Goal: Task Accomplishment & Management: Use online tool/utility

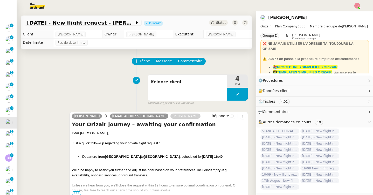
scroll to position [60, 0]
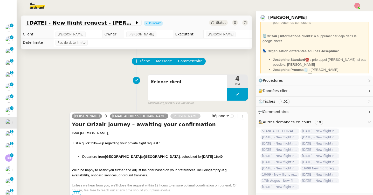
click at [221, 23] on span "Statut" at bounding box center [221, 23] width 10 height 4
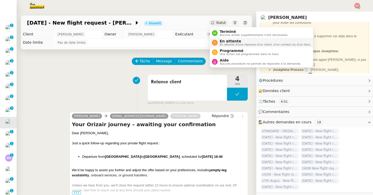
click at [229, 47] on li "En attente En attente d'une réponse d'un client, d'un contact ou d'un tiers." at bounding box center [261, 43] width 103 height 10
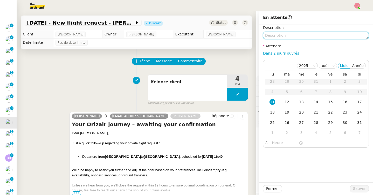
click at [285, 36] on textarea at bounding box center [316, 35] width 106 height 7
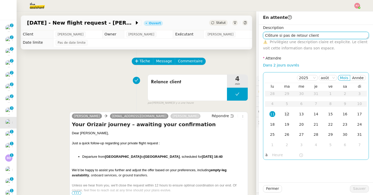
type textarea "Clôture si pas de retour client"
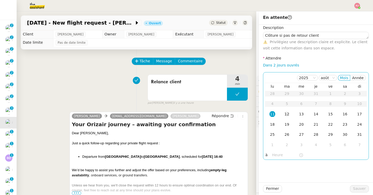
click at [287, 111] on td "12" at bounding box center [286, 114] width 15 height 10
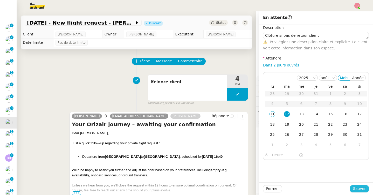
click at [358, 191] on span "Sauver" at bounding box center [359, 189] width 13 height 6
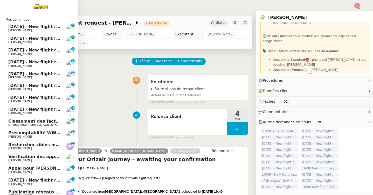
scroll to position [47, 0]
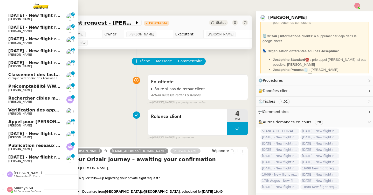
click at [27, 159] on span "[DATE] - New flight request - [PERSON_NAME]" at bounding box center [61, 157] width 107 height 5
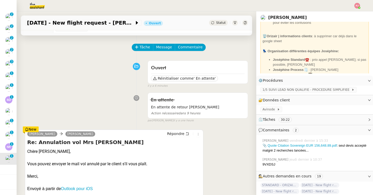
scroll to position [8, 0]
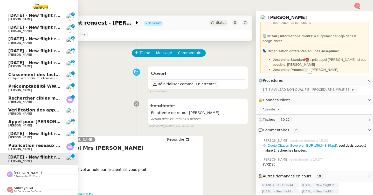
click at [13, 136] on span "[PERSON_NAME]" at bounding box center [20, 137] width 24 height 3
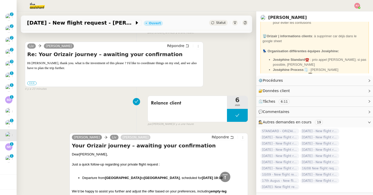
scroll to position [101, 0]
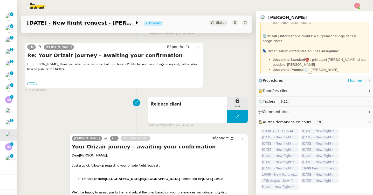
click at [352, 81] on link "Modifier" at bounding box center [355, 81] width 15 height 6
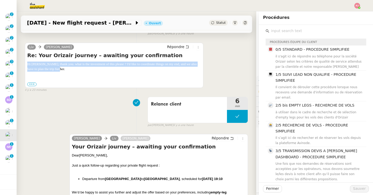
drag, startPoint x: 85, startPoint y: 70, endPoint x: 24, endPoint y: 65, distance: 61.9
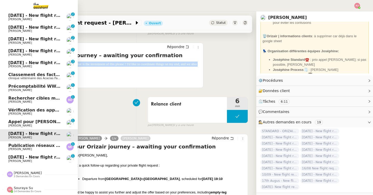
click at [30, 162] on span "[PERSON_NAME]" at bounding box center [34, 161] width 52 height 3
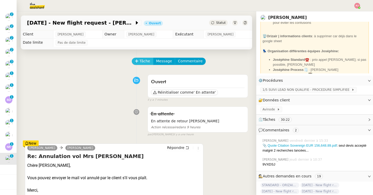
click at [147, 62] on span "Tâche" at bounding box center [144, 61] width 11 height 6
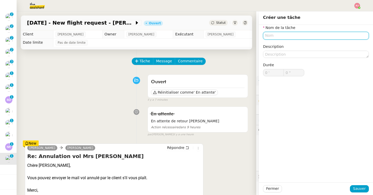
click at [272, 35] on input "text" at bounding box center [316, 36] width 106 height 8
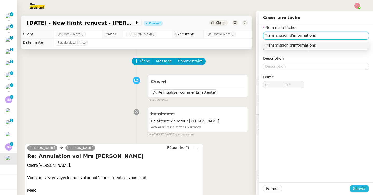
type input "Transmission d'informations"
click at [365, 187] on span "Sauver" at bounding box center [359, 189] width 13 height 6
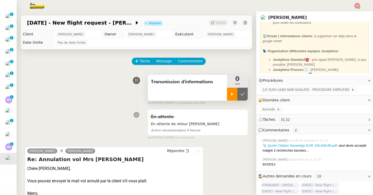
click at [233, 97] on div at bounding box center [232, 94] width 10 height 13
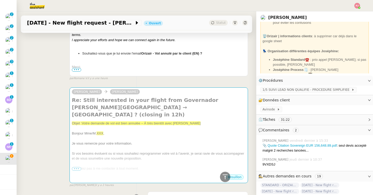
scroll to position [295, 0]
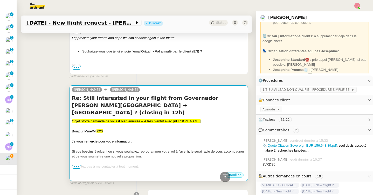
click at [185, 139] on div "Je vous remercie pour votre information." at bounding box center [159, 141] width 174 height 5
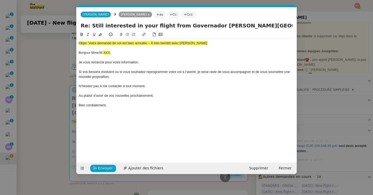
scroll to position [0, 11]
click at [83, 166] on button at bounding box center [82, 168] width 7 height 7
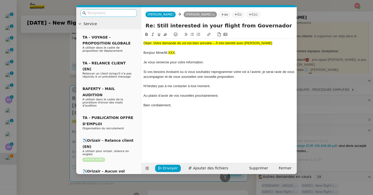
click at [109, 13] on input "text" at bounding box center [110, 13] width 47 height 6
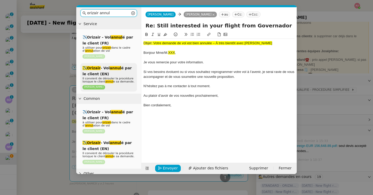
type input "orizair annul"
click at [110, 76] on div "✈️Orizair - Vol annul é par le client (EN) Il convient de dérouler la procédure…" at bounding box center [108, 77] width 56 height 29
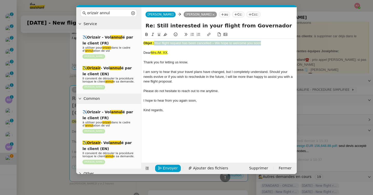
drag, startPoint x: 156, startPoint y: 44, endPoint x: 270, endPoint y: 44, distance: 114.3
click at [270, 44] on div "Objet : Your flight request has been cancelled – We hope to welcome you soon" at bounding box center [218, 43] width 151 height 5
copy span "Your flight request has been cancelled – We hope to welcome you soon"
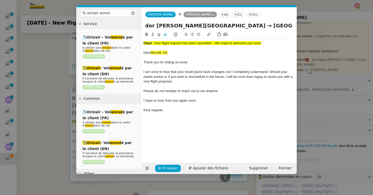
scroll to position [0, 171]
drag, startPoint x: 146, startPoint y: 26, endPoint x: 305, endPoint y: 29, distance: 158.6
click at [305, 29] on nz-modal-container "orizair annul Service ✈️Orizair - Vol annul é par le client (FR) à utiliser pou…" at bounding box center [186, 97] width 373 height 195
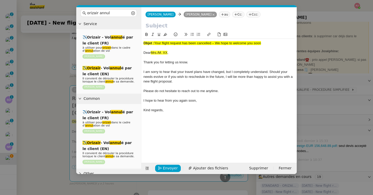
scroll to position [0, 0]
paste input "Your flight request has been cancelled – We hope to welcome you soon"
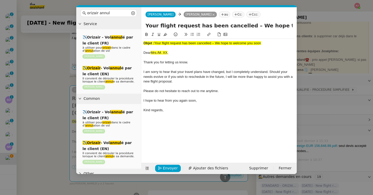
scroll to position [0, 25]
type input "Your flight request has been cancelled – We hope to welcome you soon"
drag, startPoint x: 172, startPoint y: 53, endPoint x: 152, endPoint y: 52, distance: 20.5
click at [152, 52] on div "Dear Mrs./M. XX ," at bounding box center [218, 53] width 151 height 5
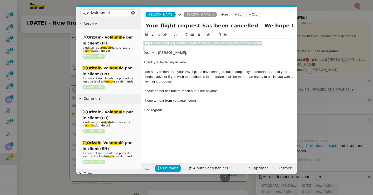
drag, startPoint x: 143, startPoint y: 52, endPoint x: 143, endPoint y: 41, distance: 11.1
click at [143, 41] on div "Objet : Your flight request has been cancelled – We hope to welcome you soon De…" at bounding box center [218, 77] width 151 height 76
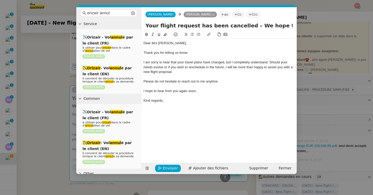
click at [249, 15] on nz-tag "Ccc:" at bounding box center [253, 15] width 14 height 6
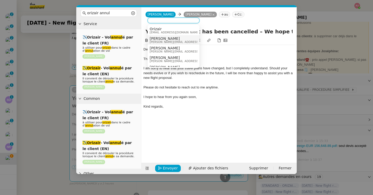
click at [160, 41] on span "[PERSON_NAME][EMAIL_ADDRESS][DOMAIN_NAME]" at bounding box center [187, 42] width 74 height 3
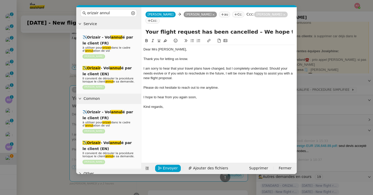
click at [47, 108] on nz-modal-container "orizair annul Service ✈️Orizair - Vol annul é par le client (FR) à utiliser pou…" at bounding box center [186, 97] width 373 height 195
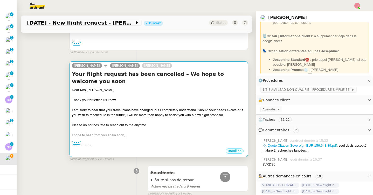
click at [98, 128] on div at bounding box center [159, 130] width 174 height 5
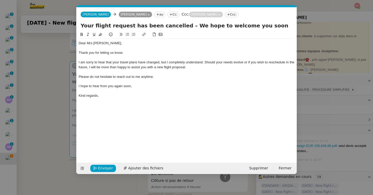
scroll to position [0, 31]
click at [100, 166] on span "Envoyer" at bounding box center [105, 169] width 15 height 6
click at [100, 166] on span "Confirmer l'envoi" at bounding box center [113, 169] width 31 height 6
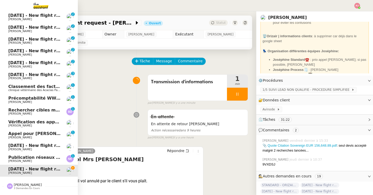
scroll to position [59, 0]
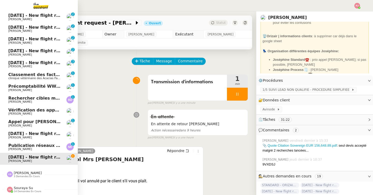
click at [53, 146] on span "Publication réseaux sociaux - [DATE]" at bounding box center [51, 145] width 86 height 5
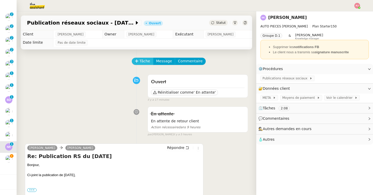
click at [143, 61] on span "Tâche" at bounding box center [144, 61] width 11 height 6
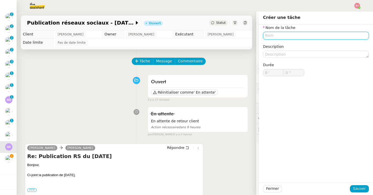
click at [282, 34] on input "text" at bounding box center [316, 36] width 106 height 8
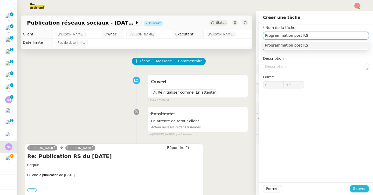
type input "Programmation post RS"
click at [355, 188] on span "Sauver" at bounding box center [359, 189] width 13 height 6
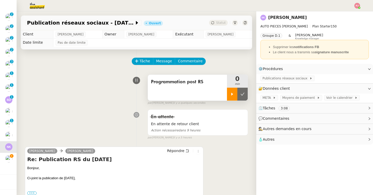
click at [233, 95] on icon at bounding box center [232, 94] width 4 height 4
click at [273, 97] on icon at bounding box center [274, 97] width 3 height 3
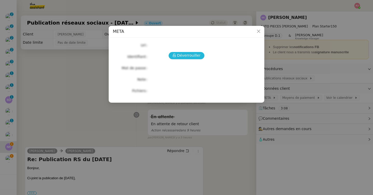
click at [190, 53] on span "Déverrouiller" at bounding box center [189, 56] width 24 height 6
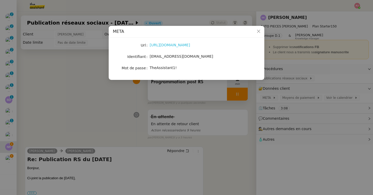
click at [178, 43] on link "[URL][DOMAIN_NAME]" at bounding box center [170, 45] width 40 height 4
click at [97, 98] on nz-modal-container "META Url [URL][DOMAIN_NAME] Identifiant [EMAIL_ADDRESS][DOMAIN_NAME] Mot de pas…" at bounding box center [186, 97] width 373 height 195
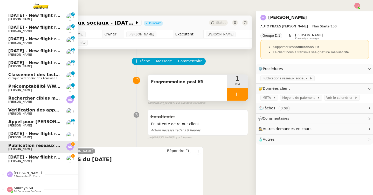
click at [17, 160] on span "[PERSON_NAME]" at bounding box center [20, 161] width 24 height 3
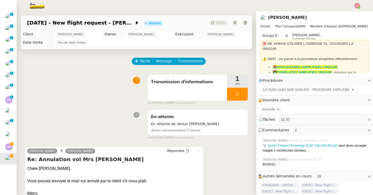
scroll to position [47, 0]
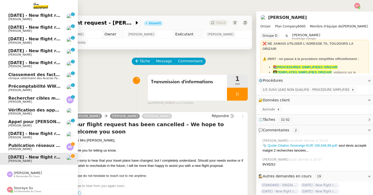
click at [14, 148] on span "[PERSON_NAME]" at bounding box center [20, 149] width 24 height 3
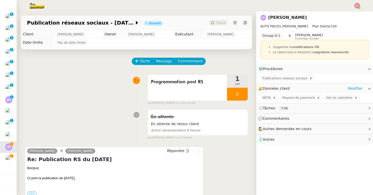
click at [265, 101] on div "META Moyens de paiement Voir le calendrier" at bounding box center [314, 98] width 117 height 9
click at [265, 99] on span "META" at bounding box center [267, 97] width 10 height 5
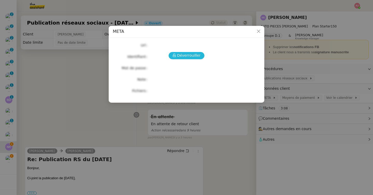
click at [189, 56] on span "Déverrouiller" at bounding box center [189, 56] width 24 height 6
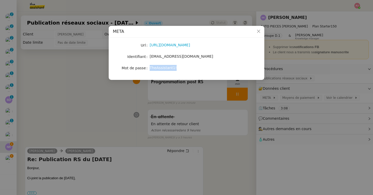
drag, startPoint x: 180, startPoint y: 70, endPoint x: 149, endPoint y: 70, distance: 31.6
click at [149, 70] on nz-form-item "Mot de passe [SECURITY_DATA]" at bounding box center [186, 68] width 147 height 7
copy nz-form-item "TheAssistant1!"
click at [10, 160] on nz-modal-container "META Url [URL][DOMAIN_NAME] Identifiant [EMAIL_ADDRESS][DOMAIN_NAME] Mot de pas…" at bounding box center [186, 97] width 373 height 195
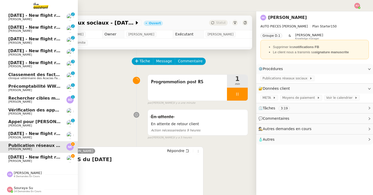
click at [10, 160] on span "[PERSON_NAME]" at bounding box center [34, 161] width 52 height 3
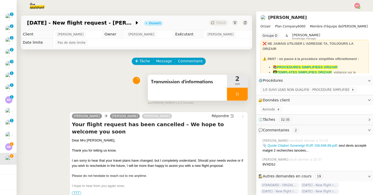
click at [242, 93] on div at bounding box center [237, 94] width 21 height 13
click at [243, 94] on icon at bounding box center [242, 94] width 4 height 4
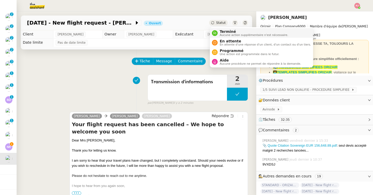
click at [220, 33] on span "Terminé" at bounding box center [254, 32] width 68 height 4
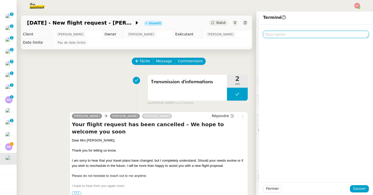
click at [272, 36] on textarea at bounding box center [316, 34] width 106 height 7
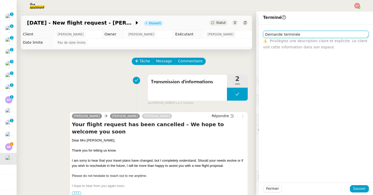
type textarea "Demande terminée"
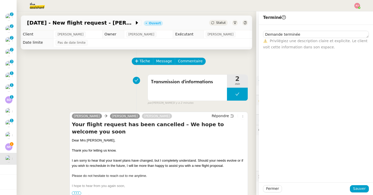
click at [247, 123] on div "[PERSON_NAME] [PERSON_NAME] Répondre Your flight request has been cancelled – W…" at bounding box center [158, 156] width 178 height 88
click at [273, 189] on span "Fermer" at bounding box center [272, 189] width 13 height 6
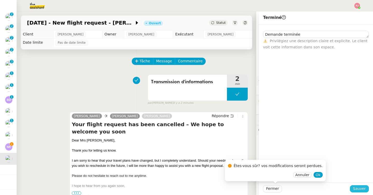
click at [358, 190] on span "Sauver" at bounding box center [359, 189] width 13 height 6
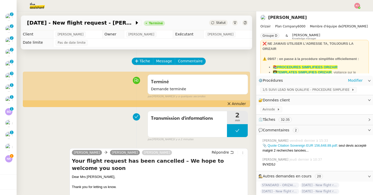
scroll to position [47, 0]
click at [281, 89] on span "1/5 SUIVI LEAD NON QUALIFIE - PROCEDURE SIMPLIFIEE" at bounding box center [306, 89] width 89 height 5
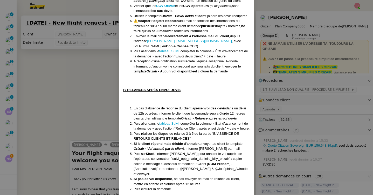
scroll to position [35, 0]
drag, startPoint x: 134, startPoint y: 159, endPoint x: 150, endPoint y: 163, distance: 16.3
click at [150, 163] on li "Puis sur [PERSON_NAME] , informer [PERSON_NAME] pour annuler le vol auprès de l…" at bounding box center [191, 164] width 116 height 25
copy li "[Annulation vol]" + mentionner @[PERSON_NAME] & @Joséphine_Avinode et envoyer."
click at [84, 105] on nz-modal-container "Créée le [DATE] MAJ le [DATE] Équipe Orizair qui réalise la procédure : Équipe …" at bounding box center [186, 97] width 373 height 195
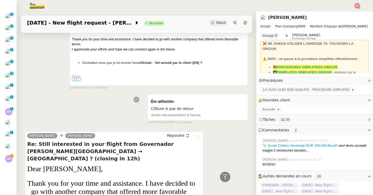
scroll to position [0, 0]
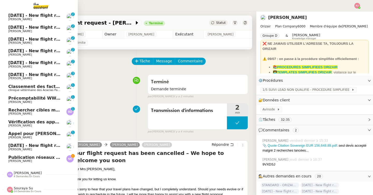
click at [13, 157] on span "Publication réseaux sociaux - [DATE]" at bounding box center [51, 157] width 86 height 5
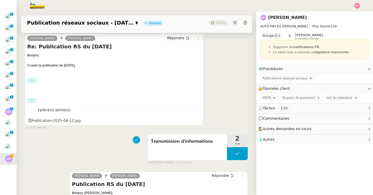
scroll to position [144, 0]
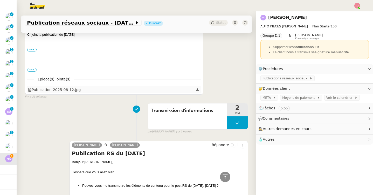
click at [199, 90] on icon at bounding box center [198, 90] width 4 height 4
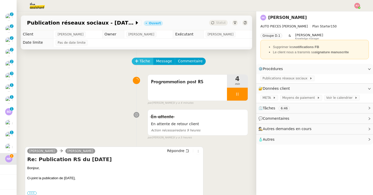
click at [140, 61] on span "Tâche" at bounding box center [144, 61] width 11 height 6
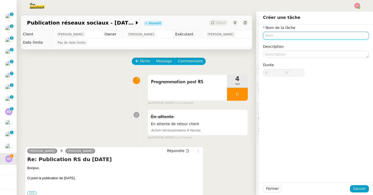
click at [280, 37] on input "text" at bounding box center [316, 36] width 106 height 8
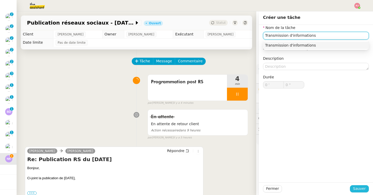
type input "Transmission d'informations"
click at [354, 192] on span "Sauver" at bounding box center [359, 189] width 13 height 6
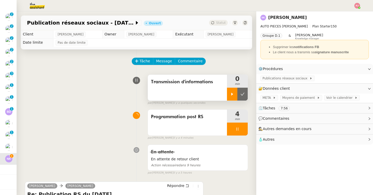
click at [231, 98] on div at bounding box center [232, 94] width 10 height 13
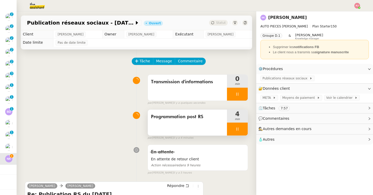
click at [234, 130] on div at bounding box center [237, 129] width 21 height 13
click at [245, 130] on button at bounding box center [242, 129] width 10 height 13
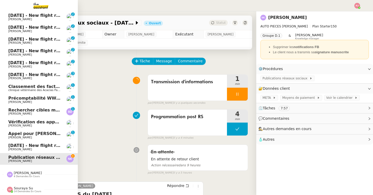
click at [11, 149] on span "[PERSON_NAME]" at bounding box center [20, 149] width 24 height 3
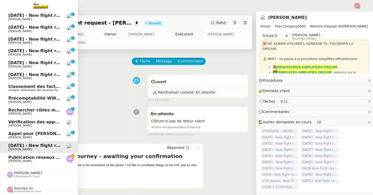
click at [23, 159] on span "Publication réseaux sociaux - [DATE]" at bounding box center [51, 157] width 86 height 5
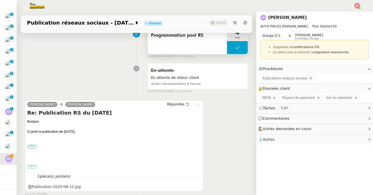
scroll to position [82, 0]
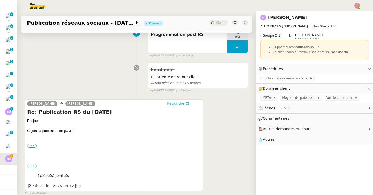
click at [179, 103] on span "Répondre" at bounding box center [175, 103] width 17 height 5
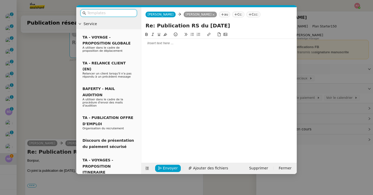
click at [102, 14] on input "text" at bounding box center [110, 13] width 47 height 6
type input "c"
type input "d"
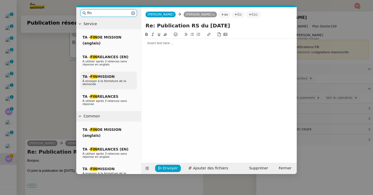
type input "fin"
click at [105, 81] on span "À envoyer à la fermeture de la demande" at bounding box center [104, 83] width 44 height 6
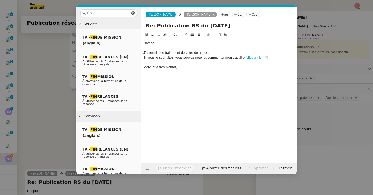
click at [161, 42] on div "﻿[PERSON_NAME]﻿," at bounding box center [218, 43] width 151 height 5
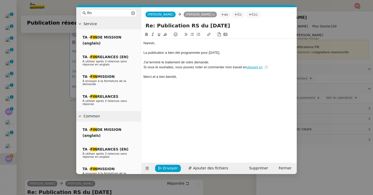
click at [149, 49] on div at bounding box center [218, 48] width 151 height 5
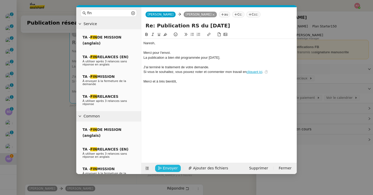
click at [158, 169] on icon "button" at bounding box center [160, 169] width 4 height 4
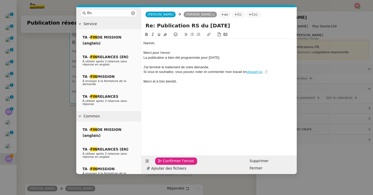
click at [158, 163] on icon "button" at bounding box center [160, 161] width 4 height 4
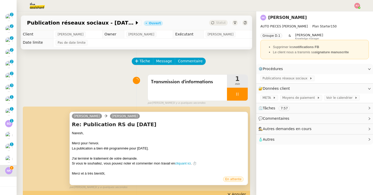
scroll to position [47, 0]
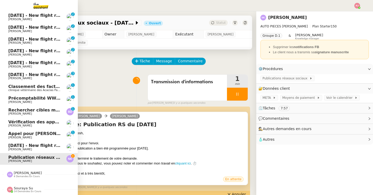
click at [31, 145] on span "[DATE] - New flight request - [PERSON_NAME]" at bounding box center [61, 145] width 107 height 5
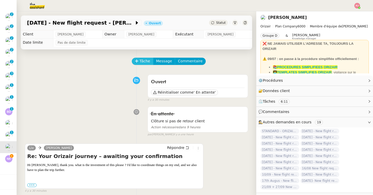
click at [145, 60] on span "Tâche" at bounding box center [144, 61] width 11 height 6
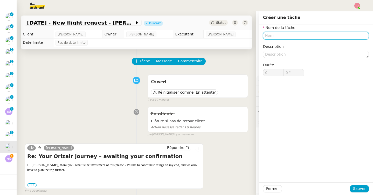
click at [288, 35] on input "text" at bounding box center [316, 36] width 106 height 8
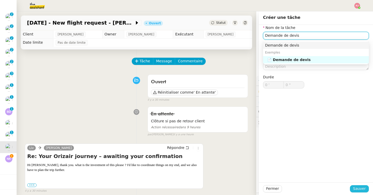
type input "Demande de devis"
click at [357, 190] on span "Sauver" at bounding box center [359, 189] width 13 height 6
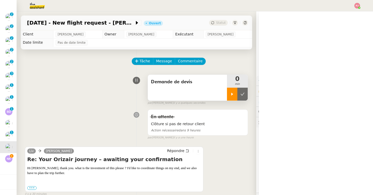
click at [230, 92] on div at bounding box center [232, 94] width 10 height 13
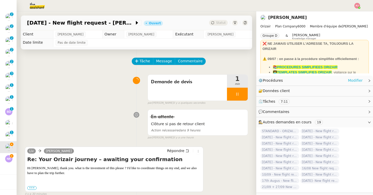
click at [349, 80] on link "Modifier" at bounding box center [355, 81] width 15 height 6
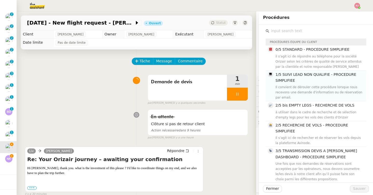
click at [302, 81] on h4 "1/5 SUIVI LEAD NON QUALIFIE - PROCEDURE SIMPLIFIEE" at bounding box center [319, 78] width 88 height 12
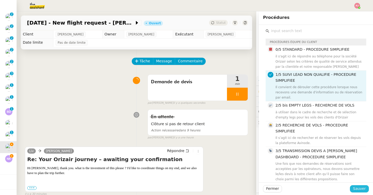
click at [358, 188] on span "Sauver" at bounding box center [359, 189] width 13 height 6
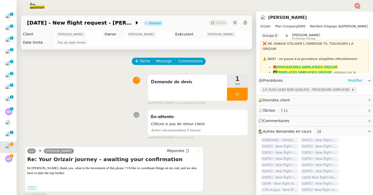
click at [288, 90] on span "1/5 SUIVI LEAD NON QUALIFIE - PROCEDURE SIMPLIFIEE" at bounding box center [306, 89] width 89 height 5
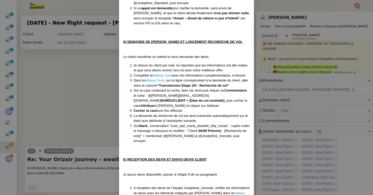
scroll to position [483, 0]
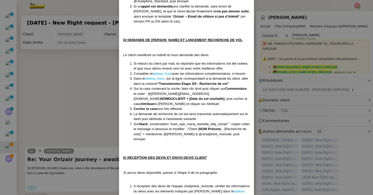
click at [2, 162] on nz-modal-container "Créée le [DATE] MAJ le [DATE] Équipe Orizair qui réalise la procédure : Équipe …" at bounding box center [186, 97] width 373 height 195
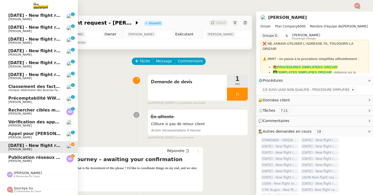
click at [7, 160] on link "Publication réseaux sociaux - [DATE] [PERSON_NAME]" at bounding box center [39, 159] width 78 height 12
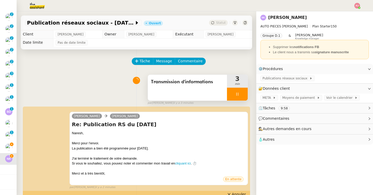
click at [239, 92] on div at bounding box center [237, 94] width 21 height 13
click at [246, 92] on button at bounding box center [242, 94] width 10 height 13
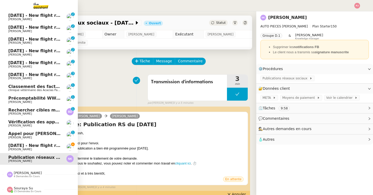
click at [13, 147] on span "[DATE] - New flight request - [PERSON_NAME]" at bounding box center [61, 145] width 107 height 5
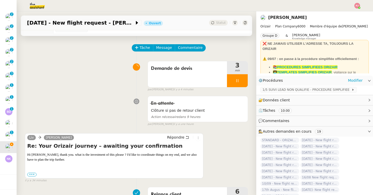
scroll to position [11, 0]
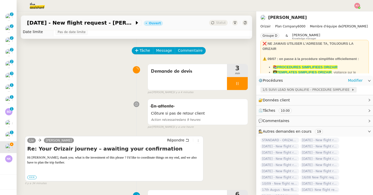
click at [291, 88] on span "1/5 SUIVI LEAD NON QUALIFIE - PROCEDURE SIMPLIFIEE" at bounding box center [306, 89] width 89 height 5
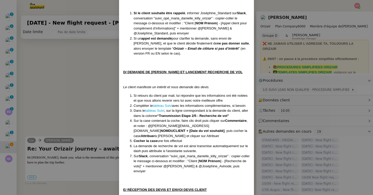
scroll to position [449, 0]
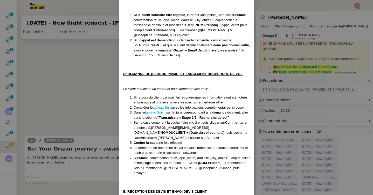
click at [61, 157] on nz-modal-container "Créée le [DATE] MAJ le [DATE] Équipe Orizair qui réalise la procédure : Équipe …" at bounding box center [186, 97] width 373 height 195
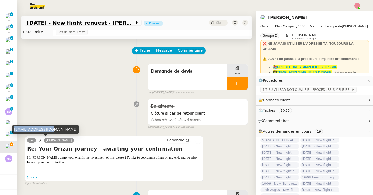
drag, startPoint x: 48, startPoint y: 129, endPoint x: 14, endPoint y: 128, distance: 34.0
click at [14, 128] on div "[EMAIL_ADDRESS][DOMAIN_NAME]" at bounding box center [46, 129] width 68 height 9
copy div "[EMAIL_ADDRESS][DOMAIN_NAME]"
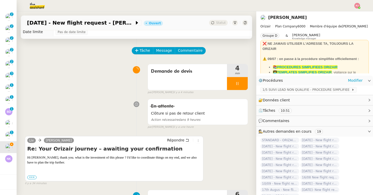
click at [305, 87] on div "1/5 SUIVI LEAD NON QUALIFIE - PROCEDURE SIMPLIFIEE" at bounding box center [314, 90] width 117 height 9
click at [301, 90] on span "1/5 SUIVI LEAD NON QUALIFIE - PROCEDURE SIMPLIFIEE" at bounding box center [306, 89] width 89 height 5
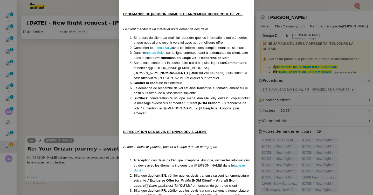
scroll to position [462, 0]
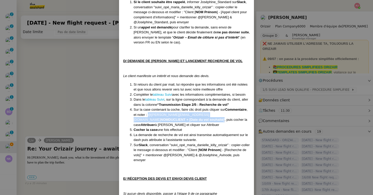
drag, startPoint x: 148, startPoint y: 105, endPoint x: 148, endPoint y: 109, distance: 4.4
click at [148, 109] on li "Sur la case contenant la coche, faire clic droit puis cliquer sur Commentaire ,…" at bounding box center [191, 117] width 116 height 20
copy li "@[PERSON_NAME][EMAIL_ADDRESS][DOMAIN_NAME] NOMDUCLIENT + [Date du vol souhaité]"
click at [86, 90] on nz-modal-container "Créée le [DATE] MAJ le [DATE] Équipe Orizair qui réalise la procédure : Équipe …" at bounding box center [186, 97] width 373 height 195
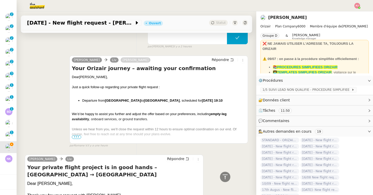
scroll to position [190, 0]
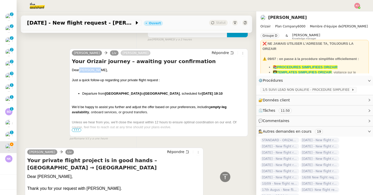
drag, startPoint x: 96, startPoint y: 70, endPoint x: 80, endPoint y: 69, distance: 16.2
click at [80, 69] on div "Dear [PERSON_NAME]," at bounding box center [159, 70] width 174 height 5
copy div "[PERSON_NAME]"
click at [267, 88] on span "1/5 SUIVI LEAD NON QUALIFIE - PROCEDURE SIMPLIFIEE" at bounding box center [306, 89] width 89 height 5
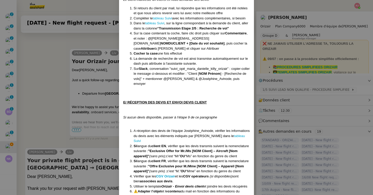
scroll to position [539, 0]
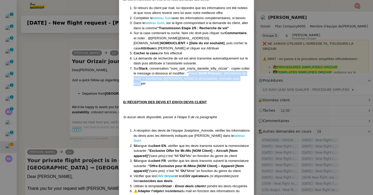
drag, startPoint x: 197, startPoint y: 57, endPoint x: 192, endPoint y: 67, distance: 11.4
click at [192, 67] on li "[PERSON_NAME] , conversation "suivi_opé_maria_danielle_killy_orizair” : copier-…" at bounding box center [191, 76] width 116 height 20
copy li "Client [ NOM Prénom ] - [Recherche de vols]" + mentionner @[PERSON_NAME] & @Jos…"
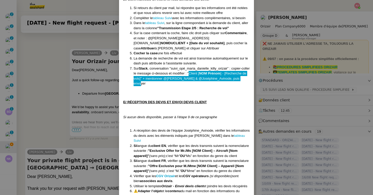
scroll to position [35, 0]
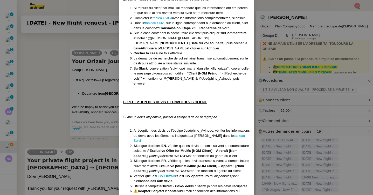
click at [94, 69] on nz-modal-container "Créée le [DATE] MAJ le [DATE] Équipe Orizair qui réalise la procédure : Équipe …" at bounding box center [186, 97] width 373 height 195
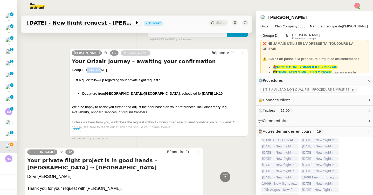
drag, startPoint x: 96, startPoint y: 70, endPoint x: 86, endPoint y: 70, distance: 10.4
click at [86, 70] on div "Dear [PERSON_NAME]," at bounding box center [159, 70] width 174 height 5
copy div "Høybye"
click at [274, 88] on span "1/5 SUIVI LEAD NON QUALIFIE - PROCEDURE SIMPLIFIEE" at bounding box center [306, 89] width 89 height 5
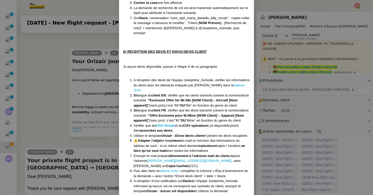
scroll to position [592, 0]
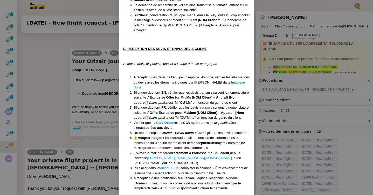
click at [55, 125] on nz-modal-container "Créée le [DATE] MAJ le [DATE] Équipe Orizair qui réalise la procédure : Équipe …" at bounding box center [186, 97] width 373 height 195
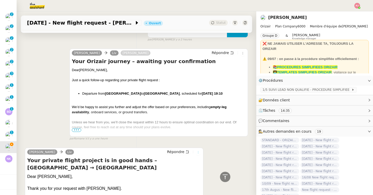
click at [198, 154] on icon at bounding box center [197, 152] width 3 height 3
click at [198, 154] on button at bounding box center [198, 153] width 6 height 6
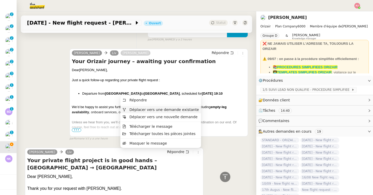
click at [178, 109] on span "Déplacer vers une demande existante" at bounding box center [163, 110] width 69 height 4
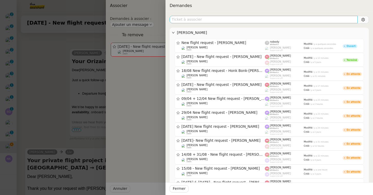
click at [220, 19] on input "text" at bounding box center [263, 20] width 188 height 8
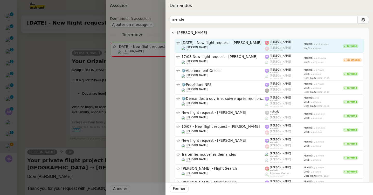
type input "mende"
click at [235, 47] on div "[PERSON_NAME] client" at bounding box center [222, 48] width 83 height 5
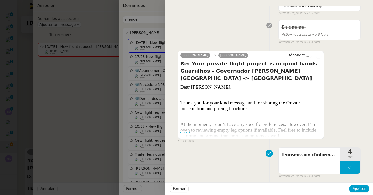
scroll to position [1301, 0]
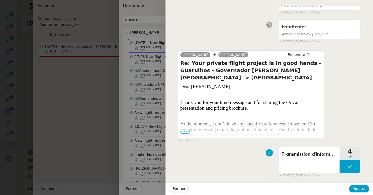
click at [187, 132] on span "•••" at bounding box center [184, 132] width 9 height 4
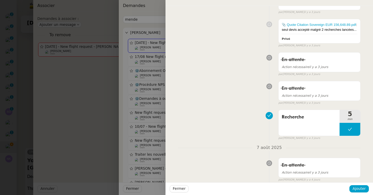
scroll to position [972, 0]
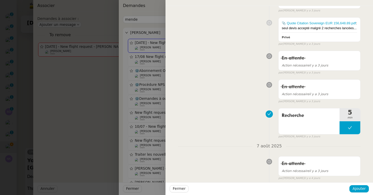
click at [91, 129] on div at bounding box center [186, 97] width 373 height 195
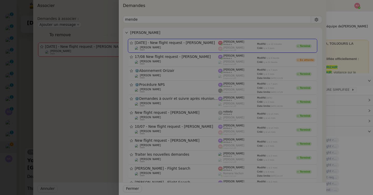
click at [91, 129] on div at bounding box center [139, 97] width 373 height 195
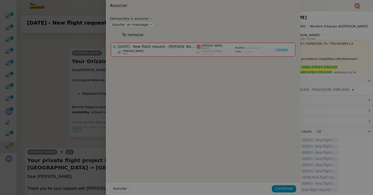
click at [84, 128] on div at bounding box center [113, 97] width 373 height 195
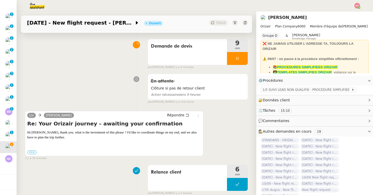
scroll to position [36, 0]
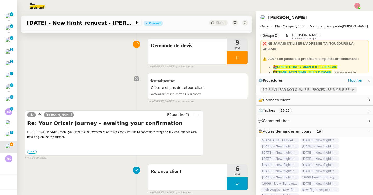
click at [271, 92] on span "1/5 SUIVI LEAD NON QUALIFIE - PROCEDURE SIMPLIFIEE" at bounding box center [306, 89] width 89 height 5
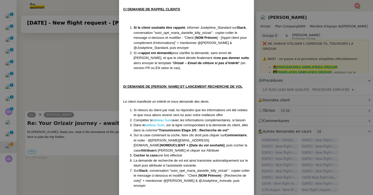
scroll to position [437, 0]
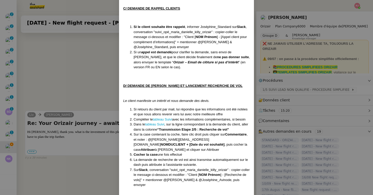
click at [87, 84] on nz-modal-container "Créée le [DATE] MAJ le [DATE] Équipe Orizair qui réalise la procédure : Équipe …" at bounding box center [186, 97] width 373 height 195
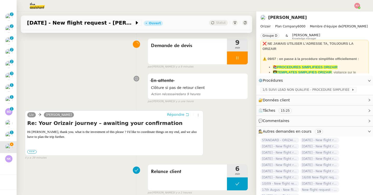
click at [177, 116] on span "Répondre" at bounding box center [175, 114] width 17 height 5
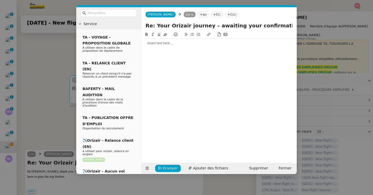
click at [327, 88] on nz-modal-container "Service TA - VOYAGE - PROPOSITION GLOBALE A utiliser dans le cadre de propositi…" at bounding box center [186, 97] width 373 height 195
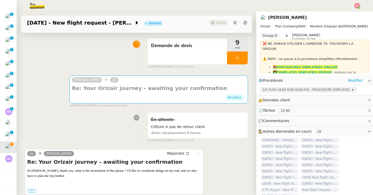
click at [322, 89] on span "1/5 SUIVI LEAD NON QUALIFIE - PROCEDURE SIMPLIFIEE" at bounding box center [306, 89] width 89 height 5
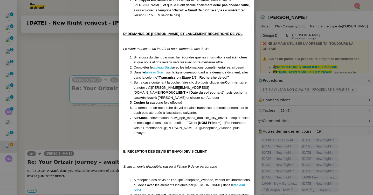
scroll to position [478, 0]
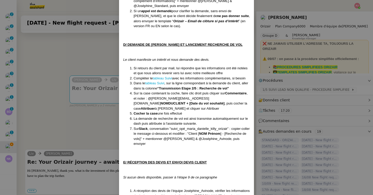
click at [84, 124] on nz-modal-container "Créée le [DATE] MAJ le [DATE] Équipe Orizair qui réalise la procédure : Équipe …" at bounding box center [186, 97] width 373 height 195
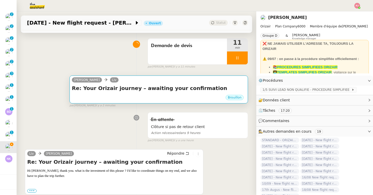
click at [120, 101] on div "Brouillon" at bounding box center [159, 99] width 174 height 8
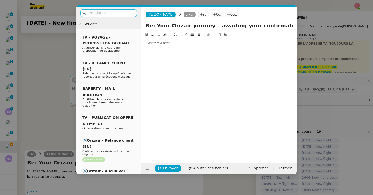
click at [159, 45] on div at bounding box center [218, 43] width 151 height 5
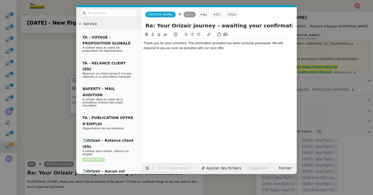
click at [50, 127] on nz-modal-container "Service TA - VOYAGE - PROPOSITION GLOBALE A utiliser dans le cadre de propositi…" at bounding box center [186, 97] width 373 height 195
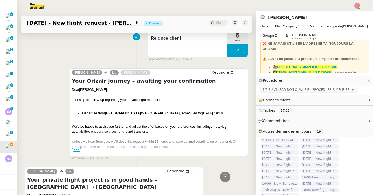
scroll to position [237, 0]
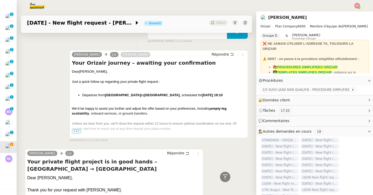
click at [76, 132] on span "•••" at bounding box center [76, 132] width 9 height 4
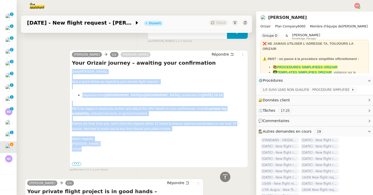
drag, startPoint x: 89, startPoint y: 149, endPoint x: 69, endPoint y: 73, distance: 78.1
click at [69, 73] on div "[PERSON_NAME] [PERSON_NAME] Répondre Your Orizair journey – awaiting your confi…" at bounding box center [158, 109] width 178 height 118
copy div "Dear [PERSON_NAME], Just a quick follow-up regarding your private flight reques…"
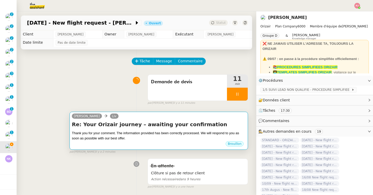
click at [94, 128] on h4 "Re: Your Orizair journey – awaiting your confirmation" at bounding box center [159, 124] width 174 height 7
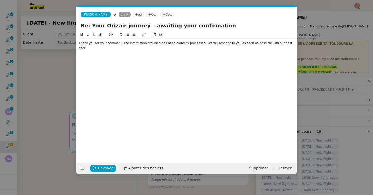
scroll to position [0, 11]
click at [134, 50] on div "Thank you for your comment. The information provided has been correctly process…" at bounding box center [187, 46] width 216 height 10
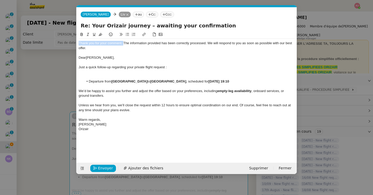
drag, startPoint x: 79, startPoint y: 42, endPoint x: 123, endPoint y: 43, distance: 44.6
click at [123, 43] on div "Thank you for your comment. The information provided has been correctly process…" at bounding box center [187, 46] width 216 height 10
copy div "Thank you for your comment."
drag, startPoint x: 174, startPoint y: 66, endPoint x: 74, endPoint y: 65, distance: 99.5
click at [74, 65] on nz-modal-container "Service TA - VOYAGE - PROPOSITION GLOBALE A utiliser dans le cadre de propositi…" at bounding box center [186, 97] width 373 height 195
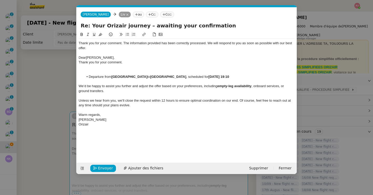
click at [111, 56] on div "Dear [PERSON_NAME]," at bounding box center [187, 57] width 216 height 5
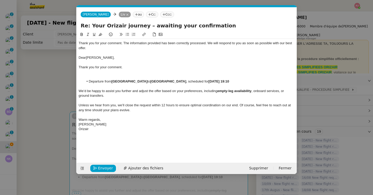
drag, startPoint x: 128, startPoint y: 69, endPoint x: 108, endPoint y: 69, distance: 19.7
click at [108, 69] on div "Thank you for your comment." at bounding box center [187, 67] width 216 height 5
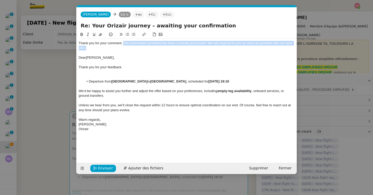
drag, startPoint x: 124, startPoint y: 43, endPoint x: 124, endPoint y: 49, distance: 6.5
click at [124, 49] on div "Thank you for your comment. The information provided has been correctly process…" at bounding box center [187, 46] width 216 height 10
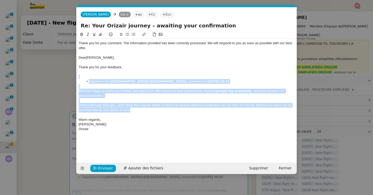
drag, startPoint x: 133, startPoint y: 110, endPoint x: 74, endPoint y: 76, distance: 67.6
click at [74, 76] on nz-modal-container "Service TA - VOYAGE - PROPOSITION GLOBALE A utiliser dans le cadre de propositi…" at bounding box center [186, 97] width 373 height 195
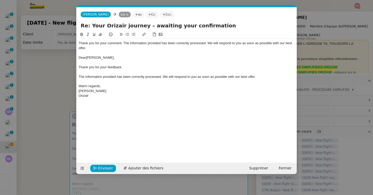
click at [162, 77] on div "The information provided has been correctly processed. We will respond to you a…" at bounding box center [187, 77] width 216 height 5
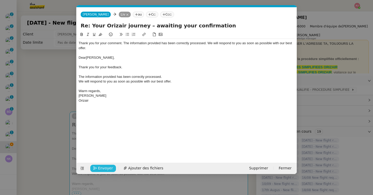
click at [107, 169] on span "Envoyer" at bounding box center [105, 169] width 15 height 6
click at [107, 169] on span "Confirmer l'envoi" at bounding box center [113, 169] width 31 height 6
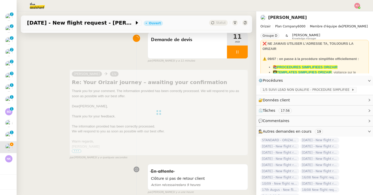
scroll to position [62, 0]
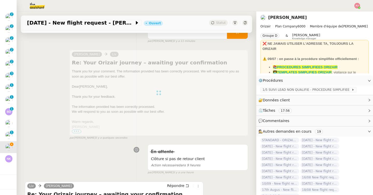
click at [210, 129] on div at bounding box center [158, 93] width 178 height 86
click at [171, 102] on div at bounding box center [158, 93] width 178 height 86
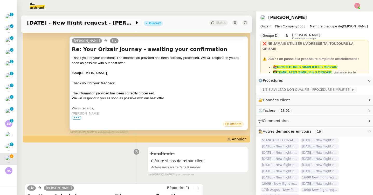
scroll to position [47, 0]
click at [229, 140] on icon at bounding box center [228, 139] width 3 height 3
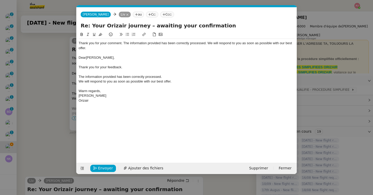
scroll to position [35, 0]
click at [163, 17] on nz-tag "Ccc:" at bounding box center [167, 15] width 14 height 6
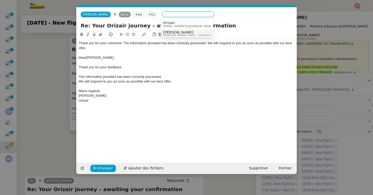
click at [179, 33] on span "[PERSON_NAME]" at bounding box center [200, 32] width 74 height 4
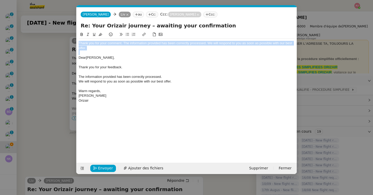
drag, startPoint x: 78, startPoint y: 59, endPoint x: 77, endPoint y: 41, distance: 17.4
click at [77, 41] on nz-spin "Thank you for your comment. The information provided has been correctly process…" at bounding box center [186, 94] width 220 height 125
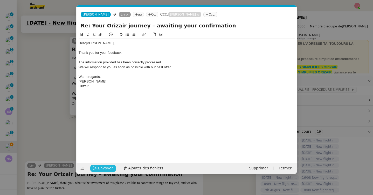
click at [101, 169] on span "Envoyer" at bounding box center [105, 169] width 15 height 6
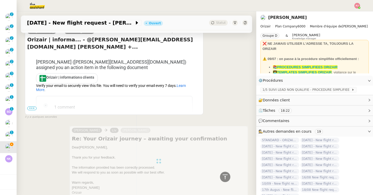
scroll to position [105, 0]
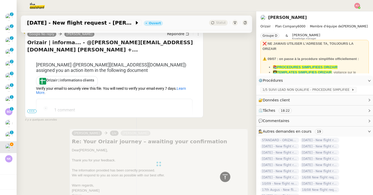
click at [34, 111] on span "•••" at bounding box center [31, 112] width 9 height 4
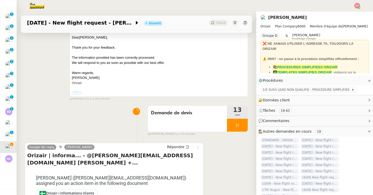
scroll to position [85, 0]
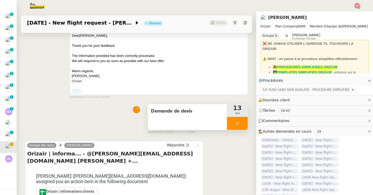
click at [238, 128] on div at bounding box center [237, 123] width 21 height 13
click at [241, 127] on button at bounding box center [242, 123] width 10 height 13
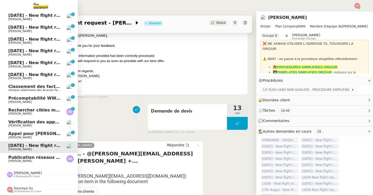
click at [11, 159] on span "Publication réseaux sociaux - [DATE]" at bounding box center [51, 157] width 86 height 5
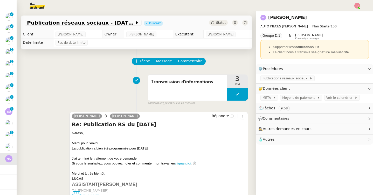
click at [216, 25] on div "Statut" at bounding box center [218, 23] width 19 height 6
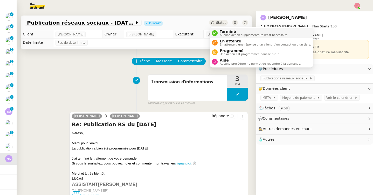
click at [217, 33] on nz-avatar at bounding box center [215, 33] width 6 height 6
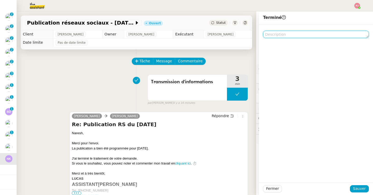
click at [286, 37] on textarea at bounding box center [316, 34] width 106 height 7
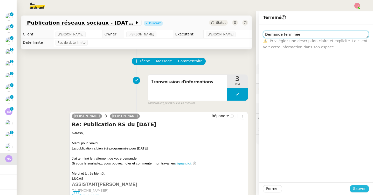
type textarea "Demande terminée"
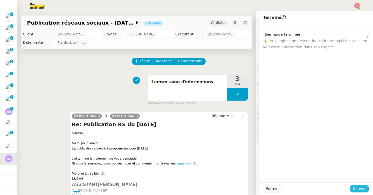
click at [359, 190] on span "Sauver" at bounding box center [359, 189] width 13 height 6
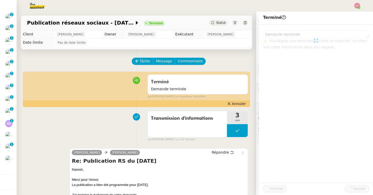
scroll to position [35, 0]
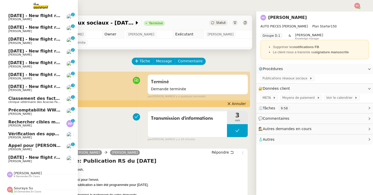
click at [33, 163] on link "[DATE] - New flight request - [PERSON_NAME] [PERSON_NAME]" at bounding box center [39, 159] width 78 height 12
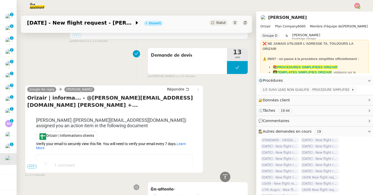
scroll to position [144, 0]
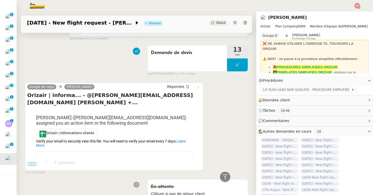
click at [30, 164] on span "•••" at bounding box center [31, 165] width 9 height 4
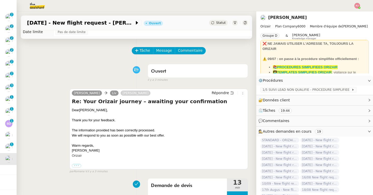
scroll to position [0, 0]
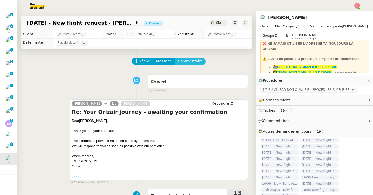
click at [180, 63] on span "Commentaire" at bounding box center [190, 61] width 25 height 6
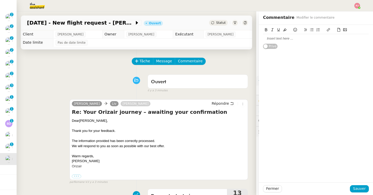
click at [275, 42] on div at bounding box center [316, 38] width 106 height 9
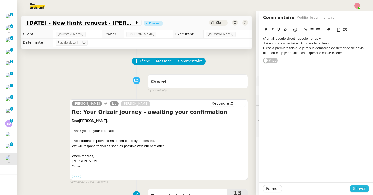
click at [360, 188] on span "Sauver" at bounding box center [359, 189] width 13 height 6
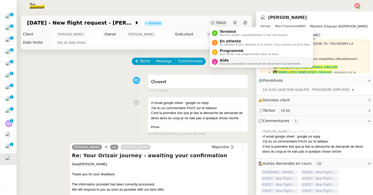
click at [218, 60] on div "Aide Aucune procédure ne permet de répondre à la demande." at bounding box center [258, 61] width 83 height 7
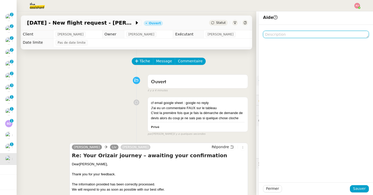
click at [273, 35] on textarea at bounding box center [316, 34] width 106 height 7
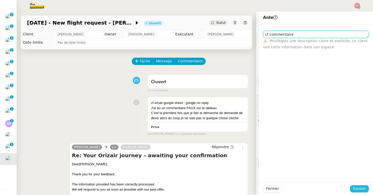
type textarea "cf commentaire"
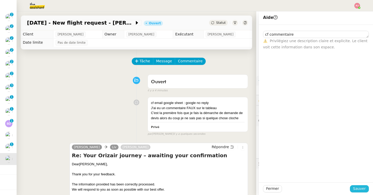
click at [358, 189] on span "Sauver" at bounding box center [359, 189] width 13 height 6
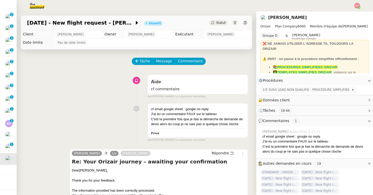
scroll to position [35, 0]
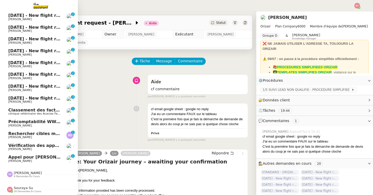
click at [40, 115] on span "clinique vétérinaire des Acacias Famose" at bounding box center [36, 113] width 57 height 3
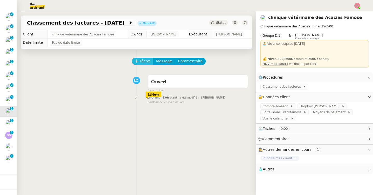
click at [142, 58] on span "Tâche" at bounding box center [144, 61] width 11 height 6
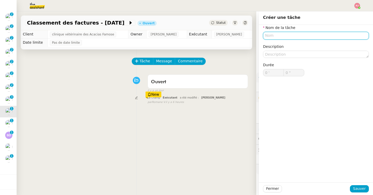
click at [277, 35] on input "text" at bounding box center [316, 36] width 106 height 8
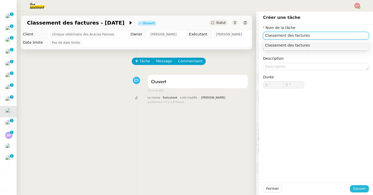
type input "Classement des factures"
click at [360, 188] on span "Sauver" at bounding box center [359, 189] width 13 height 6
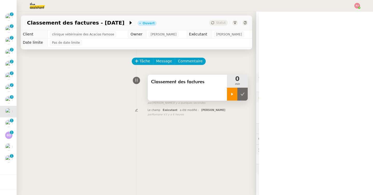
click at [232, 98] on div at bounding box center [232, 94] width 10 height 13
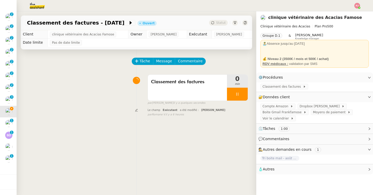
click at [279, 89] on span "Classement des factures" at bounding box center [282, 86] width 40 height 5
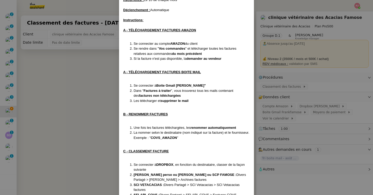
scroll to position [64, 0]
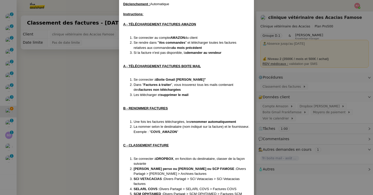
click at [283, 107] on nz-modal-container "Création le [DATE] ﻿Contexte : Le client souhaite que nous téléchargions et cla…" at bounding box center [186, 97] width 373 height 195
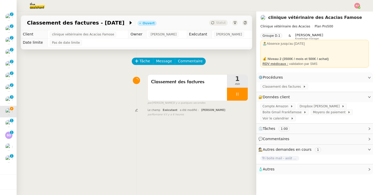
scroll to position [53, 0]
click at [278, 107] on span "Compte Amazon" at bounding box center [276, 106] width 28 height 5
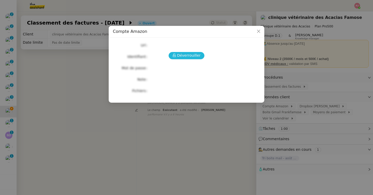
click at [182, 56] on span "Déverrouiller" at bounding box center [189, 56] width 24 height 6
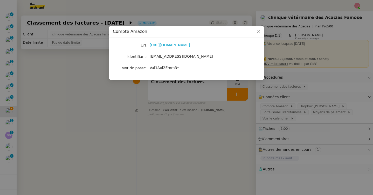
click at [165, 48] on div "[URL][DOMAIN_NAME]" at bounding box center [193, 45] width 86 height 6
click at [165, 45] on link "[URL][DOMAIN_NAME]" at bounding box center [170, 45] width 40 height 4
click at [265, 88] on nz-modal-container "Compte Amazon Url [URL][DOMAIN_NAME] Identifiant [EMAIL_ADDRESS][DOMAIN_NAME] M…" at bounding box center [186, 97] width 373 height 195
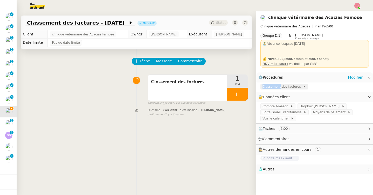
click at [264, 88] on span "Classement des factures" at bounding box center [282, 86] width 40 height 5
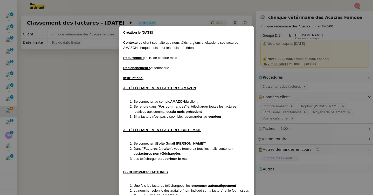
click at [271, 106] on nz-modal-container "Création le [DATE] ﻿Contexte : Le client souhaite que nous téléchargions et cla…" at bounding box center [186, 97] width 373 height 195
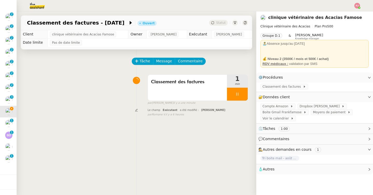
click at [269, 106] on span "Compte Amazon" at bounding box center [276, 106] width 28 height 5
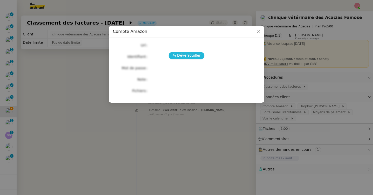
click at [183, 54] on span "Déverrouiller" at bounding box center [189, 56] width 24 height 6
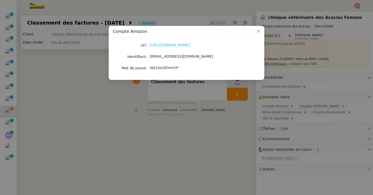
click at [168, 46] on link "[URL][DOMAIN_NAME]" at bounding box center [170, 45] width 40 height 4
click at [269, 85] on nz-modal-container "Compte Amazon Url [URL][DOMAIN_NAME] Identifiant [EMAIL_ADDRESS][DOMAIN_NAME] M…" at bounding box center [186, 97] width 373 height 195
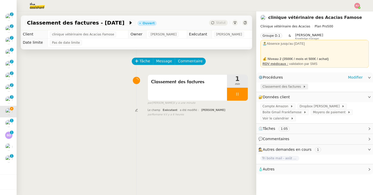
click at [268, 86] on span "Classement des factures" at bounding box center [282, 86] width 40 height 5
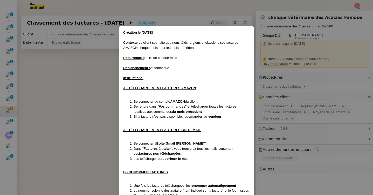
click at [84, 116] on nz-modal-container "Création le [DATE] ﻿Contexte : Le client souhaite que nous téléchargions et cla…" at bounding box center [186, 97] width 373 height 195
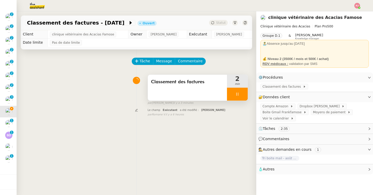
click at [237, 94] on icon at bounding box center [237, 94] width 4 height 4
click at [230, 96] on icon at bounding box center [232, 94] width 4 height 4
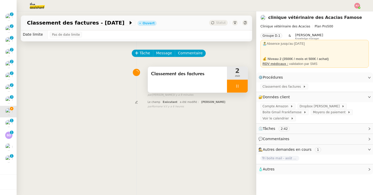
scroll to position [0, 0]
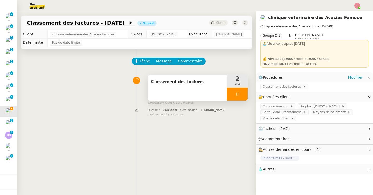
click at [281, 90] on div "Classement des factures" at bounding box center [314, 87] width 117 height 9
click at [282, 85] on span "Classement des factures" at bounding box center [282, 86] width 40 height 5
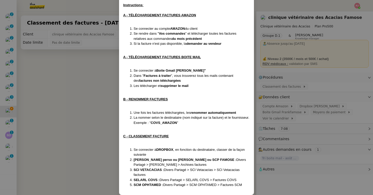
scroll to position [79, 0]
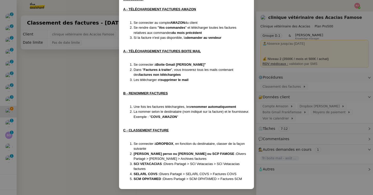
click at [302, 107] on nz-modal-container "Création le [DATE] ﻿Contexte : Le client souhaite que nous téléchargions et cla…" at bounding box center [186, 97] width 373 height 195
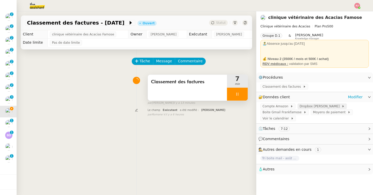
scroll to position [53, 0]
click at [306, 107] on span "Dropbox [PERSON_NAME]" at bounding box center [320, 106] width 42 height 5
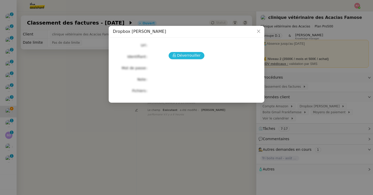
click at [197, 57] on span "Déverrouiller" at bounding box center [189, 56] width 24 height 6
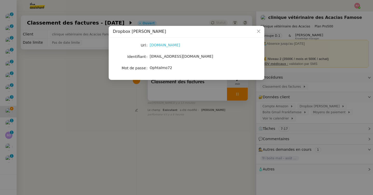
click at [161, 45] on link "[DOMAIN_NAME]" at bounding box center [165, 45] width 30 height 4
click at [264, 83] on nz-modal-container "Dropbox Perso [PERSON_NAME] [DOMAIN_NAME] Identifiant [EMAIL_ADDRESS][DOMAIN_NA…" at bounding box center [186, 97] width 373 height 195
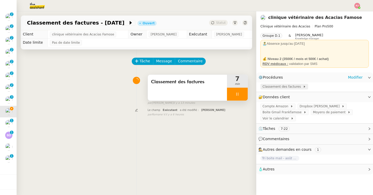
click at [265, 88] on span "Classement des factures" at bounding box center [282, 86] width 40 height 5
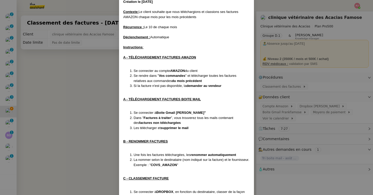
scroll to position [79, 0]
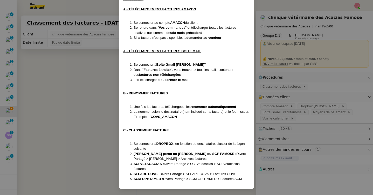
click at [70, 91] on nz-modal-container "Création le [DATE] ﻿Contexte : Le client souhaite que nous téléchargions et cla…" at bounding box center [186, 97] width 373 height 195
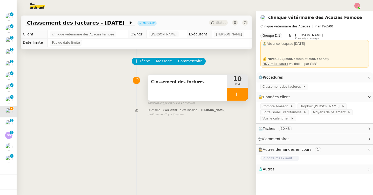
scroll to position [53, 0]
click at [239, 93] on div at bounding box center [237, 94] width 21 height 13
click at [243, 93] on icon at bounding box center [242, 94] width 4 height 4
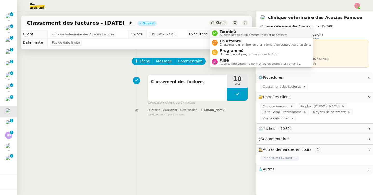
click at [225, 31] on span "Terminé" at bounding box center [254, 32] width 68 height 4
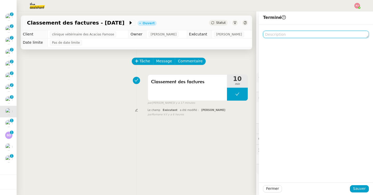
click at [264, 35] on textarea at bounding box center [316, 34] width 106 height 7
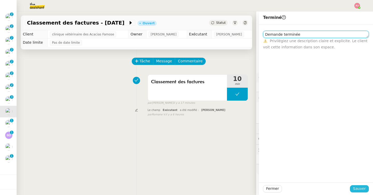
type textarea "Demande terminée"
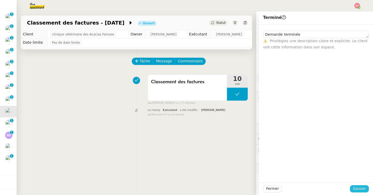
click at [354, 191] on span "Sauver" at bounding box center [359, 189] width 13 height 6
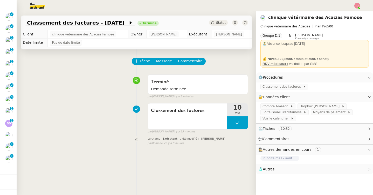
scroll to position [11, 0]
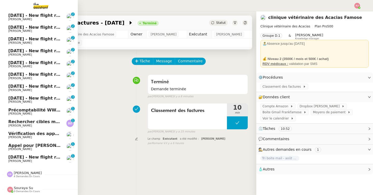
click at [13, 159] on span "[DATE] - New flight request - [PERSON_NAME]" at bounding box center [61, 157] width 107 height 5
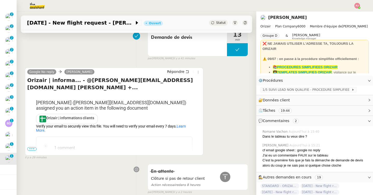
scroll to position [261, 0]
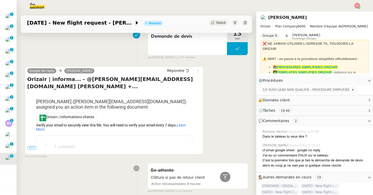
click at [32, 147] on span "•••" at bounding box center [31, 148] width 9 height 4
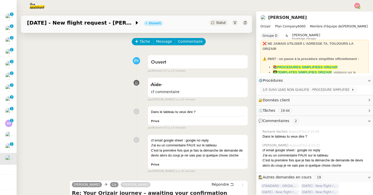
scroll to position [18, 0]
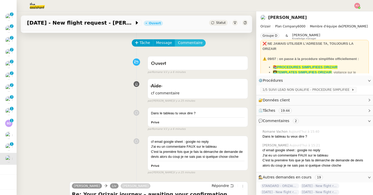
click at [185, 44] on span "Commentaire" at bounding box center [190, 43] width 25 height 6
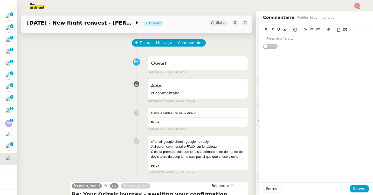
click at [270, 40] on div at bounding box center [316, 38] width 106 height 5
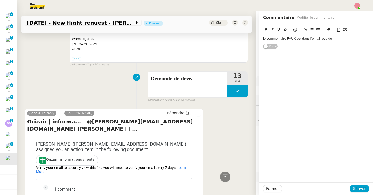
scroll to position [225, 0]
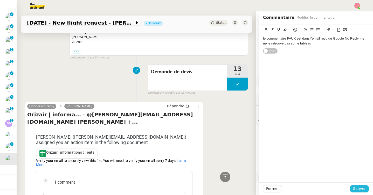
click at [360, 188] on span "Sauver" at bounding box center [359, 189] width 13 height 6
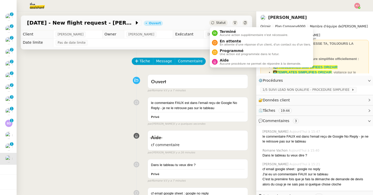
click at [216, 22] on div "Statut" at bounding box center [218, 23] width 19 height 6
click at [229, 62] on span "Aide" at bounding box center [260, 60] width 81 height 4
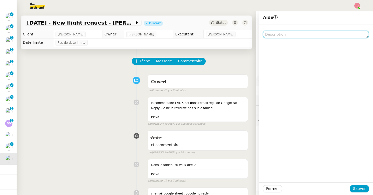
click at [279, 35] on textarea at bounding box center [316, 34] width 106 height 7
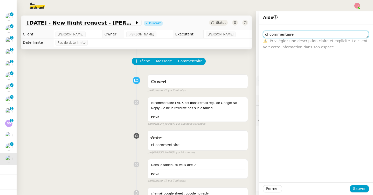
type textarea "cf commentaire"
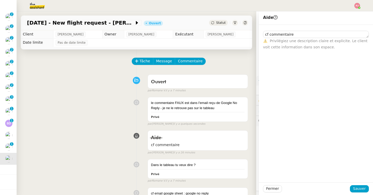
click at [354, 184] on div "Fermer Sauver" at bounding box center [316, 189] width 114 height 13
click at [354, 187] on span "Sauver" at bounding box center [359, 189] width 13 height 6
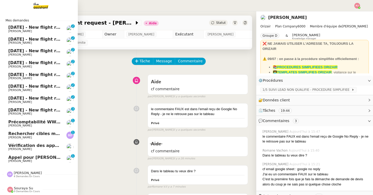
click at [50, 112] on span "[DATE] - New flight request - [PERSON_NAME]" at bounding box center [61, 110] width 107 height 5
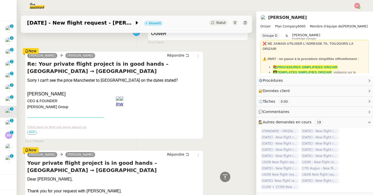
scroll to position [37, 0]
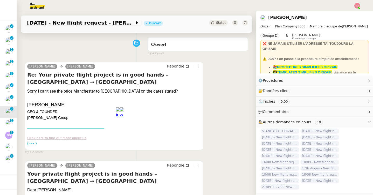
click at [31, 145] on span "•••" at bounding box center [31, 144] width 9 height 4
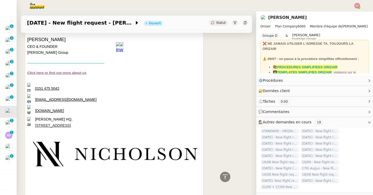
scroll to position [0, 0]
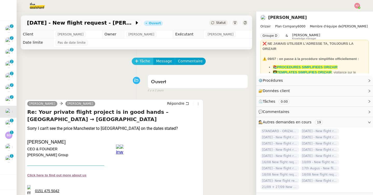
click at [142, 62] on span "Tâche" at bounding box center [144, 61] width 11 height 6
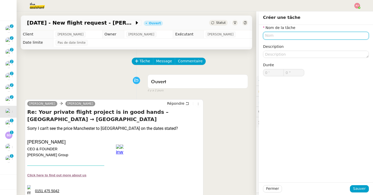
click at [269, 35] on input "text" at bounding box center [316, 36] width 106 height 8
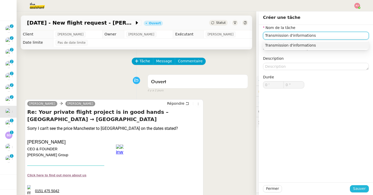
type input "Transmission d'informations"
click at [352, 190] on button "Sauver" at bounding box center [359, 189] width 19 height 7
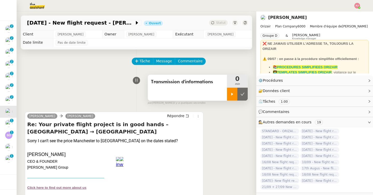
click at [231, 94] on icon at bounding box center [232, 94] width 2 height 3
click at [244, 94] on div at bounding box center [237, 94] width 21 height 13
click at [233, 94] on icon at bounding box center [232, 94] width 4 height 4
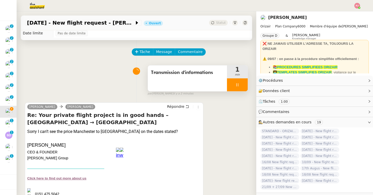
scroll to position [13, 0]
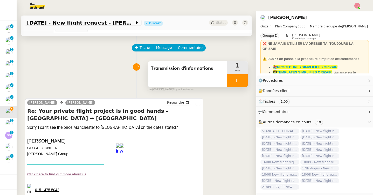
click at [236, 80] on icon at bounding box center [237, 81] width 4 height 4
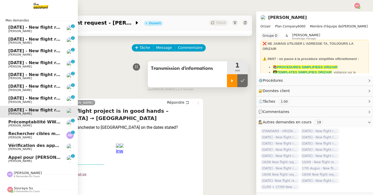
click at [10, 98] on span "[DATE] - New flight request - Oyo Palima" at bounding box center [55, 98] width 95 height 5
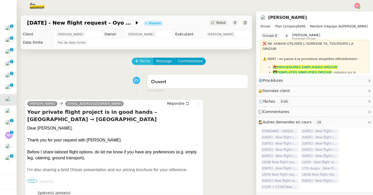
click at [137, 61] on icon at bounding box center [137, 61] width 4 height 4
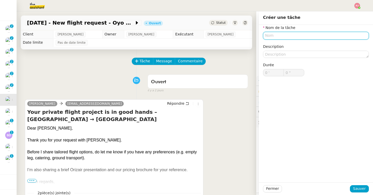
click at [270, 35] on input "text" at bounding box center [316, 36] width 106 height 8
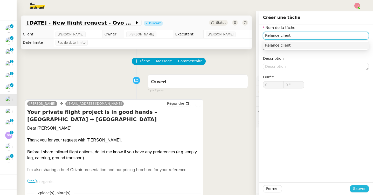
type input "Relance client"
click at [363, 189] on span "Sauver" at bounding box center [359, 189] width 13 height 6
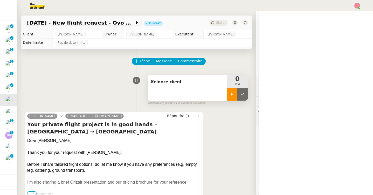
click at [236, 95] on div at bounding box center [232, 94] width 10 height 13
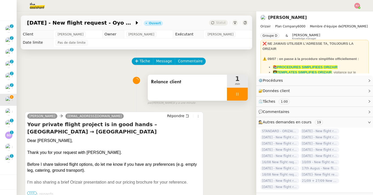
click at [238, 94] on icon at bounding box center [237, 94] width 4 height 4
click at [229, 93] on div at bounding box center [232, 94] width 10 height 13
click at [348, 82] on link "Modifier" at bounding box center [355, 81] width 15 height 6
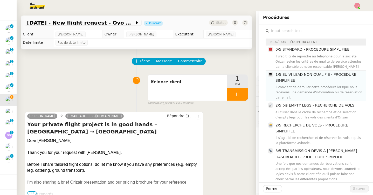
click at [289, 78] on h4 "1/5 SUIVI LEAD NON QUALIFIE - PROCEDURE SIMPLIFIEE" at bounding box center [319, 78] width 88 height 12
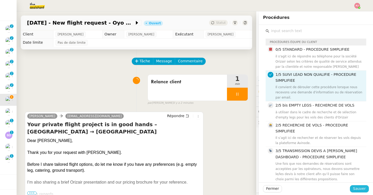
click at [355, 186] on span "Sauver" at bounding box center [359, 189] width 13 height 6
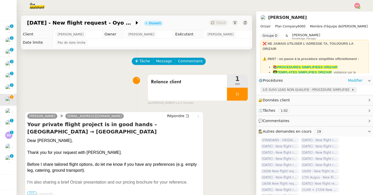
click at [299, 90] on span "1/5 SUIVI LEAD NON QUALIFIE - PROCEDURE SIMPLIFIEE" at bounding box center [306, 89] width 89 height 5
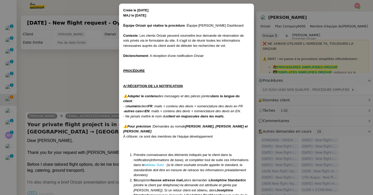
scroll to position [30, 0]
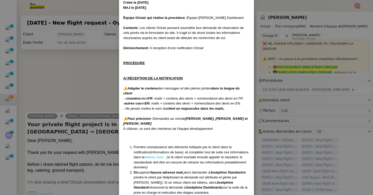
click at [144, 158] on link "tableau Suivi :" at bounding box center [154, 158] width 21 height 4
click at [88, 74] on nz-modal-container "Créée le [DATE] MAJ le [DATE] Équipe Orizair qui réalise la procédure : Équipe …" at bounding box center [186, 97] width 373 height 195
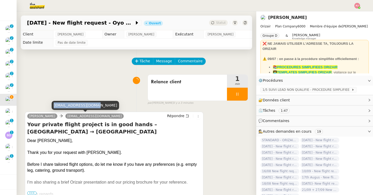
drag, startPoint x: 93, startPoint y: 107, endPoint x: 54, endPoint y: 105, distance: 38.9
click at [54, 105] on div "[EMAIL_ADDRESS][DOMAIN_NAME]" at bounding box center [86, 105] width 68 height 9
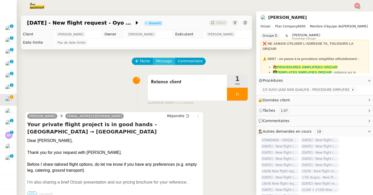
click at [164, 63] on span "Message" at bounding box center [164, 61] width 16 height 6
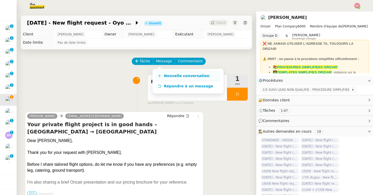
click at [168, 78] on span "Nouvelle conversation" at bounding box center [187, 76] width 46 height 4
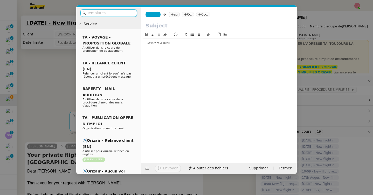
click at [158, 17] on nz-tag "_______" at bounding box center [152, 15] width 15 height 6
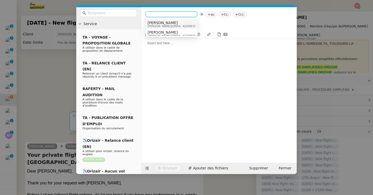
click at [161, 22] on span "[PERSON_NAME]" at bounding box center [184, 23] width 74 height 4
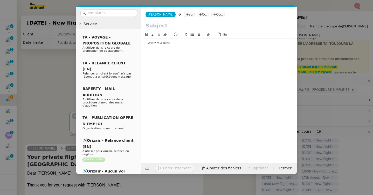
click at [186, 13] on icon at bounding box center [187, 14] width 3 height 3
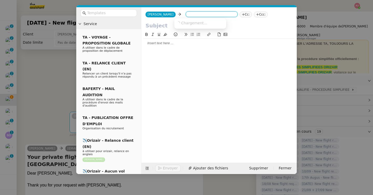
paste input "[EMAIL_ADDRESS][DOMAIN_NAME]"
type input "[EMAIL_ADDRESS][DOMAIN_NAME]"
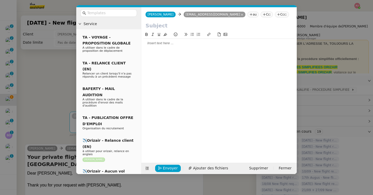
click at [277, 14] on icon at bounding box center [278, 14] width 3 height 3
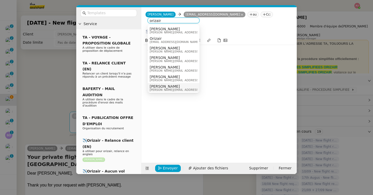
type input "orizair"
click at [177, 85] on div "[PERSON_NAME] [PERSON_NAME][EMAIL_ADDRESS][DOMAIN_NAME]" at bounding box center [174, 87] width 48 height 7
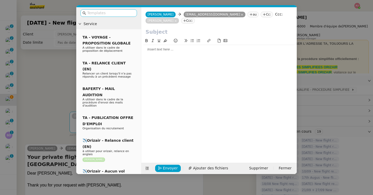
click at [128, 14] on input "text" at bounding box center [110, 13] width 47 height 6
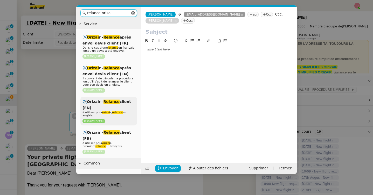
type input "relance orizai"
click at [122, 104] on div "✈️Orizair - Relance client (EN) à utiliser pour orizai r, relance en anglais [P…" at bounding box center [108, 111] width 56 height 29
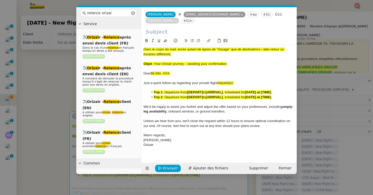
drag, startPoint x: 231, startPoint y: 64, endPoint x: 155, endPoint y: 62, distance: 76.5
click at [155, 62] on div "Objet : Your Orizair journey – awaiting your confirmation" at bounding box center [218, 64] width 151 height 5
click at [158, 34] on input "text" at bounding box center [218, 32] width 147 height 8
paste input "Your Orizair journey – awaiting your confirmation"
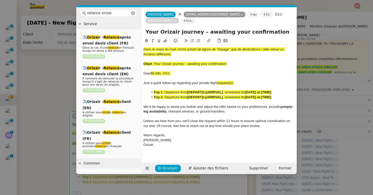
type input "Your Orizair journey – awaiting your confirmation"
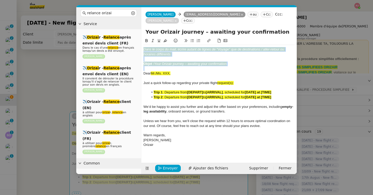
drag, startPoint x: 144, startPoint y: 72, endPoint x: 144, endPoint y: 44, distance: 28.5
click at [144, 44] on div "Dans le corps du mail, écrire autant de lignes de “Voyage” que de destinations …" at bounding box center [218, 94] width 151 height 112
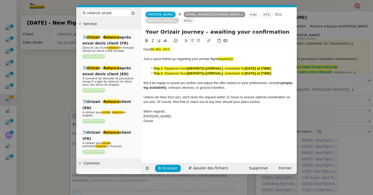
click at [146, 31] on input "Your Orizair journey – awaiting your confirmation" at bounding box center [218, 32] width 147 height 8
drag, startPoint x: 152, startPoint y: 49, endPoint x: 174, endPoint y: 49, distance: 22.8
click at [174, 49] on div "Dear Mr./Ms. XXX," at bounding box center [218, 49] width 151 height 5
click at [32, 81] on nz-modal-container "relance orizai Service ✈️ Orizai r - Relance après envoi devis client (FR) Dans…" at bounding box center [186, 97] width 373 height 195
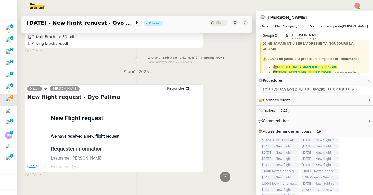
scroll to position [290, 0]
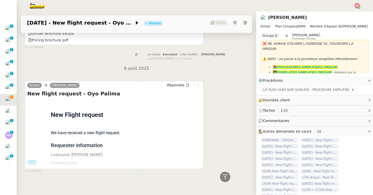
click at [31, 161] on span "•••" at bounding box center [31, 163] width 9 height 4
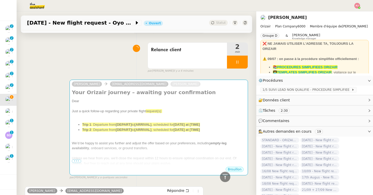
scroll to position [0, 0]
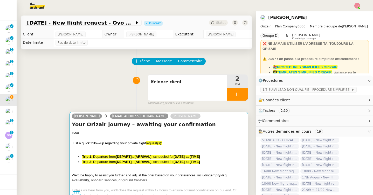
click at [84, 143] on span "Just a quick follow-up regarding your private flight" at bounding box center [109, 144] width 74 height 4
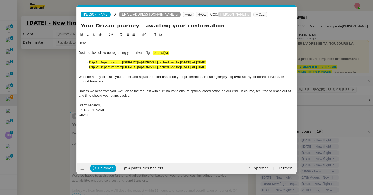
scroll to position [0, 33]
click at [93, 42] on div "Dear" at bounding box center [187, 43] width 216 height 5
drag, startPoint x: 175, startPoint y: 52, endPoint x: 153, endPoint y: 52, distance: 21.5
click at [153, 52] on div "Just a quick follow-up regarding your private flight request(s):" at bounding box center [187, 53] width 216 height 5
click at [50, 131] on nz-modal-container "relance orizai Service ✈️ Orizai r - Relance après envoi devis client (FR) Dans…" at bounding box center [186, 97] width 373 height 195
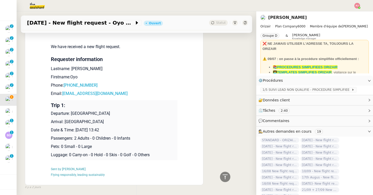
scroll to position [393, 0]
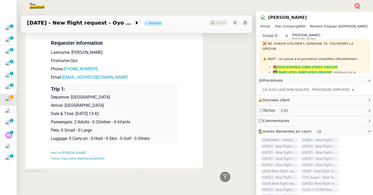
drag, startPoint x: 133, startPoint y: 110, endPoint x: 51, endPoint y: 95, distance: 83.2
click at [51, 95] on td "Trip 1: Departure: [GEOGRAPHIC_DATA] Arrival: [GEOGRAPHIC_DATA] Date & Time: [D…" at bounding box center [114, 114] width 126 height 60
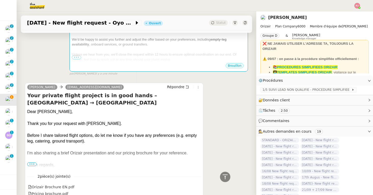
scroll to position [0, 0]
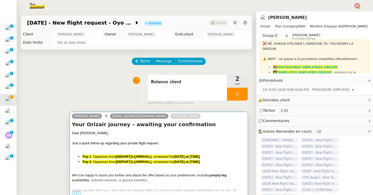
click at [101, 138] on div at bounding box center [159, 138] width 174 height 5
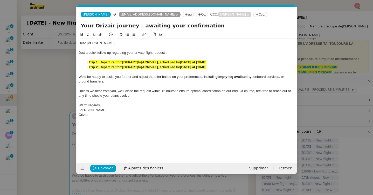
scroll to position [0, 33]
click at [112, 117] on div "Orizair" at bounding box center [187, 115] width 216 height 5
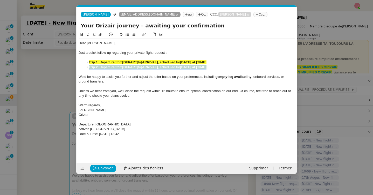
drag, startPoint x: 218, startPoint y: 68, endPoint x: 84, endPoint y: 68, distance: 133.7
click at [84, 68] on li "Trip 2 : Departure from [DEPART] to [ARRIVAL] , scheduled for [DATE] at [TIME]" at bounding box center [189, 67] width 211 height 5
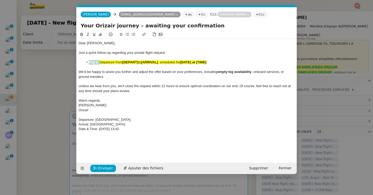
drag, startPoint x: 100, startPoint y: 63, endPoint x: 81, endPoint y: 63, distance: 18.4
click at [81, 63] on ul "Trip 1 : Departure from [DEPART] to [ARRIVAL] , scheduled for [DATE] at [TIME]" at bounding box center [187, 62] width 216 height 5
drag, startPoint x: 113, startPoint y: 64, endPoint x: 128, endPoint y: 63, distance: 15.6
click at [128, 63] on li "Departure from [DEPART] to [ARRIVAL] , scheduled for [DATE] at [TIME]" at bounding box center [189, 62] width 211 height 5
drag, startPoint x: 157, startPoint y: 61, endPoint x: 140, endPoint y: 61, distance: 17.4
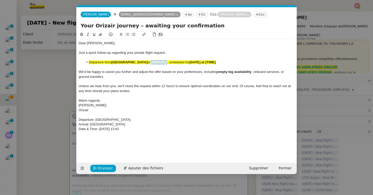
click at [140, 61] on li "Departure from [GEOGRAPHIC_DATA] to [ARRIVAL] , scheduled for [DATE] at [TIME]" at bounding box center [189, 62] width 211 height 5
drag, startPoint x: 182, startPoint y: 63, endPoint x: 209, endPoint y: 63, distance: 26.7
click at [209, 63] on li "Departure from [GEOGRAPHIC_DATA] to [GEOGRAPHIC_DATA] , scheduled for [DATE] at…" at bounding box center [189, 62] width 211 height 5
drag, startPoint x: 241, startPoint y: 63, endPoint x: 72, endPoint y: 62, distance: 168.5
click at [72, 62] on nz-modal-container "relance orizai Service ✈️ Orizai r - Relance après envoi devis client (FR) Dans…" at bounding box center [186, 97] width 373 height 195
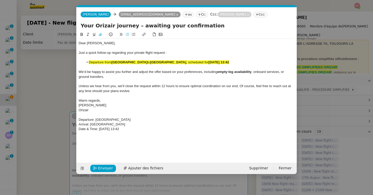
click at [100, 34] on icon at bounding box center [100, 35] width 4 height 4
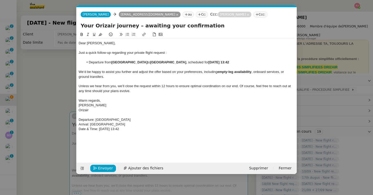
click at [114, 73] on span "We’d be happy to assist you further and adjust the offer based on your preferen…" at bounding box center [148, 72] width 139 height 4
drag, startPoint x: 153, startPoint y: 133, endPoint x: 74, endPoint y: 117, distance: 80.5
click at [74, 117] on nz-modal-container "relance orizai Service ✈️ Orizai r - Relance après envoi devis client (FR) Dans…" at bounding box center [186, 97] width 373 height 195
click at [100, 170] on span "Envoyer" at bounding box center [105, 169] width 15 height 6
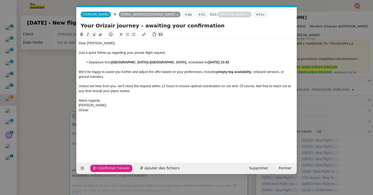
click at [100, 170] on span "Confirmer l'envoi" at bounding box center [113, 169] width 31 height 6
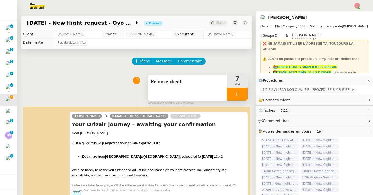
click at [239, 93] on icon at bounding box center [237, 94] width 4 height 4
click at [243, 94] on icon at bounding box center [243, 94] width 4 height 3
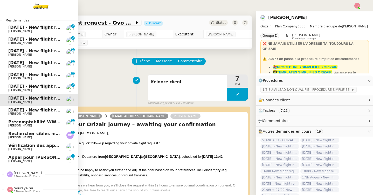
click at [25, 109] on span "[DATE] - New flight request - [PERSON_NAME]" at bounding box center [61, 110] width 107 height 5
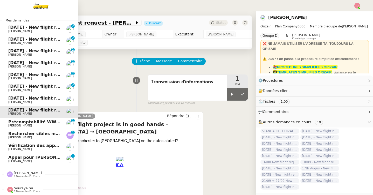
click at [38, 88] on span "[DATE] - New flight request - [PERSON_NAME]" at bounding box center [61, 86] width 107 height 5
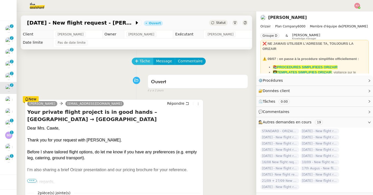
click at [146, 60] on span "Tâche" at bounding box center [144, 61] width 11 height 6
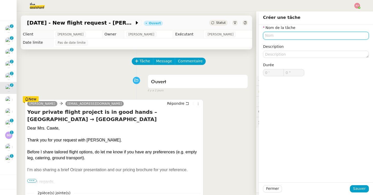
click at [284, 36] on input "text" at bounding box center [316, 36] width 106 height 8
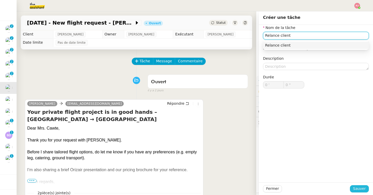
type input "Relance client"
click at [363, 190] on span "Sauver" at bounding box center [359, 189] width 13 height 6
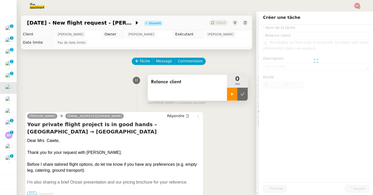
click at [230, 97] on div at bounding box center [232, 94] width 10 height 13
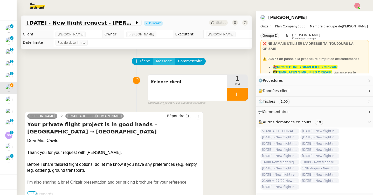
click at [164, 61] on span "Message" at bounding box center [164, 61] width 16 height 6
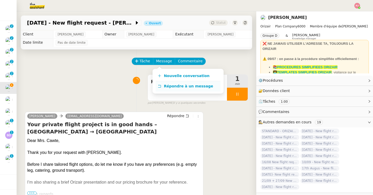
click at [170, 82] on link "Répondre à un message" at bounding box center [188, 86] width 65 height 10
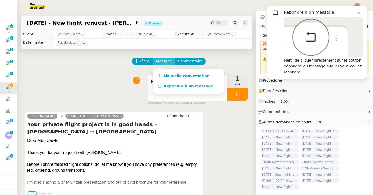
click at [158, 60] on span "Message" at bounding box center [164, 61] width 16 height 6
click at [359, 14] on icon at bounding box center [359, 13] width 3 height 3
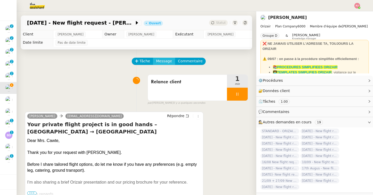
click at [162, 62] on span "Message" at bounding box center [164, 61] width 16 height 6
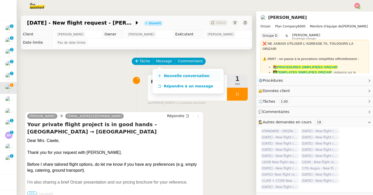
click at [164, 75] on span "Nouvelle conversation" at bounding box center [187, 76] width 46 height 4
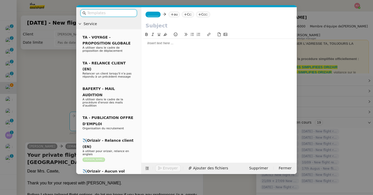
click at [154, 14] on span "_______" at bounding box center [152, 15] width 11 height 4
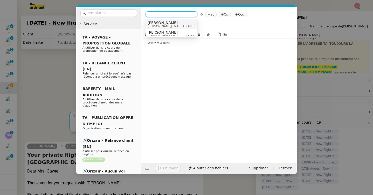
click at [156, 22] on span "[PERSON_NAME]" at bounding box center [184, 23] width 74 height 4
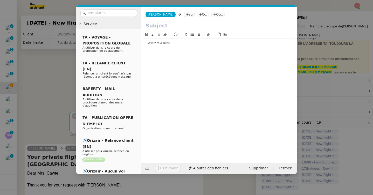
click at [47, 88] on nz-modal-container "Service TA - VOYAGE - PROPOSITION GLOBALE A utiliser dans le cadre de propositi…" at bounding box center [186, 97] width 373 height 195
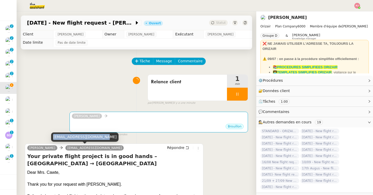
drag, startPoint x: 102, startPoint y: 139, endPoint x: 52, endPoint y: 138, distance: 50.3
click at [52, 138] on div "[EMAIL_ADDRESS][DOMAIN_NAME]" at bounding box center [85, 137] width 68 height 9
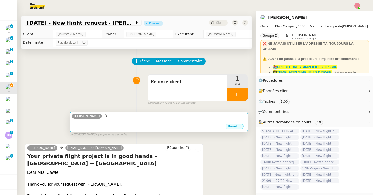
click at [100, 129] on div "Brouillon" at bounding box center [159, 128] width 174 height 8
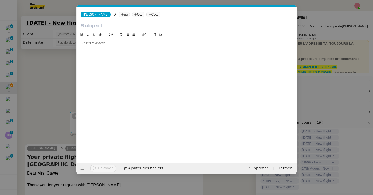
scroll to position [0, 11]
click at [119, 16] on nz-tag "au" at bounding box center [124, 15] width 11 height 6
paste input "[EMAIL_ADDRESS][DOMAIN_NAME]"
type input "[EMAIL_ADDRESS][DOMAIN_NAME]"
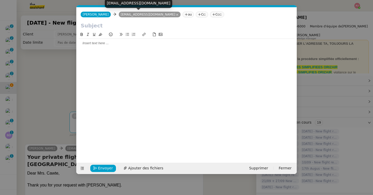
click at [196, 17] on nz-tag "Cc:" at bounding box center [202, 15] width 12 height 6
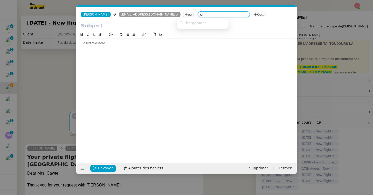
type input "o"
click at [252, 15] on nz-tag "Ccc:" at bounding box center [259, 15] width 14 height 6
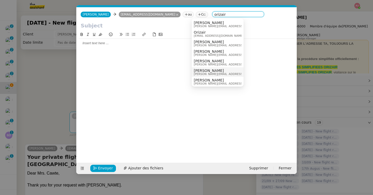
type input "orizair"
click at [204, 81] on span "[PERSON_NAME]" at bounding box center [231, 80] width 74 height 4
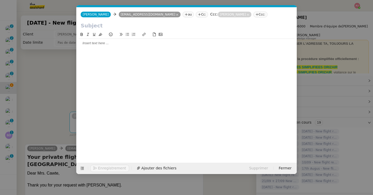
click at [35, 112] on nz-modal-container "Service TA - VOYAGE - PROPOSITION GLOBALE A utiliser dans le cadre de propositi…" at bounding box center [186, 97] width 373 height 195
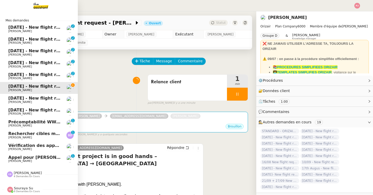
click at [12, 102] on span "[PERSON_NAME]" at bounding box center [20, 102] width 24 height 3
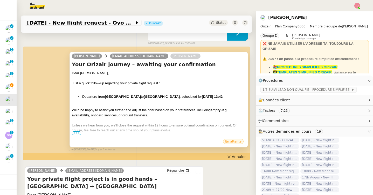
scroll to position [65, 0]
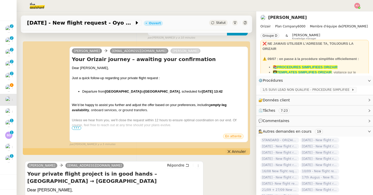
click at [232, 153] on button "Annuler" at bounding box center [236, 152] width 23 height 6
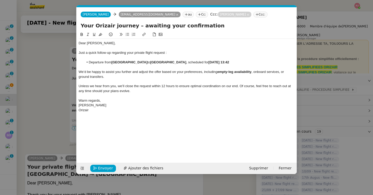
scroll to position [0, 11]
click at [106, 169] on span "Envoyer" at bounding box center [105, 169] width 15 height 6
click at [106, 169] on span "Confirmer l'envoi" at bounding box center [113, 169] width 31 height 6
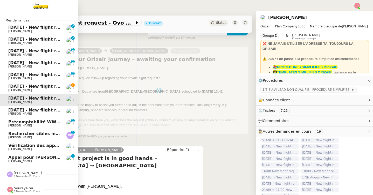
click at [26, 114] on span "[PERSON_NAME]" at bounding box center [34, 113] width 52 height 3
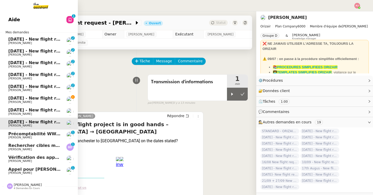
scroll to position [23, 0]
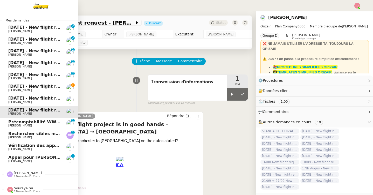
click at [15, 86] on span "[DATE] - New flight request - [PERSON_NAME]" at bounding box center [61, 86] width 107 height 5
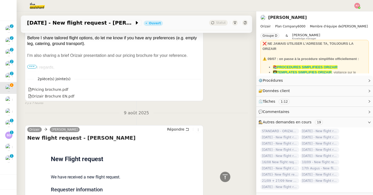
scroll to position [206, 0]
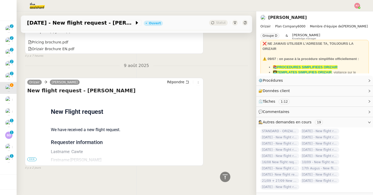
click at [34, 160] on span "•••" at bounding box center [31, 160] width 9 height 4
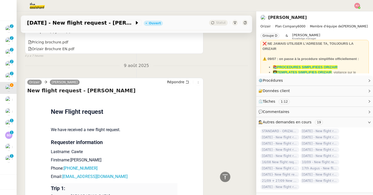
scroll to position [0, 0]
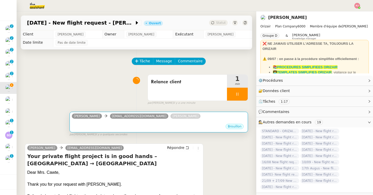
click at [114, 125] on div "Brouillon" at bounding box center [159, 128] width 174 height 8
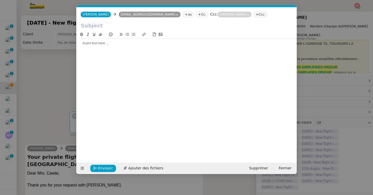
scroll to position [0, 11]
click at [84, 167] on icon at bounding box center [82, 169] width 7 height 4
click at [81, 168] on icon at bounding box center [82, 168] width 3 height 3
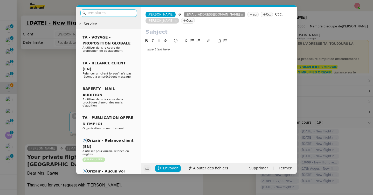
click at [107, 15] on input "text" at bounding box center [110, 13] width 47 height 6
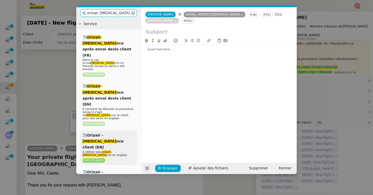
type input "orizair [MEDICAL_DATA]"
click at [107, 131] on div "✈️Orizair - [MEDICAL_DATA] nce client (EN) à utiliser pour orizair , [MEDICAL_D…" at bounding box center [108, 148] width 56 height 35
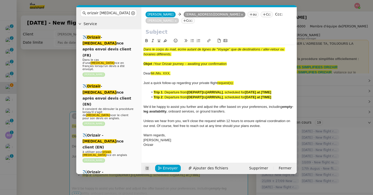
drag, startPoint x: 234, startPoint y: 65, endPoint x: 154, endPoint y: 63, distance: 79.3
click at [154, 63] on div "Objet : Your Orizair journey – awaiting your confirmation" at bounding box center [218, 64] width 151 height 5
click at [176, 30] on input "text" at bounding box center [218, 32] width 147 height 8
paste input "Your Orizair journey – awaiting your confirmation"
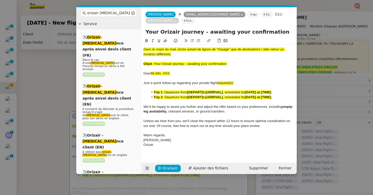
scroll to position [11, 0]
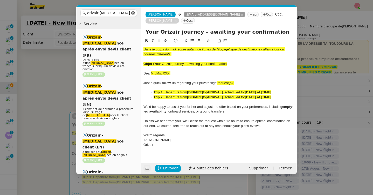
type input "Your Orizair journey – awaiting your confirmation"
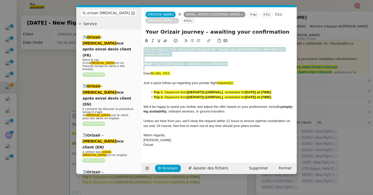
drag, startPoint x: 144, startPoint y: 74, endPoint x: 142, endPoint y: 46, distance: 27.5
click at [142, 46] on nz-spin "Dans le corps du mail, écrire autant de lignes de “Voyage” que de destinations …" at bounding box center [218, 97] width 155 height 119
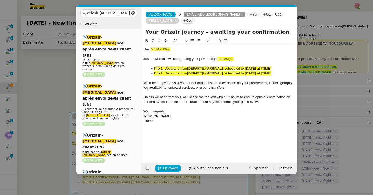
click at [12, 95] on nz-modal-container "orizair [MEDICAL_DATA] Service ✈️ Orizair - [MEDICAL_DATA] nce après envoi devi…" at bounding box center [186, 97] width 373 height 195
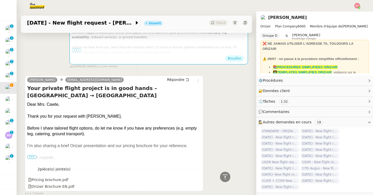
scroll to position [147, 0]
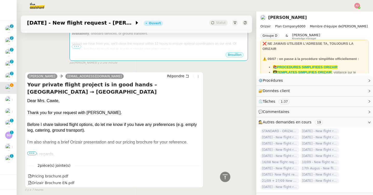
drag, startPoint x: 62, startPoint y: 93, endPoint x: 27, endPoint y: 92, distance: 35.0
click at [27, 98] on div "Dear Mrs. Cawte," at bounding box center [114, 101] width 174 height 6
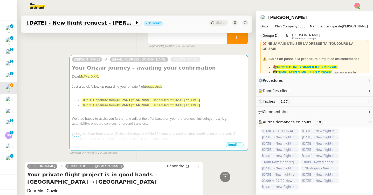
scroll to position [19, 0]
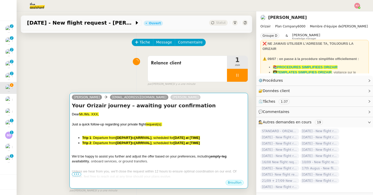
drag, startPoint x: 101, startPoint y: 114, endPoint x: 71, endPoint y: 114, distance: 29.8
click at [71, 114] on div "[PERSON_NAME] [EMAIL_ADDRESS][DOMAIN_NAME] [PERSON_NAME] Your Orizair journey –…" at bounding box center [158, 141] width 178 height 96
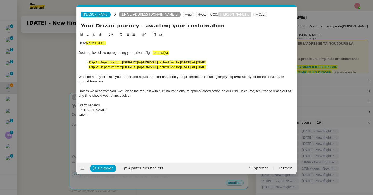
scroll to position [0, 28]
drag, startPoint x: 110, startPoint y: 43, endPoint x: 71, endPoint y: 42, distance: 39.7
click at [71, 42] on nz-modal-container "orizair [MEDICAL_DATA] Service ✈️ Orizair - [MEDICAL_DATA] nce après envoi devi…" at bounding box center [186, 97] width 373 height 195
click at [43, 95] on nz-modal-container "orizair [MEDICAL_DATA] Service ✈️ Orizair - [MEDICAL_DATA] nce après envoi devi…" at bounding box center [186, 97] width 373 height 195
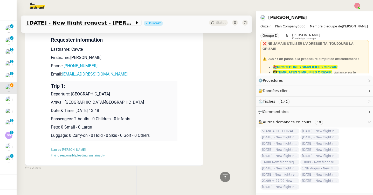
scroll to position [383, 0]
drag, startPoint x: 131, startPoint y: 112, endPoint x: 51, endPoint y: 94, distance: 82.1
click at [51, 94] on td "Trip 1: Departure: [GEOGRAPHIC_DATA] Arrival: [GEOGRAPHIC_DATA]-[GEOGRAPHIC_DAT…" at bounding box center [114, 111] width 126 height 60
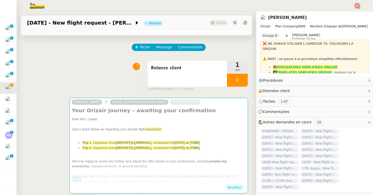
scroll to position [0, 0]
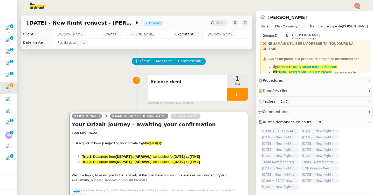
click at [98, 161] on span ": Departure from" at bounding box center [103, 162] width 25 height 4
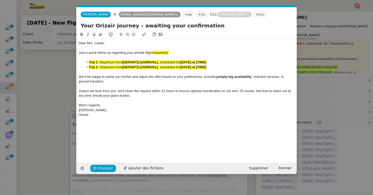
scroll to position [0, 28]
click at [106, 116] on div "Orizair" at bounding box center [187, 115] width 216 height 5
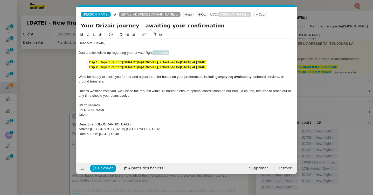
drag, startPoint x: 172, startPoint y: 54, endPoint x: 153, endPoint y: 53, distance: 18.9
click at [153, 53] on div "Just a quick follow-up regarding your private flight request(s):" at bounding box center [187, 53] width 216 height 5
click at [13, 99] on nz-modal-container "orizair [MEDICAL_DATA] Service ✈️ Orizair - [MEDICAL_DATA] nce après envoi devi…" at bounding box center [186, 97] width 373 height 195
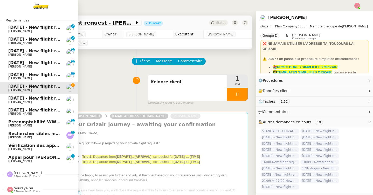
click at [12, 99] on span "[DATE] - New flight request - Oyo Palima" at bounding box center [55, 98] width 95 height 5
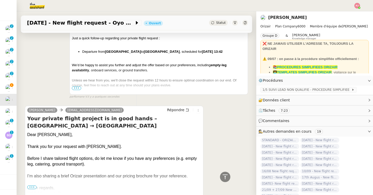
scroll to position [78, 0]
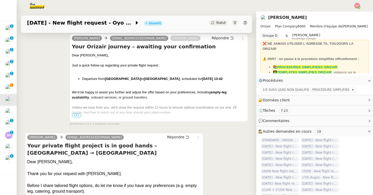
click at [78, 115] on span "•••" at bounding box center [76, 116] width 9 height 4
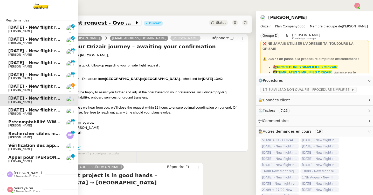
click at [22, 88] on span "[DATE] - New flight request - [PERSON_NAME]" at bounding box center [61, 86] width 107 height 5
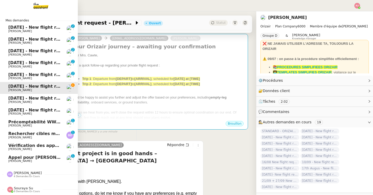
click at [13, 96] on span "[DATE] - New flight request - Oyo Palima" at bounding box center [55, 98] width 95 height 5
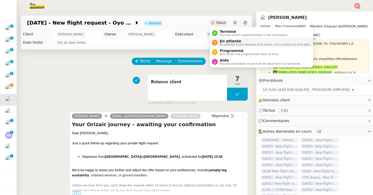
click at [225, 45] on span "En attente d'une réponse d'un client, d'un contact ou d'un tiers." at bounding box center [265, 44] width 91 height 3
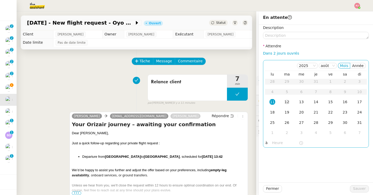
click at [286, 101] on div "12" at bounding box center [287, 102] width 6 height 6
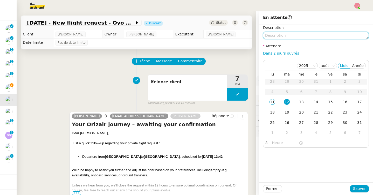
click at [290, 36] on textarea at bounding box center [316, 35] width 106 height 7
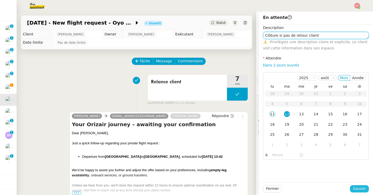
type textarea "Clôture si pas de retour client"
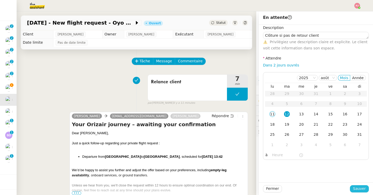
click at [362, 191] on span "Sauver" at bounding box center [359, 189] width 13 height 6
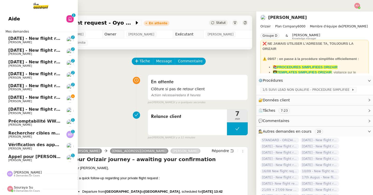
click at [17, 102] on span "[PERSON_NAME]" at bounding box center [20, 101] width 24 height 3
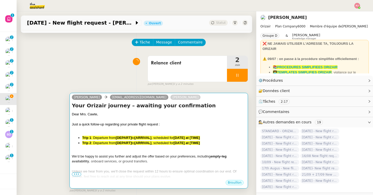
scroll to position [23, 0]
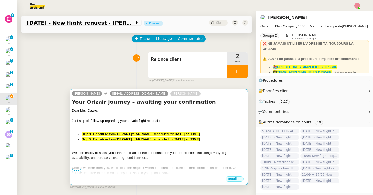
click at [167, 140] on span ", scheduled for" at bounding box center [162, 140] width 22 height 4
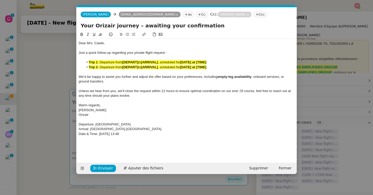
scroll to position [0, 11]
drag, startPoint x: 214, startPoint y: 67, endPoint x: 87, endPoint y: 68, distance: 127.3
click at [87, 68] on li "Trip 2 : Departure from [DEPART] to [ARRIVAL] , scheduled for [DATE] at [TIME]" at bounding box center [189, 67] width 211 height 5
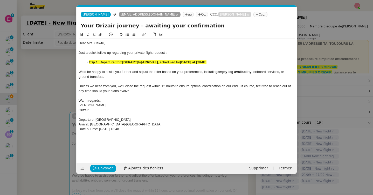
scroll to position [0, 11]
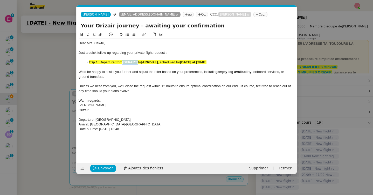
drag, startPoint x: 139, startPoint y: 63, endPoint x: 123, endPoint y: 62, distance: 15.6
click at [123, 62] on li "Trip 1 : Departure from [DEPART] to [ARRIVAL] , scheduled for [DATE] at [TIME]" at bounding box center [189, 62] width 211 height 5
drag, startPoint x: 185, startPoint y: 63, endPoint x: 168, endPoint y: 63, distance: 16.6
click at [168, 63] on strong "[ARRIVAL]" at bounding box center [169, 62] width 17 height 4
drag, startPoint x: 230, startPoint y: 62, endPoint x: 242, endPoint y: 62, distance: 11.4
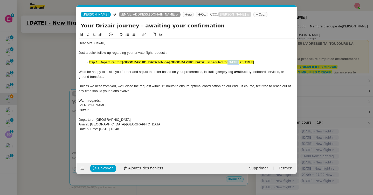
click at [242, 62] on strong "[DATE] at [TIME]" at bounding box center [240, 62] width 26 height 4
drag, startPoint x: 264, startPoint y: 63, endPoint x: 280, endPoint y: 63, distance: 16.3
click at [280, 63] on li "Trip 1 : Departure from [GEOGRAPHIC_DATA] to [GEOGRAPHIC_DATA] , scheduled for …" at bounding box center [189, 62] width 211 height 5
click at [234, 62] on strong "1§th [DATE] at 13:48" at bounding box center [243, 62] width 32 height 4
drag, startPoint x: 149, startPoint y: 130, endPoint x: 77, endPoint y: 119, distance: 72.1
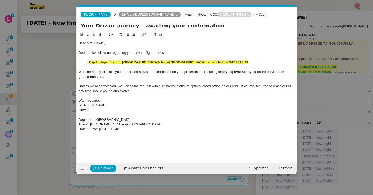
click at [77, 119] on nz-spin "Dear Mrs. Cawte, Just a quick follow-up regarding your private flight request :…" at bounding box center [186, 94] width 220 height 125
drag, startPoint x: 275, startPoint y: 62, endPoint x: 80, endPoint y: 62, distance: 194.9
click at [80, 62] on ul "Trip 1 : Departure from [GEOGRAPHIC_DATA] to [GEOGRAPHIC_DATA] , scheduled for …" at bounding box center [187, 62] width 216 height 5
click at [100, 33] on icon at bounding box center [100, 35] width 4 height 4
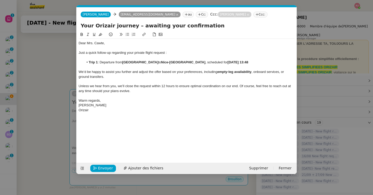
click at [99, 63] on li "Trip 1 : Departure from London Heathrow Airport to Nice-Côte d'Azur Airport , s…" at bounding box center [189, 62] width 211 height 5
click at [181, 104] on div "[PERSON_NAME]" at bounding box center [187, 105] width 216 height 5
click at [103, 168] on span "Envoyer" at bounding box center [105, 169] width 15 height 6
click at [103, 168] on span "Confirmer l'envoi" at bounding box center [113, 169] width 31 height 6
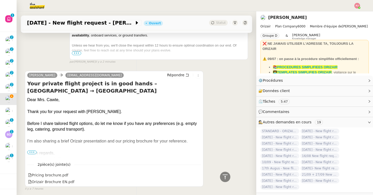
scroll to position [0, 0]
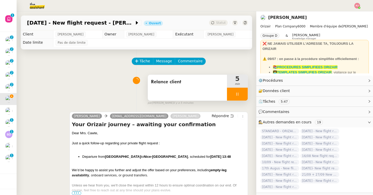
click at [241, 97] on div at bounding box center [237, 94] width 21 height 13
click at [242, 97] on button at bounding box center [242, 94] width 10 height 13
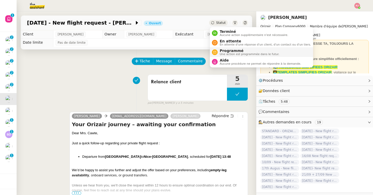
click at [228, 53] on span "Une action est programmée dans le futur." at bounding box center [250, 54] width 60 height 3
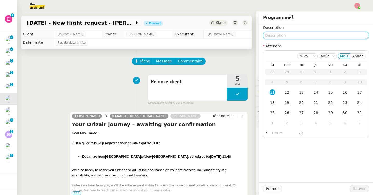
click at [288, 32] on textarea at bounding box center [316, 35] width 106 height 7
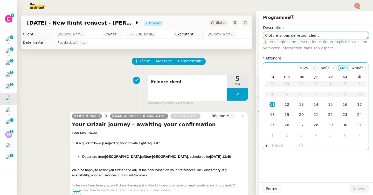
type textarea "Clôture si pas de retour client"
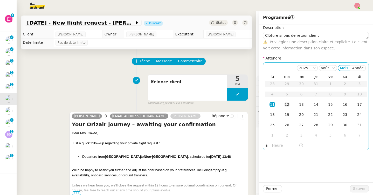
click at [282, 102] on td "12" at bounding box center [286, 105] width 15 height 10
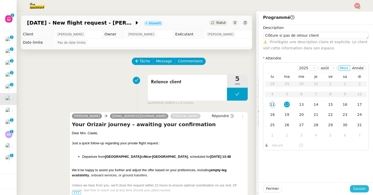
click at [363, 187] on span "Sauver" at bounding box center [359, 189] width 13 height 6
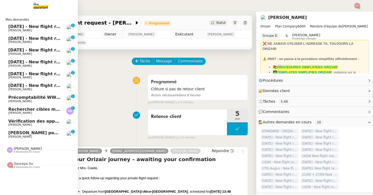
click at [40, 99] on span "Précomptabilité WWWINVEST Juin 2025" at bounding box center [54, 97] width 93 height 5
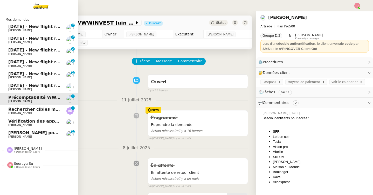
click at [44, 86] on span "[DATE] - New flight request - [PERSON_NAME]" at bounding box center [61, 85] width 107 height 5
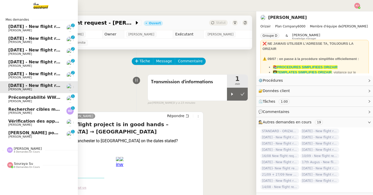
click at [52, 68] on link "21st August 2025 - New flight request - Eva Vizyinou Louis Frei 0 1 2 3 4 5 6 7…" at bounding box center [39, 64] width 78 height 12
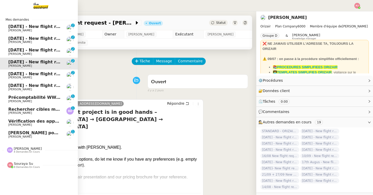
click at [43, 74] on span "[DATE] - New flight request - [PERSON_NAME]" at bounding box center [61, 74] width 107 height 5
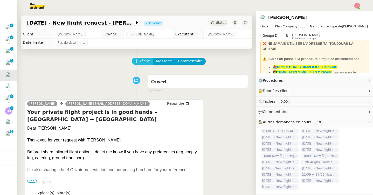
click at [143, 59] on span "Tâche" at bounding box center [144, 61] width 11 height 6
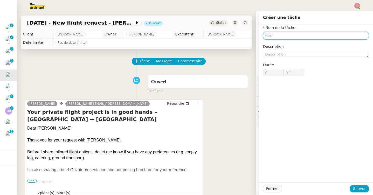
click at [273, 34] on input "text" at bounding box center [316, 36] width 106 height 8
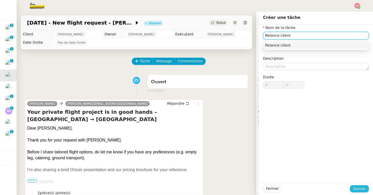
type input "Relance client"
click at [354, 189] on span "Sauver" at bounding box center [359, 189] width 13 height 6
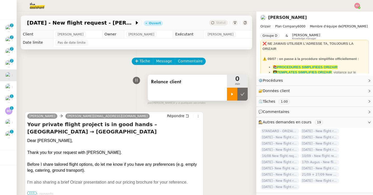
click at [230, 96] on icon at bounding box center [232, 94] width 4 height 4
drag, startPoint x: 80, startPoint y: 105, endPoint x: 52, endPoint y: 105, distance: 27.7
click at [53, 104] on div "Relance client 1 min false par Pauline J. il y a quelques secondes" at bounding box center [136, 88] width 223 height 33
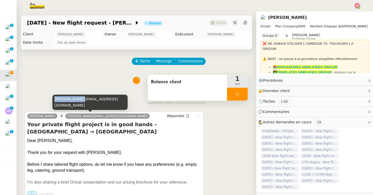
drag, startPoint x: 80, startPoint y: 106, endPoint x: 53, endPoint y: 106, distance: 27.0
click at [53, 106] on div "alan@aool.com" at bounding box center [89, 102] width 75 height 15
copy div "alan@aool.com"
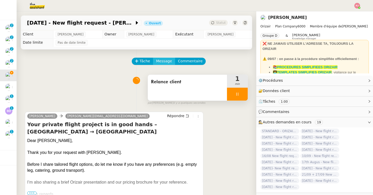
click at [159, 60] on span "Message" at bounding box center [164, 61] width 16 height 6
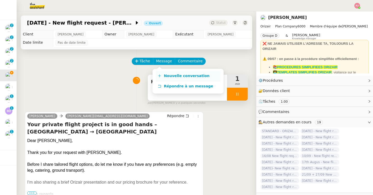
click at [159, 73] on link "Nouvelle conversation" at bounding box center [188, 76] width 65 height 10
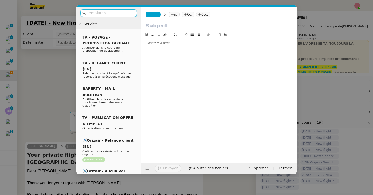
click at [149, 16] on span "_______" at bounding box center [152, 15] width 11 height 4
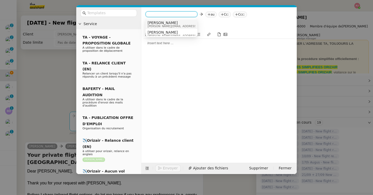
click at [155, 26] on span "[PERSON_NAME][EMAIL_ADDRESS][DOMAIN_NAME]" at bounding box center [184, 26] width 74 height 3
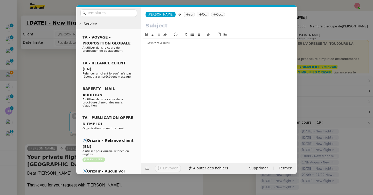
click at [183, 13] on nz-tag "au" at bounding box center [188, 15] width 11 height 6
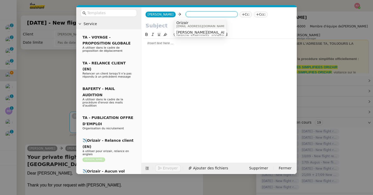
paste input "alan@aool.com"
type input "alan@aool.com"
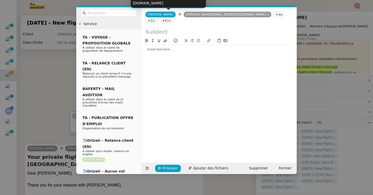
click at [174, 18] on nz-tag "Ccc:" at bounding box center [167, 21] width 14 height 6
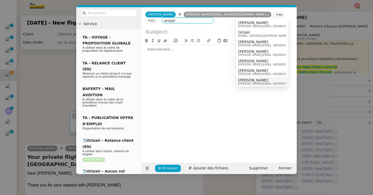
type input "orizair"
click at [249, 81] on span "[PERSON_NAME]" at bounding box center [275, 80] width 74 height 4
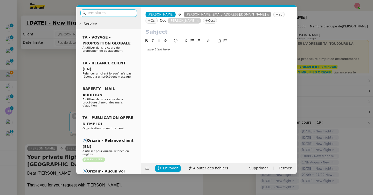
click at [119, 10] on nz-input-group at bounding box center [108, 13] width 56 height 8
click at [119, 13] on input "text" at bounding box center [110, 13] width 47 height 6
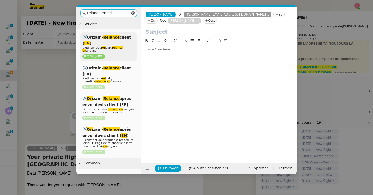
type input "relance en ori"
click at [101, 47] on span "à utiliser pour ori zair, relance en anglais" at bounding box center [102, 49] width 40 height 6
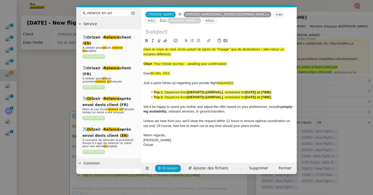
drag, startPoint x: 232, startPoint y: 57, endPoint x: 156, endPoint y: 57, distance: 76.5
click at [156, 62] on div "Objet : Your Orizair journey – awaiting your confirmation" at bounding box center [218, 64] width 151 height 5
copy span "Your Orizair journey – awaiting your confirmation"
click at [160, 28] on input "text" at bounding box center [218, 32] width 147 height 8
paste input "Your Orizair journey – awaiting your confirmation"
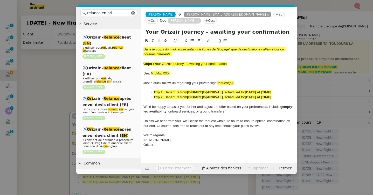
type input "Your Orizair journey – awaiting your confirmation"
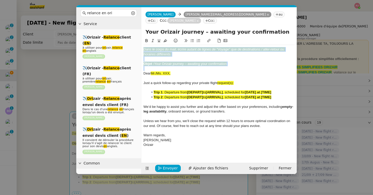
drag, startPoint x: 144, startPoint y: 68, endPoint x: 143, endPoint y: 41, distance: 27.2
click at [143, 45] on div "Dans le corps du mail, écrire autant de lignes de “Voyage” que de destinations …" at bounding box center [218, 97] width 151 height 105
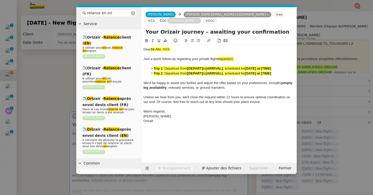
click at [36, 89] on nz-modal-container "relance en ori Service ✈️Orizair - Relance client ( EN ) à utiliser pour ori za…" at bounding box center [186, 97] width 373 height 195
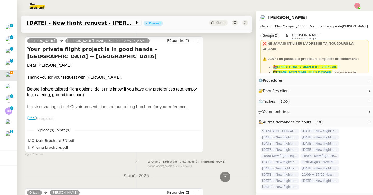
scroll to position [163, 0]
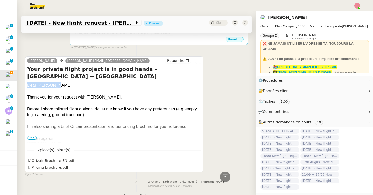
drag, startPoint x: 56, startPoint y: 81, endPoint x: 28, endPoint y: 80, distance: 28.5
click at [28, 83] on div "Dear Mr. Horn," at bounding box center [114, 86] width 174 height 6
copy div "Dear Mr. Horn,"
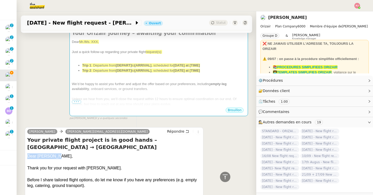
scroll to position [84, 0]
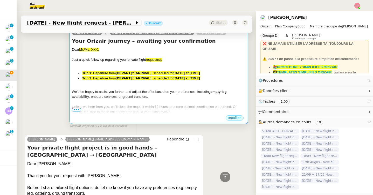
click at [78, 75] on ul "Trip 1 : Departure from [DEPART] to [ARRIVAL] , scheduled for [DATE] at [TIME] …" at bounding box center [159, 76] width 174 height 10
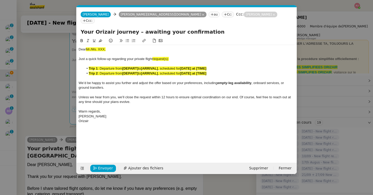
scroll to position [0, 33]
drag, startPoint x: 110, startPoint y: 43, endPoint x: 69, endPoint y: 43, distance: 40.7
click at [69, 43] on nz-modal-container "relance en ori Service ✈️Orizair - Relance client ( EN ) à utiliser pour ori za…" at bounding box center [186, 97] width 373 height 195
drag, startPoint x: 173, startPoint y: 53, endPoint x: 153, endPoint y: 53, distance: 20.2
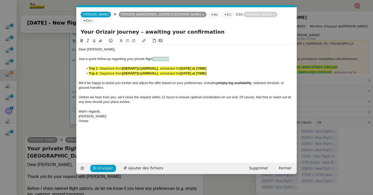
click at [153, 57] on div "Just a quick follow-up regarding your private flight request(s):" at bounding box center [187, 59] width 216 height 5
click at [45, 78] on nz-modal-container "relance en ori Service ✈️Orizair - Relance client ( EN ) à utiliser pour ori za…" at bounding box center [186, 97] width 373 height 195
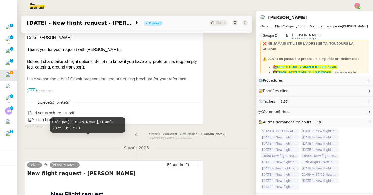
scroll to position [290, 0]
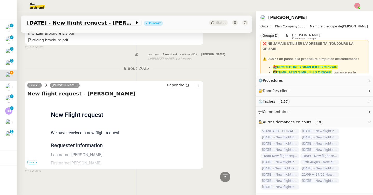
click at [34, 161] on span "•••" at bounding box center [31, 163] width 9 height 4
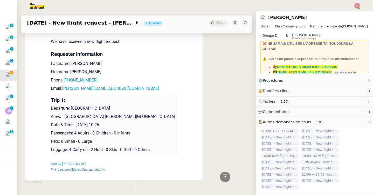
scroll to position [393, 0]
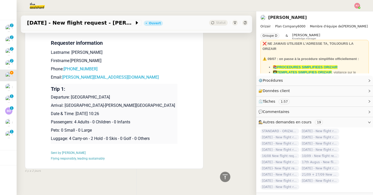
drag, startPoint x: 132, startPoint y: 113, endPoint x: 52, endPoint y: 95, distance: 82.3
click at [52, 95] on td "Trip 1: Departure: Manchester Airport Arrival: Alicante-Elche Miguel Hernández …" at bounding box center [114, 114] width 126 height 60
copy td "Departure: Manchester Airport Arrival: Alicante-Elche Miguel Hernández Airport …"
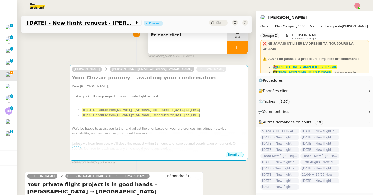
scroll to position [0, 0]
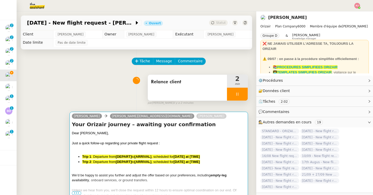
click at [111, 157] on span ": Departure from" at bounding box center [103, 157] width 25 height 4
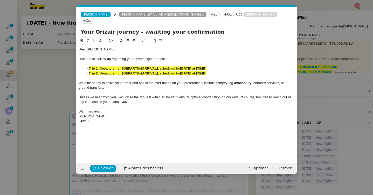
scroll to position [0, 33]
click at [117, 119] on div "Orizair" at bounding box center [187, 121] width 216 height 5
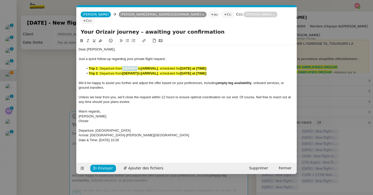
drag, startPoint x: 139, startPoint y: 63, endPoint x: 123, endPoint y: 62, distance: 16.1
click at [123, 66] on li "Trip 1 : Departure from [DEPART] to [ARRIVAL] , scheduled for [DATE] at [TIME]" at bounding box center [189, 68] width 211 height 5
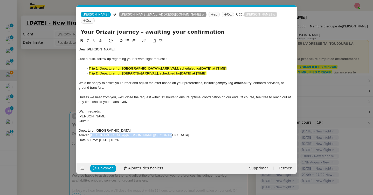
drag, startPoint x: 153, startPoint y: 130, endPoint x: 90, endPoint y: 131, distance: 62.7
click at [90, 133] on div "Arrival: Alicante-Elche Miguel Hernández Airport" at bounding box center [187, 135] width 216 height 5
copy div "Alicante-Elche Miguel Hernández Airport"
drag, startPoint x: 175, startPoint y: 62, endPoint x: 159, endPoint y: 63, distance: 16.6
click at [161, 67] on strong "[ARRIVAL]" at bounding box center [169, 69] width 17 height 4
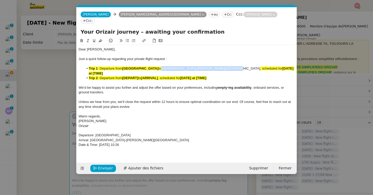
drag, startPoint x: 219, startPoint y: 62, endPoint x: 159, endPoint y: 63, distance: 59.9
click at [159, 66] on li "Trip 1 : Departure from Manchester Airport to Alicante-Elche Miguel Hernández A…" at bounding box center [189, 71] width 211 height 10
click at [80, 39] on icon at bounding box center [82, 41] width 4 height 4
drag, startPoint x: 143, startPoint y: 135, endPoint x: 100, endPoint y: 136, distance: 43.8
click at [100, 143] on div "Date & Time: 11th November 2025 10:26" at bounding box center [187, 145] width 216 height 5
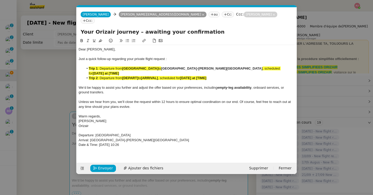
copy div "11th November 2025 10:26"
drag, startPoint x: 278, startPoint y: 62, endPoint x: 246, endPoint y: 61, distance: 31.9
click at [246, 66] on li "Trip 1 : Departure from Manchester Airport to Alicante-Elche Miguel Hernández A…" at bounding box center [189, 71] width 211 height 10
drag, startPoint x: 288, startPoint y: 62, endPoint x: 247, endPoint y: 62, distance: 41.5
click at [247, 66] on li "Trip 1 : Departure from Manchester Airport to Alicante-Elche Miguel Hernández A…" at bounding box center [189, 71] width 211 height 10
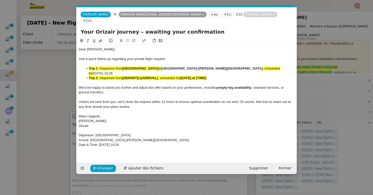
click at [84, 38] on button at bounding box center [82, 41] width 6 height 6
click at [113, 72] on strong "11th November 2025 10:26" at bounding box center [103, 74] width 21 height 4
drag, startPoint x: 222, startPoint y: 69, endPoint x: 63, endPoint y: 70, distance: 159.7
click at [63, 70] on nz-modal-container "relance en ori Service ✈️Orizair - Relance client ( EN ) à utiliser pour ori za…" at bounding box center [186, 97] width 373 height 195
drag, startPoint x: 217, startPoint y: 68, endPoint x: 75, endPoint y: 65, distance: 142.0
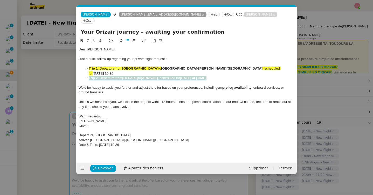
click at [75, 65] on nz-modal-container "relance en ori Service ✈️Orizair - Relance client ( EN ) à utiliser pour ori za…" at bounding box center [186, 97] width 373 height 195
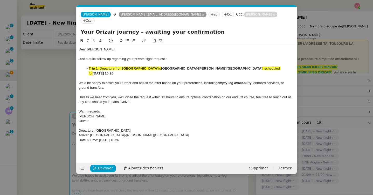
drag, startPoint x: 293, startPoint y: 62, endPoint x: 74, endPoint y: 62, distance: 219.0
click at [74, 62] on nz-modal-container "relance en ori Service ✈️Orizair - Relance client ( EN ) à utiliser pour ori za…" at bounding box center [186, 97] width 373 height 195
click at [103, 38] on button at bounding box center [100, 41] width 6 height 6
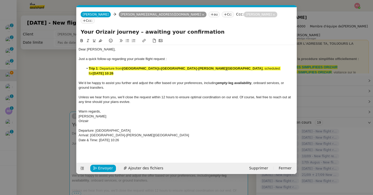
click at [137, 67] on strong "Manchester Airport" at bounding box center [140, 69] width 36 height 4
drag, startPoint x: 100, startPoint y: 62, endPoint x: 88, endPoint y: 64, distance: 12.1
click at [88, 66] on li "Trip 1 : Departure from Manchester Airport to Alicante-Elche Miguel Hernández A…" at bounding box center [189, 71] width 211 height 10
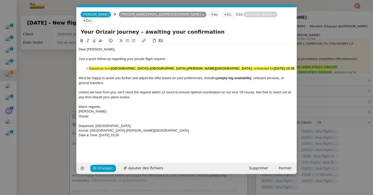
drag, startPoint x: 285, startPoint y: 62, endPoint x: 87, endPoint y: 63, distance: 198.0
click at [87, 66] on li "Departure from Manchester Airport to Alicante-Elche Miguel Hernández Airport , …" at bounding box center [189, 68] width 211 height 5
click at [101, 39] on icon at bounding box center [100, 41] width 4 height 4
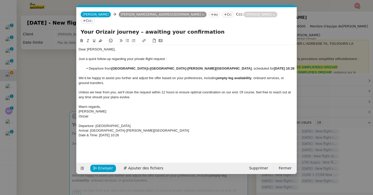
drag, startPoint x: 145, startPoint y: 130, endPoint x: 72, endPoint y: 119, distance: 74.1
click at [72, 119] on nz-modal-container "relance en ori Service ✈️Orizair - Relance client ( EN ) à utiliser pour ori za…" at bounding box center [186, 97] width 373 height 195
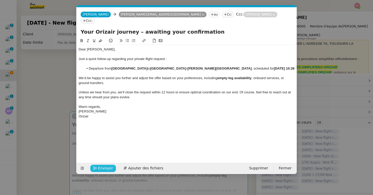
click at [107, 166] on span "Envoyer" at bounding box center [105, 169] width 15 height 6
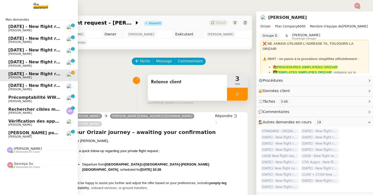
click at [23, 153] on span "4 demandes en cours" at bounding box center [27, 152] width 26 height 3
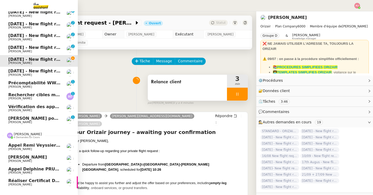
scroll to position [23, 0]
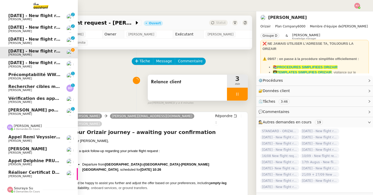
click at [39, 173] on span "Réaliser certificat de formation ACD" at bounding box center [51, 172] width 86 height 5
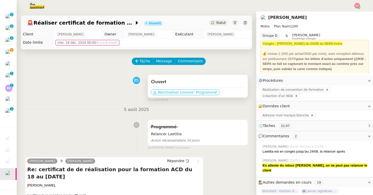
click at [163, 93] on span "Réinitialiser comme" at bounding box center [176, 92] width 36 height 5
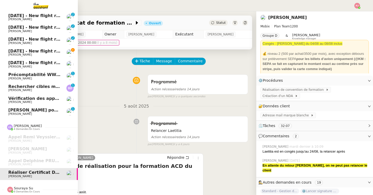
click at [11, 51] on span "[DATE] - New flight request - [PERSON_NAME]" at bounding box center [61, 51] width 107 height 5
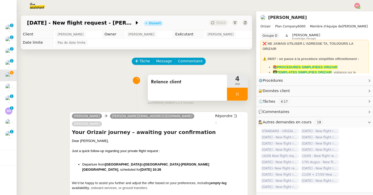
click at [241, 96] on div at bounding box center [237, 94] width 21 height 13
click at [244, 96] on icon at bounding box center [242, 94] width 4 height 4
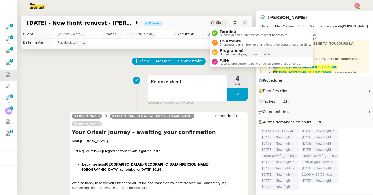
click at [226, 50] on span "Programmé" at bounding box center [250, 51] width 60 height 4
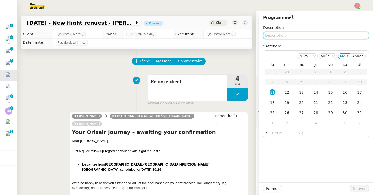
click at [283, 34] on textarea at bounding box center [316, 35] width 106 height 7
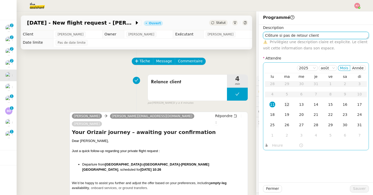
type textarea "Clôture si pas de retour client"
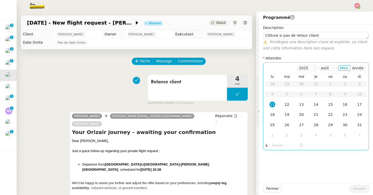
click at [285, 102] on div "12" at bounding box center [287, 105] width 6 height 6
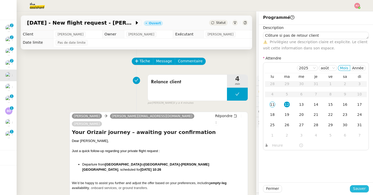
click at [360, 188] on span "Sauver" at bounding box center [359, 189] width 13 height 6
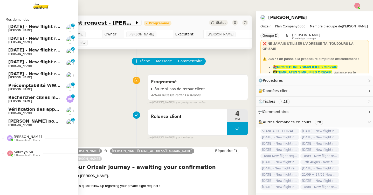
click at [12, 61] on span "[DATE] - New flight request - [PERSON_NAME]" at bounding box center [61, 62] width 107 height 5
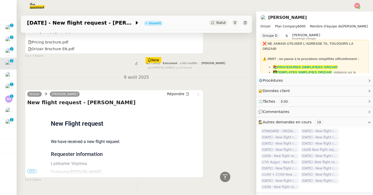
scroll to position [173, 0]
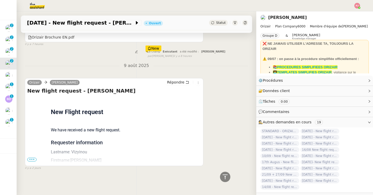
click at [30, 160] on span "•••" at bounding box center [31, 160] width 9 height 4
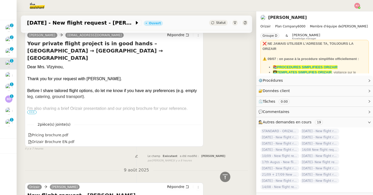
scroll to position [0, 0]
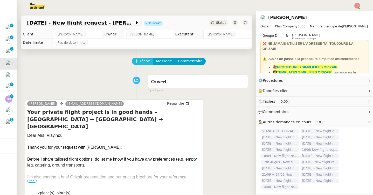
click at [140, 63] on span "Tâche" at bounding box center [144, 61] width 11 height 6
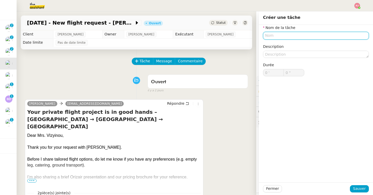
click at [265, 34] on input "text" at bounding box center [316, 36] width 106 height 8
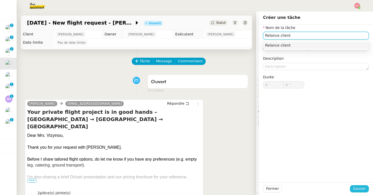
type input "Relance client"
click at [359, 187] on span "Sauver" at bounding box center [359, 189] width 13 height 6
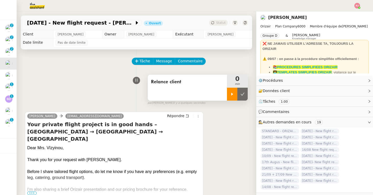
click at [234, 97] on div at bounding box center [232, 94] width 10 height 13
click at [39, 6] on img at bounding box center [33, 5] width 40 height 11
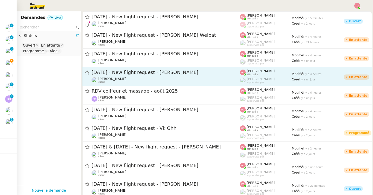
click at [112, 74] on span "[DATE] - New flight request - [PERSON_NAME]" at bounding box center [165, 72] width 148 height 5
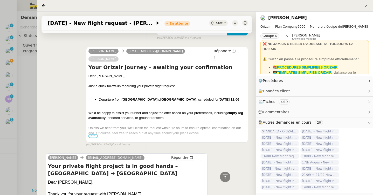
scroll to position [105, 0]
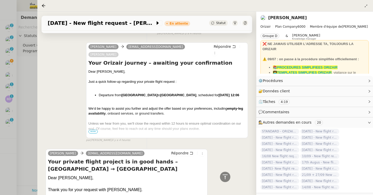
click at [95, 130] on span "•••" at bounding box center [92, 132] width 9 height 4
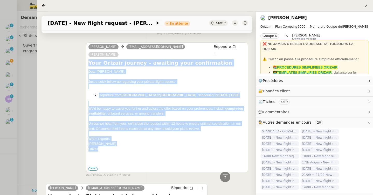
drag, startPoint x: 103, startPoint y: 145, endPoint x: 89, endPoint y: 56, distance: 90.5
click at [89, 59] on div "Your Orizair journey – awaiting your confirmation Dear Mr. Laundon, Just a quic…" at bounding box center [166, 115] width 157 height 112
copy div "Your Orizair journey – awaiting your confirmation Dear Mr. Laundon, Just a quic…"
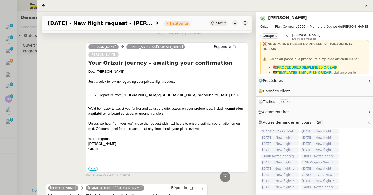
click at [22, 82] on div at bounding box center [186, 97] width 373 height 195
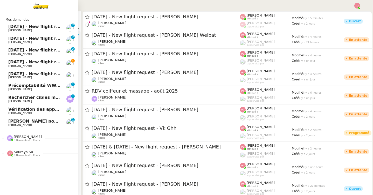
click at [11, 62] on span "[DATE] - New flight request - [PERSON_NAME]" at bounding box center [61, 62] width 107 height 5
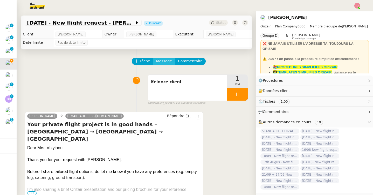
click at [161, 63] on span "Message" at bounding box center [164, 61] width 16 height 6
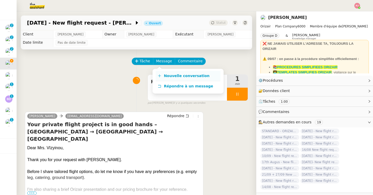
click at [165, 75] on span "Nouvelle conversation" at bounding box center [187, 76] width 46 height 4
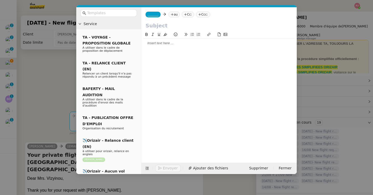
click at [174, 49] on div at bounding box center [218, 93] width 151 height 123
click at [171, 43] on div at bounding box center [218, 43] width 151 height 5
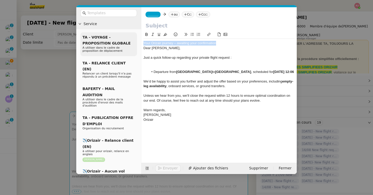
drag, startPoint x: 224, startPoint y: 43, endPoint x: 133, endPoint y: 42, distance: 91.0
click at [133, 42] on nz-layout "Service TA - VOYAGE - PROPOSITION GLOBALE A utiliser dans le cadre de propositi…" at bounding box center [186, 90] width 220 height 167
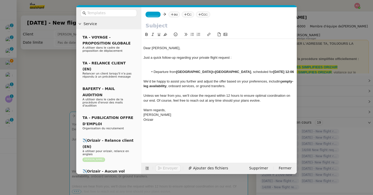
click at [165, 25] on input "text" at bounding box center [218, 26] width 147 height 8
paste input "Your Orizair journey – awaiting your confirmation"
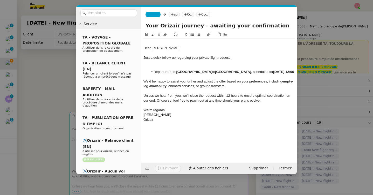
type input "Your Orizair journey – awaiting your confirmation"
click at [144, 47] on div "Dear Mr. Laundon," at bounding box center [218, 48] width 151 height 5
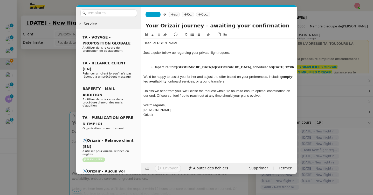
click at [166, 70] on li "Departure from East Midlands Airport to Ibiza Airport , scheduled for 17th Augu…" at bounding box center [222, 67] width 146 height 5
click at [230, 53] on span "Just a quick follow-up regarding your private flight request :" at bounding box center [187, 53] width 88 height 4
click at [47, 98] on nz-modal-container "Service TA - VOYAGE - PROPOSITION GLOBALE A utiliser dans le cadre de propositi…" at bounding box center [186, 97] width 373 height 195
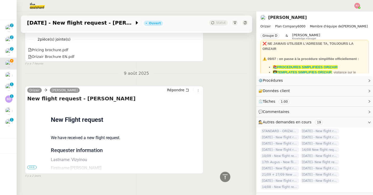
scroll to position [279, 0]
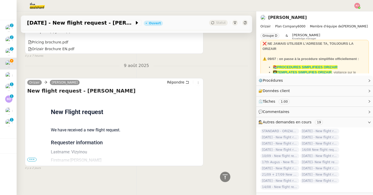
click at [34, 158] on span "•••" at bounding box center [31, 160] width 9 height 4
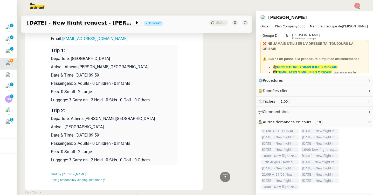
scroll to position [417, 0]
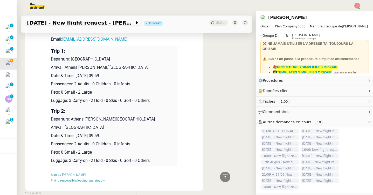
drag, startPoint x: 135, startPoint y: 135, endPoint x: 52, endPoint y: 58, distance: 113.3
click at [52, 58] on tbody "Trip 1: Departure: Newcastle Airport Arrival: Athens Eleftherios Venizelos Inte…" at bounding box center [114, 106] width 126 height 120
copy tbody "Departure: Newcastle Airport Arrival: Athens Eleftherios Venizelos Internationa…"
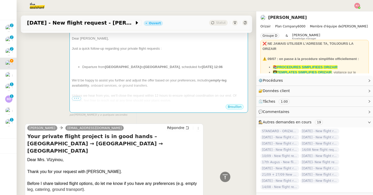
scroll to position [0, 0]
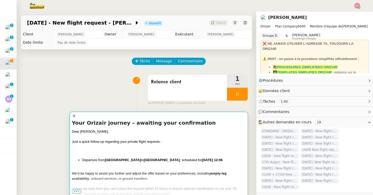
click at [106, 132] on div "Dear Mr. Laundon," at bounding box center [159, 131] width 174 height 5
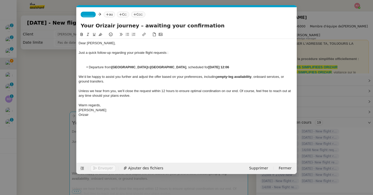
scroll to position [0, 11]
click at [122, 116] on div "Orizair" at bounding box center [187, 115] width 216 height 5
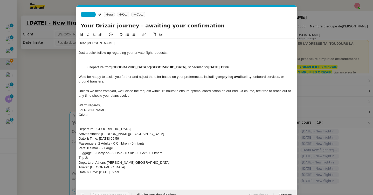
click at [91, 15] on span "_______" at bounding box center [88, 15] width 11 height 4
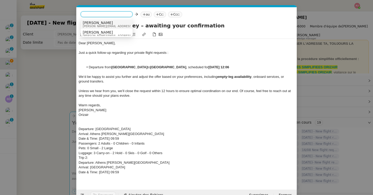
click at [95, 23] on span "[PERSON_NAME]" at bounding box center [120, 23] width 74 height 4
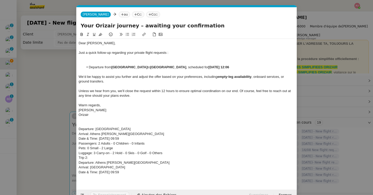
click at [146, 13] on nz-tag "Ccc:" at bounding box center [153, 15] width 14 height 6
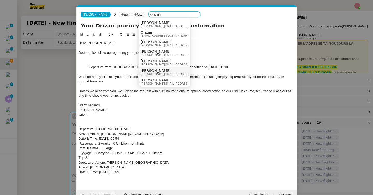
type input "orizair"
click at [155, 77] on nz-option-item "[PERSON_NAME] [PERSON_NAME][EMAIL_ADDRESS][DOMAIN_NAME]" at bounding box center [164, 82] width 52 height 10
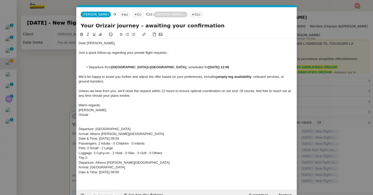
click at [60, 77] on nz-modal-container "Service TA - VOYAGE - PROPOSITION GLOBALE A utiliser dans le cadre de propositi…" at bounding box center [186, 97] width 373 height 195
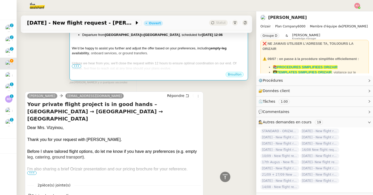
scroll to position [131, 0]
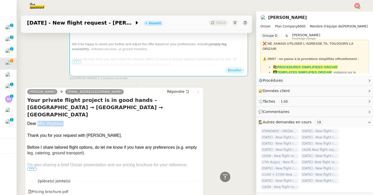
drag, startPoint x: 65, startPoint y: 116, endPoint x: 36, endPoint y: 117, distance: 28.5
click at [36, 121] on div "Dear Mrs. VIzyinou," at bounding box center [114, 124] width 174 height 6
copy div "Mrs. VIzyinou,"
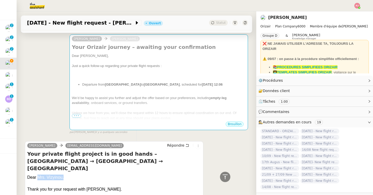
scroll to position [60, 0]
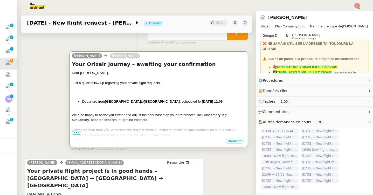
click at [107, 113] on div "We’d be happy to assist you further and adjust the offer based on your preferen…" at bounding box center [159, 118] width 174 height 10
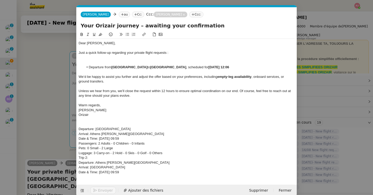
scroll to position [0, 11]
drag, startPoint x: 111, startPoint y: 41, endPoint x: 86, endPoint y: 42, distance: 24.4
click at [86, 42] on div "Dear Mr. Laundon," at bounding box center [187, 43] width 216 height 5
click at [44, 116] on nz-modal-container "Service TA - VOYAGE - PROPOSITION GLOBALE A utiliser dans le cadre de propositi…" at bounding box center [186, 97] width 373 height 195
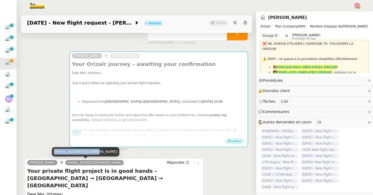
drag, startPoint x: 90, startPoint y: 151, endPoint x: 53, endPoint y: 152, distance: 36.8
click at [53, 152] on div "e.viziinou@yahoo.com" at bounding box center [86, 151] width 68 height 9
copy div "e.viziinou@yahoo.com"
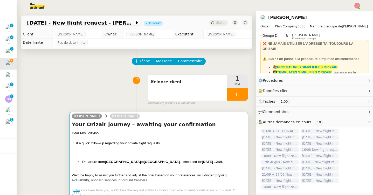
click at [89, 176] on span "We’d be happy to assist you further and adjust the offer based on your preferen…" at bounding box center [141, 176] width 139 height 4
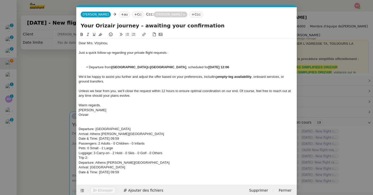
scroll to position [0, 11]
click at [121, 13] on icon at bounding box center [122, 14] width 3 height 3
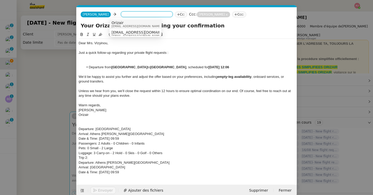
paste input "e.viziinou@yahoo.com"
type input "e.viziinou@yahoo.com"
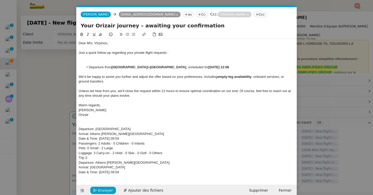
click at [100, 61] on div at bounding box center [187, 62] width 216 height 5
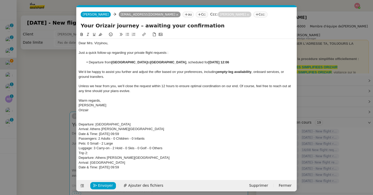
drag, startPoint x: 113, startPoint y: 63, endPoint x: 146, endPoint y: 63, distance: 33.7
click at [146, 63] on strong "East Midlands Airport" at bounding box center [129, 62] width 36 height 4
drag, startPoint x: 165, startPoint y: 63, endPoint x: 146, endPoint y: 63, distance: 19.4
click at [146, 63] on li "Departure from Newcastle Airport to Ibiza Airport , scheduled for 17th August 2…" at bounding box center [189, 62] width 211 height 5
drag, startPoint x: 248, startPoint y: 62, endPoint x: 255, endPoint y: 62, distance: 7.0
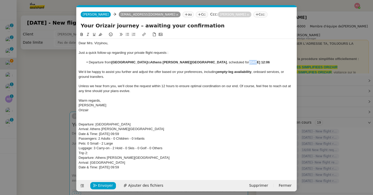
click at [255, 62] on strong "17th August 2025 at 12:06" at bounding box center [259, 62] width 21 height 4
drag, startPoint x: 292, startPoint y: 62, endPoint x: 281, endPoint y: 62, distance: 10.9
click at [281, 62] on li "Departure from Newcastle Airport to Athens Eleftherios Venizelos International …" at bounding box center [189, 62] width 211 height 5
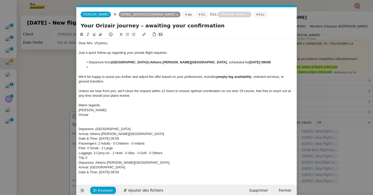
drag, startPoint x: 290, startPoint y: 63, endPoint x: 89, endPoint y: 63, distance: 200.9
click at [89, 63] on li "Departure from Newcastle Airport to Athens Eleftherios Venizelos International …" at bounding box center [189, 62] width 211 height 5
click at [93, 66] on li "﻿" at bounding box center [189, 67] width 211 height 5
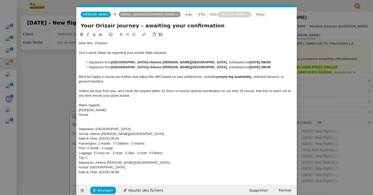
drag, startPoint x: 146, startPoint y: 64, endPoint x: 225, endPoint y: 65, distance: 78.8
click at [225, 65] on li "Departure from Newcastle Airport to Athens Eleftherios Venizelos International …" at bounding box center [189, 62] width 211 height 5
drag, startPoint x: 141, startPoint y: 67, endPoint x: 112, endPoint y: 66, distance: 28.5
click at [112, 66] on li "Departure from Newcastle Airport to Athens Eleftherios Venizelos International …" at bounding box center [189, 67] width 211 height 5
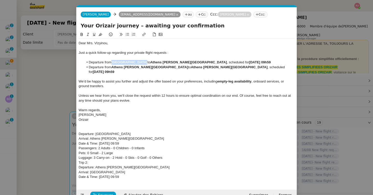
drag, startPoint x: 113, startPoint y: 61, endPoint x: 140, endPoint y: 61, distance: 27.7
click at [140, 61] on li "Departure from Newcastle Airport to Athens Eleftherios Venizelos International …" at bounding box center [189, 62] width 211 height 5
drag, startPoint x: 196, startPoint y: 67, endPoint x: 259, endPoint y: 68, distance: 63.0
click at [259, 68] on strong "Athens Eleftherios Venizelos International Airport" at bounding box center [229, 67] width 77 height 4
drag, startPoint x: 275, startPoint y: 66, endPoint x: 197, endPoint y: 66, distance: 78.5
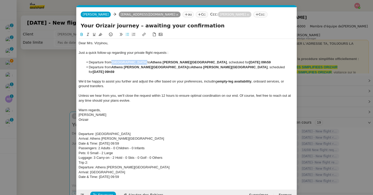
click at [197, 66] on li "Departure from Athens Eleftherios Venizelos International Airport to Athens Ele…" at bounding box center [189, 70] width 211 height 10
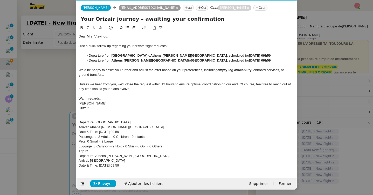
scroll to position [8, 0]
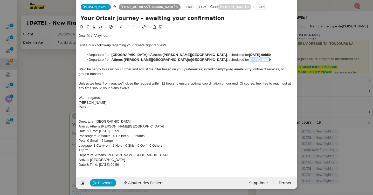
drag, startPoint x: 267, startPoint y: 60, endPoint x: 248, endPoint y: 60, distance: 18.9
click at [249, 60] on strong "21st August 2025 at 09h59" at bounding box center [260, 60] width 22 height 4
drag, startPoint x: 143, startPoint y: 172, endPoint x: 58, endPoint y: 124, distance: 97.4
click at [58, 124] on nz-modal-container "Service TA - VOYAGE - PROPOSITION GLOBALE A utiliser dans le cadre de propositi…" at bounding box center [186, 97] width 373 height 195
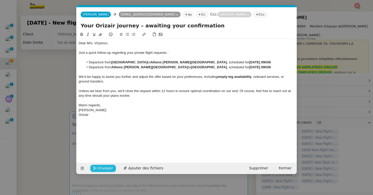
click at [100, 168] on span "Envoyer" at bounding box center [105, 169] width 15 height 6
click at [100, 168] on span "Confirmer l'envoi" at bounding box center [113, 169] width 31 height 6
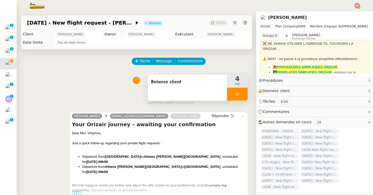
click at [234, 96] on div at bounding box center [237, 94] width 21 height 13
click at [232, 95] on icon at bounding box center [232, 94] width 4 height 4
click at [236, 92] on div at bounding box center [237, 94] width 21 height 13
click at [239, 93] on button at bounding box center [242, 94] width 10 height 13
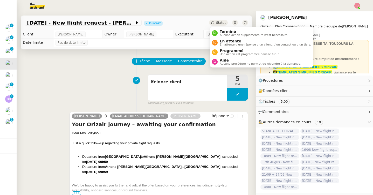
click at [219, 22] on span "Statut" at bounding box center [221, 23] width 10 height 4
click at [223, 53] on span "Une action est programmée dans le futur." at bounding box center [250, 54] width 60 height 3
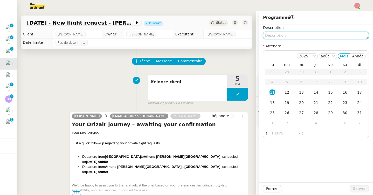
click at [279, 36] on textarea at bounding box center [316, 35] width 106 height 7
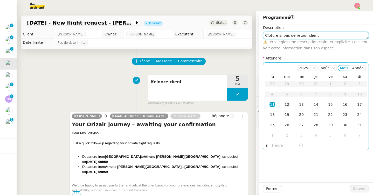
type textarea "Clôture si pas de retour client"
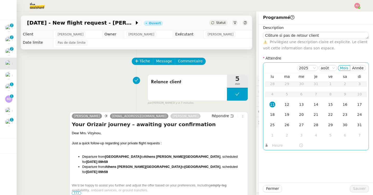
click at [285, 105] on div "12" at bounding box center [287, 105] width 6 height 6
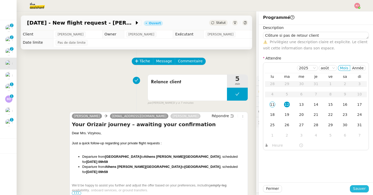
click at [359, 190] on span "Sauver" at bounding box center [359, 189] width 13 height 6
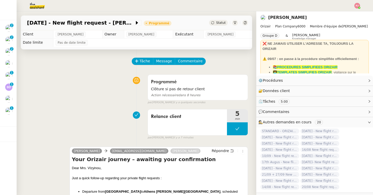
click at [185, 68] on div "Tâche Message Commentaire" at bounding box center [190, 64] width 116 height 12
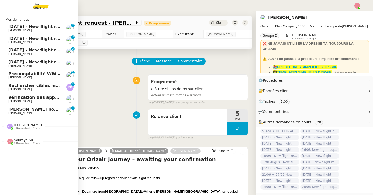
click at [24, 52] on span "[DATE] - New flight request - [PERSON_NAME]" at bounding box center [61, 50] width 107 height 5
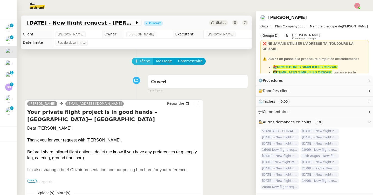
click at [140, 61] on span "Tâche" at bounding box center [144, 61] width 11 height 6
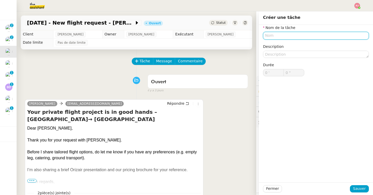
click at [283, 34] on input "text" at bounding box center [316, 36] width 106 height 8
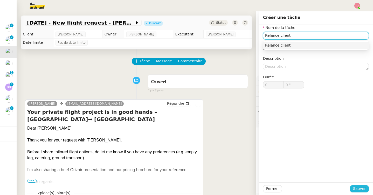
type input "Relance client"
click at [354, 188] on button "Sauver" at bounding box center [359, 189] width 19 height 7
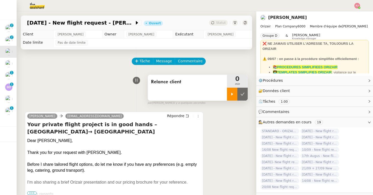
click at [232, 93] on icon at bounding box center [232, 94] width 4 height 4
click at [163, 61] on span "Message" at bounding box center [164, 61] width 16 height 6
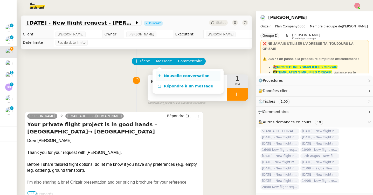
click at [167, 75] on span "Nouvelle conversation" at bounding box center [187, 76] width 46 height 4
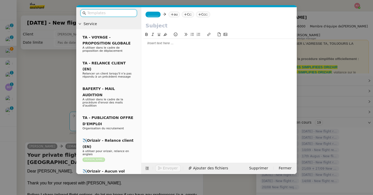
click at [132, 15] on input "text" at bounding box center [110, 13] width 47 height 6
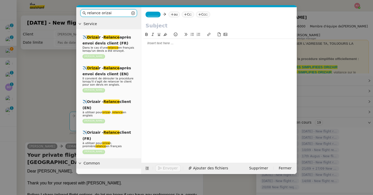
type input "relance orizai"
click at [56, 71] on nz-modal-container "relance orizai Service ✈️ Orizai r - Relance après envoi devis client (FR) Dans…" at bounding box center [186, 97] width 373 height 195
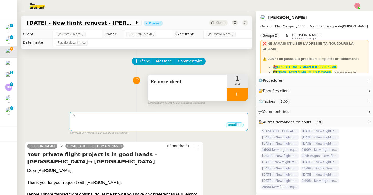
click at [242, 90] on div at bounding box center [237, 94] width 21 height 13
click at [233, 94] on icon at bounding box center [232, 94] width 4 height 4
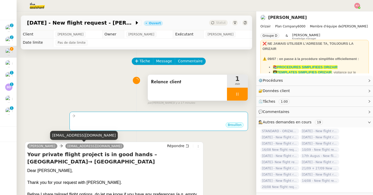
drag, startPoint x: 115, startPoint y: 137, endPoint x: 53, endPoint y: 135, distance: 61.2
click at [53, 135] on div "eduardoluishuelinonrubia@gmail.com" at bounding box center [84, 135] width 68 height 9
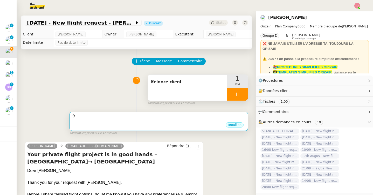
click at [97, 124] on div "Brouillon" at bounding box center [159, 126] width 174 height 8
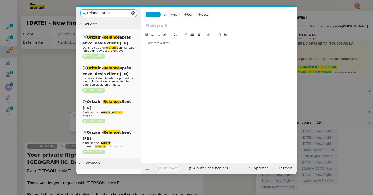
click at [150, 14] on span "_______" at bounding box center [152, 15] width 11 height 4
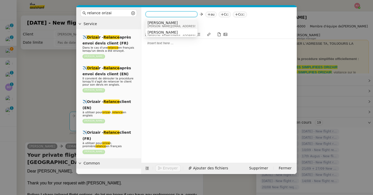
click at [158, 23] on span "[PERSON_NAME]" at bounding box center [184, 23] width 74 height 4
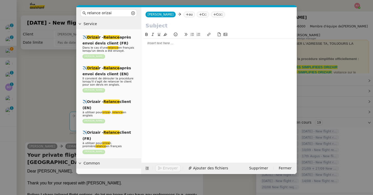
click at [186, 16] on icon at bounding box center [187, 14] width 3 height 3
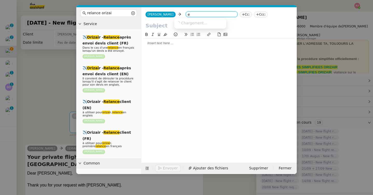
paste input "duardoluishuelinonrubia@gmail.com"
type input "eduardoluishuelinonrubia@gmail.com"
click at [194, 22] on span "eduardoluishuelinonrubia@gmail.com" at bounding box center [207, 23] width 63 height 4
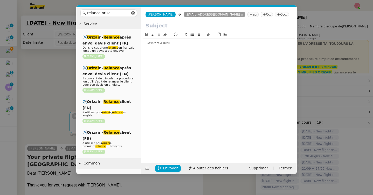
click at [260, 15] on nz-tag "Cc:" at bounding box center [266, 15] width 12 height 6
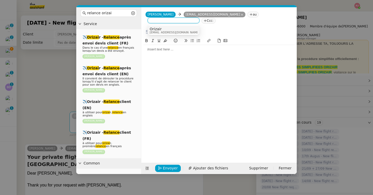
click at [218, 29] on input "text" at bounding box center [218, 32] width 147 height 8
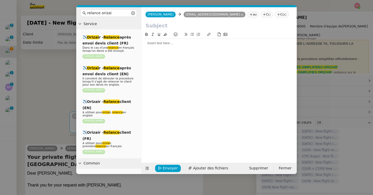
click at [275, 12] on nz-tag "Ccc:" at bounding box center [282, 15] width 14 height 6
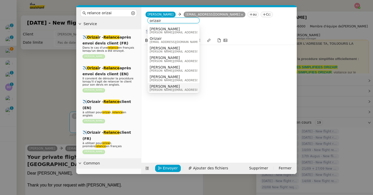
type input "orizair"
click at [160, 86] on span "[PERSON_NAME]" at bounding box center [187, 86] width 74 height 4
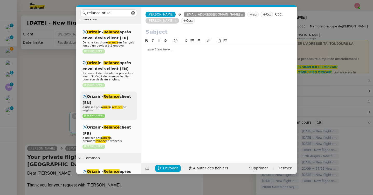
scroll to position [6, 0]
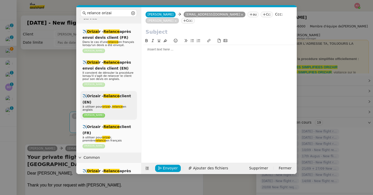
click at [119, 97] on span "✈️Orizair - Relance client (EN)" at bounding box center [106, 99] width 48 height 10
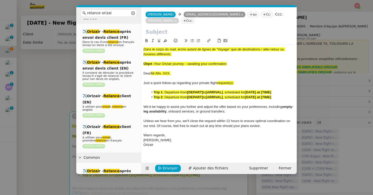
drag, startPoint x: 232, startPoint y: 65, endPoint x: 155, endPoint y: 63, distance: 76.8
click at [155, 63] on div "Objet : Your Orizair journey – awaiting your confirmation" at bounding box center [218, 64] width 151 height 5
click at [163, 31] on input "text" at bounding box center [218, 32] width 147 height 8
paste input "Your Orizair journey – awaiting your confirmation"
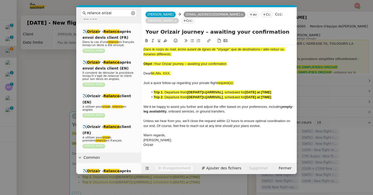
type input "Your Orizair journey – awaiting your confirmation"
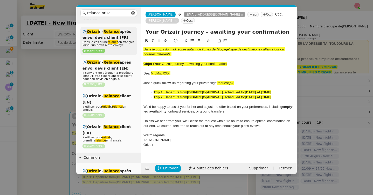
drag, startPoint x: 230, startPoint y: 63, endPoint x: 128, endPoint y: 33, distance: 106.9
click at [128, 33] on nz-layout "relance orizai Service ✈️ Orizai r - Relance après envoi devis client (FR) Dans…" at bounding box center [186, 90] width 220 height 167
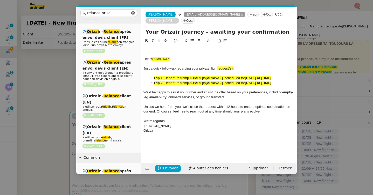
click at [144, 60] on span "Dear" at bounding box center [146, 59] width 7 height 4
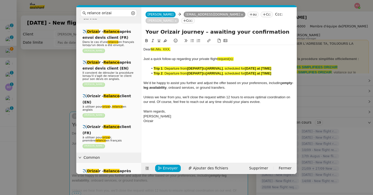
drag, startPoint x: 176, startPoint y: 48, endPoint x: 152, endPoint y: 51, distance: 25.0
click at [152, 51] on div "Dear Mr./Ms. XXX," at bounding box center [218, 49] width 151 height 5
click at [49, 91] on nz-modal-container "relance orizai Service ✈️ Orizai r - Relance après envoi devis client (FR) Dans…" at bounding box center [186, 97] width 373 height 195
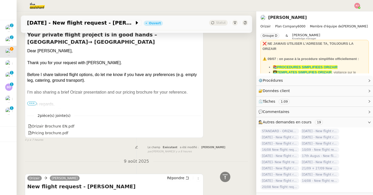
scroll to position [293, 0]
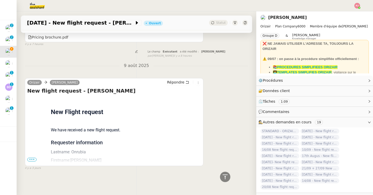
click at [31, 159] on span "•••" at bounding box center [31, 160] width 9 height 4
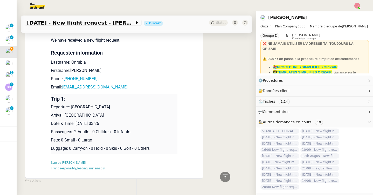
scroll to position [395, 0]
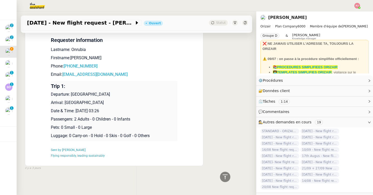
drag, startPoint x: 124, startPoint y: 111, endPoint x: 52, endPoint y: 94, distance: 74.2
click at [52, 94] on td "Trip 1: Departure: Vienna International Airport Arrival: Frankfurt Airport Date…" at bounding box center [114, 111] width 126 height 60
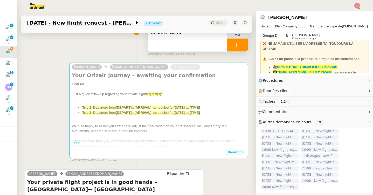
scroll to position [0, 0]
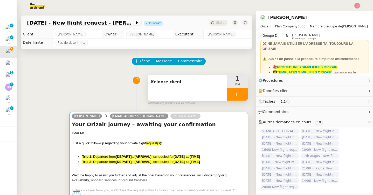
click at [130, 144] on span "Just a quick follow-up regarding your private flight" at bounding box center [109, 144] width 74 height 4
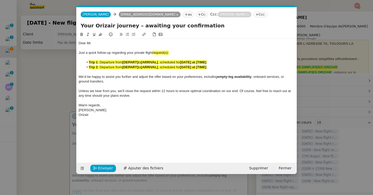
scroll to position [0, 33]
click at [117, 43] on div "Dear Mr." at bounding box center [187, 43] width 216 height 5
click at [107, 116] on div "Orizair" at bounding box center [187, 115] width 216 height 5
paste div
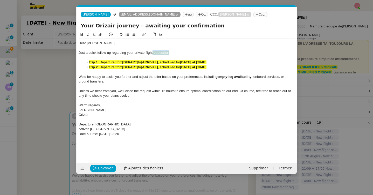
drag, startPoint x: 174, startPoint y: 54, endPoint x: 154, endPoint y: 52, distance: 20.3
click at [154, 52] on div "Just a quick follow-up regarding your private flight request(s):" at bounding box center [187, 53] width 216 height 5
drag, startPoint x: 215, startPoint y: 67, endPoint x: 77, endPoint y: 68, distance: 137.4
click at [77, 68] on nz-spin "Dear Mr. Onrubia, Just a quick follow-up regarding your private flight request …" at bounding box center [186, 94] width 220 height 125
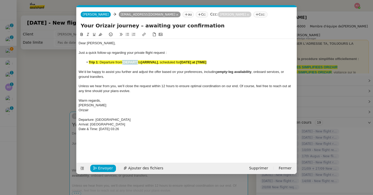
drag, startPoint x: 139, startPoint y: 62, endPoint x: 123, endPoint y: 62, distance: 16.1
click at [123, 62] on li "Trip 1 : Departure from [DEPART] to [ARRIVAL] , scheduled for [DATE] at [TIME]" at bounding box center [189, 62] width 211 height 5
drag, startPoint x: 172, startPoint y: 62, endPoint x: 186, endPoint y: 62, distance: 13.7
click at [178, 62] on strong "[ARRIVAL]" at bounding box center [169, 62] width 17 height 4
drag, startPoint x: 189, startPoint y: 62, endPoint x: 172, endPoint y: 63, distance: 16.9
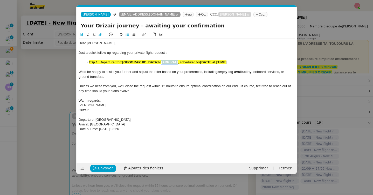
click at [172, 63] on strong "[ARRIVAL]" at bounding box center [169, 62] width 17 height 4
drag, startPoint x: 222, startPoint y: 62, endPoint x: 250, endPoint y: 61, distance: 28.0
click at [250, 61] on li "Trip 1 : Departure from Vienna International Airport to Frankfurt Airport , sch…" at bounding box center [189, 62] width 211 height 5
drag, startPoint x: 100, startPoint y: 61, endPoint x: 86, endPoint y: 61, distance: 14.3
click at [86, 61] on li "Trip 1 : Departure from Vienna International Airport to Frankfurt Airport , sch…" at bounding box center [189, 62] width 211 height 5
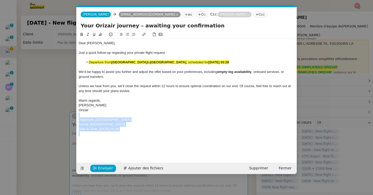
drag, startPoint x: 142, startPoint y: 133, endPoint x: 68, endPoint y: 115, distance: 75.6
click at [68, 115] on nz-modal-container "relance orizai Service ✈️ Orizai r - Relance après envoi devis client (FR) Dans…" at bounding box center [186, 97] width 373 height 195
drag, startPoint x: 259, startPoint y: 63, endPoint x: 70, endPoint y: 63, distance: 188.7
click at [70, 63] on nz-modal-container "relance orizai Service ✈️ Orizai r - Relance après envoi devis client (FR) Dans…" at bounding box center [186, 97] width 373 height 195
click at [100, 34] on icon at bounding box center [100, 34] width 4 height 3
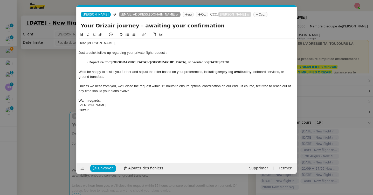
click at [101, 73] on span "We’d be happy to assist you further and adjust the offer based on your preferen…" at bounding box center [148, 72] width 139 height 4
click at [96, 166] on button "Envoyer" at bounding box center [103, 168] width 26 height 7
click at [96, 166] on button "Confirmer l'envoi" at bounding box center [111, 168] width 42 height 7
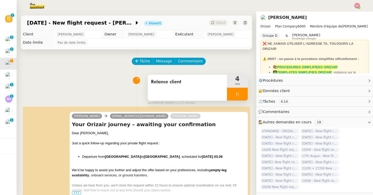
click at [240, 90] on div at bounding box center [237, 94] width 21 height 13
click at [243, 90] on button at bounding box center [242, 94] width 10 height 13
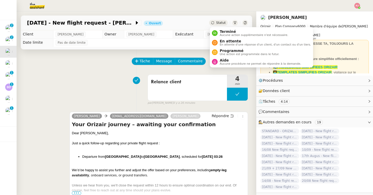
click at [218, 23] on span "Statut" at bounding box center [221, 23] width 10 height 4
click at [221, 41] on span "En attente" at bounding box center [265, 41] width 91 height 4
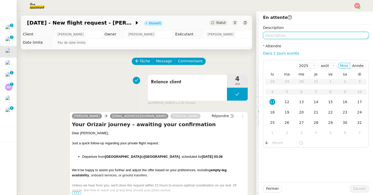
click at [279, 33] on textarea at bounding box center [316, 35] width 106 height 7
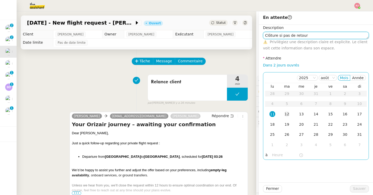
type textarea "Clôture si pas de retour"
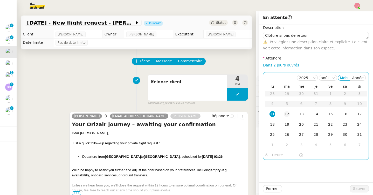
click at [284, 115] on div "12" at bounding box center [287, 114] width 6 height 6
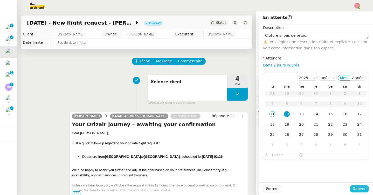
click at [362, 192] on span "Sauver" at bounding box center [359, 189] width 13 height 6
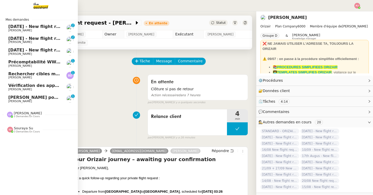
click at [15, 39] on span "[DATE] - New flight request - [PERSON_NAME]" at bounding box center [61, 38] width 106 height 5
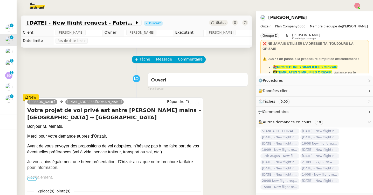
scroll to position [3, 0]
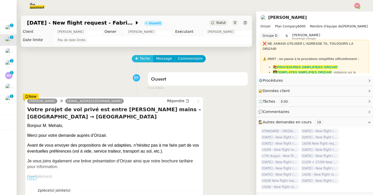
click at [142, 61] on span "Tâche" at bounding box center [144, 59] width 11 height 6
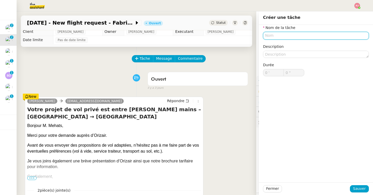
click at [274, 36] on input "text" at bounding box center [316, 36] width 106 height 8
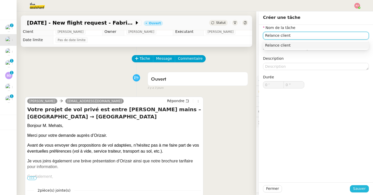
type input "Relance client"
click at [358, 188] on span "Sauver" at bounding box center [359, 189] width 13 height 6
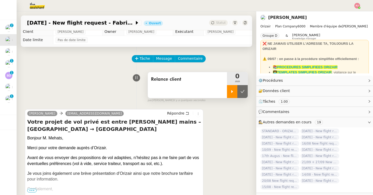
click at [231, 94] on div at bounding box center [232, 91] width 10 height 13
click at [162, 58] on span "Message" at bounding box center [164, 59] width 16 height 6
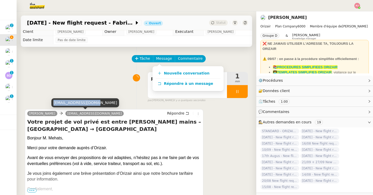
drag, startPoint x: 95, startPoint y: 103, endPoint x: 53, endPoint y: 101, distance: 41.5
click at [53, 101] on div "fabrice.mehats@me.com" at bounding box center [85, 102] width 68 height 9
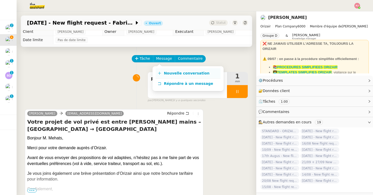
click at [170, 73] on span "Nouvelle conversation" at bounding box center [187, 73] width 46 height 4
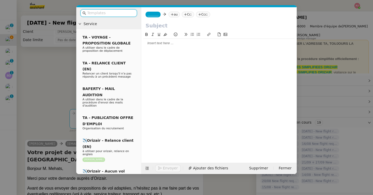
click at [154, 14] on span "_______" at bounding box center [152, 15] width 11 height 4
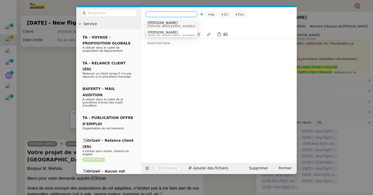
click at [160, 24] on span "[PERSON_NAME]" at bounding box center [184, 23] width 74 height 4
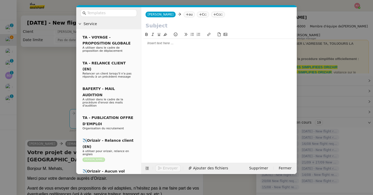
click at [172, 18] on div "Josephine Josephine au Cc: Ccc:" at bounding box center [218, 14] width 155 height 15
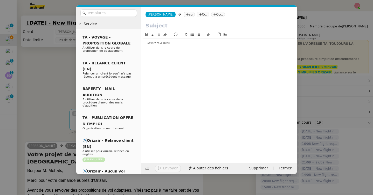
click at [183, 17] on nz-tag "au" at bounding box center [188, 15] width 11 height 6
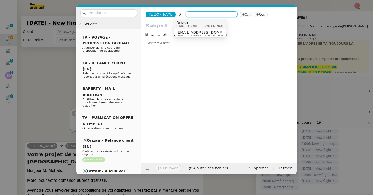
paste input "fabrice.mehats@me.com"
type input "fabrice.mehats@me.com"
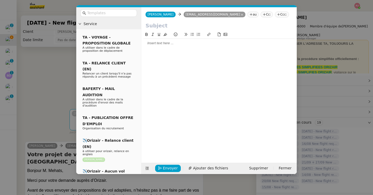
click at [275, 13] on nz-tag "Ccc:" at bounding box center [282, 15] width 14 height 6
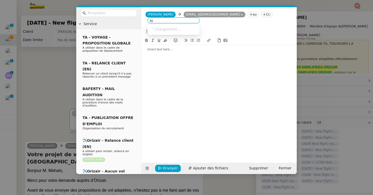
type input "l"
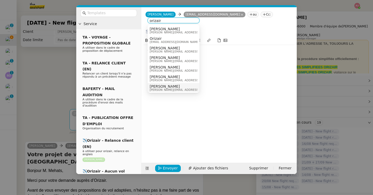
type input "orizair"
click at [166, 85] on span "[PERSON_NAME]" at bounding box center [187, 86] width 74 height 4
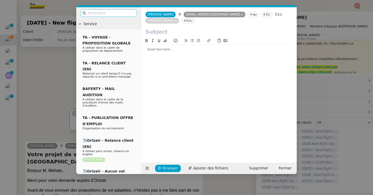
click at [112, 12] on input "text" at bounding box center [110, 13] width 47 height 6
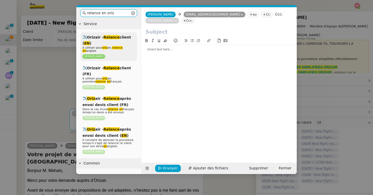
type input "relance en oriz"
click at [108, 37] on em "Relance" at bounding box center [111, 37] width 16 height 4
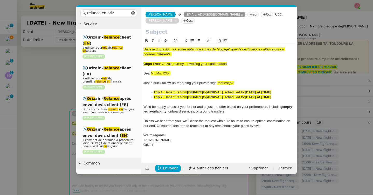
click at [232, 65] on div "Objet : Your Orizair journey – awaiting your confirmation" at bounding box center [218, 64] width 151 height 5
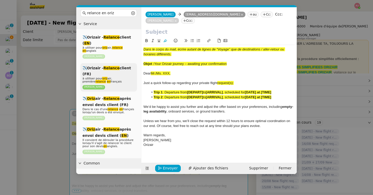
click at [103, 72] on div "✈️Orizair - Relance client (FR) à utiliser pour oriz air, première relance en f…" at bounding box center [108, 77] width 56 height 29
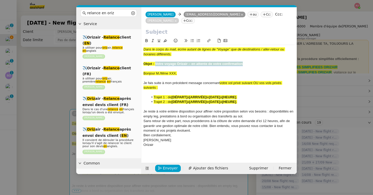
drag, startPoint x: 243, startPoint y: 64, endPoint x: 156, endPoint y: 65, distance: 87.1
click at [156, 65] on div "Objet : Votre voyage Orizair – en attente de votre confirmation" at bounding box center [218, 64] width 151 height 5
click at [172, 32] on input "text" at bounding box center [218, 32] width 147 height 8
paste input "Votre voyage Orizair – en attente de votre confirmation"
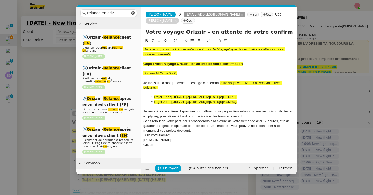
type input "Votre voyage Orizair – en attente de votre confirmation"
drag, startPoint x: 143, startPoint y: 72, endPoint x: 144, endPoint y: 40, distance: 32.4
click at [144, 40] on nz-spin "Dans le corps du mail, écrire autant de lignes de “Voyage” que de destinations …" at bounding box center [218, 97] width 155 height 119
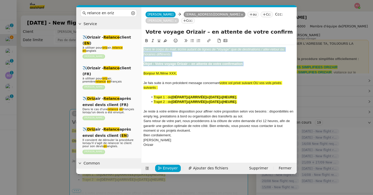
drag, startPoint x: 144, startPoint y: 72, endPoint x: 144, endPoint y: 48, distance: 24.1
click at [144, 48] on div "Dans le corps du mail, écrire autant de lignes de “Voyage” que de destinations …" at bounding box center [218, 99] width 151 height 109
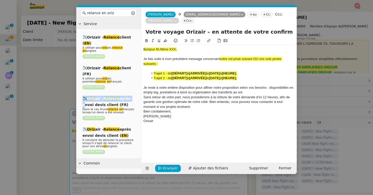
click at [27, 101] on nz-modal-container "relance en oriz Service ✈️Orizair - Relance client ( EN ) à utiliser pour oriz …" at bounding box center [186, 97] width 373 height 195
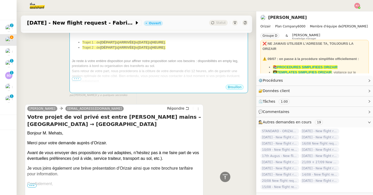
scroll to position [100, 0]
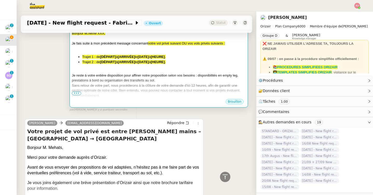
click at [111, 69] on div at bounding box center [159, 70] width 174 height 5
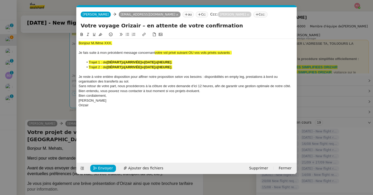
scroll to position [0, 36]
drag, startPoint x: 121, startPoint y: 41, endPoint x: 95, endPoint y: 43, distance: 25.2
click at [95, 43] on div "Bonjour M./Mme XXX," at bounding box center [187, 43] width 216 height 5
drag, startPoint x: 235, startPoint y: 53, endPoint x: 155, endPoint y: 53, distance: 79.8
click at [155, 53] on div "Je fais suite à mon précédent message concernant votre vol privé suivant OU vos…" at bounding box center [187, 53] width 216 height 5
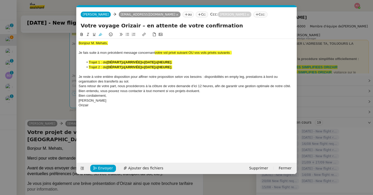
click at [99, 34] on icon at bounding box center [100, 35] width 4 height 4
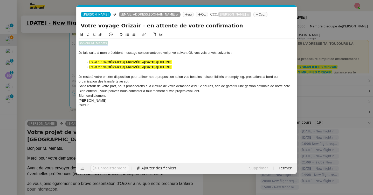
drag, startPoint x: 113, startPoint y: 43, endPoint x: 71, endPoint y: 43, distance: 41.5
click at [71, 43] on nz-modal-container "relance en oriz Service ✈️Orizair - Relance client ( EN ) à utiliser pour oriz …" at bounding box center [186, 97] width 373 height 195
click at [98, 35] on icon at bounding box center [100, 35] width 4 height 4
click at [124, 42] on div "Bonjour M. Mehats," at bounding box center [187, 43] width 216 height 5
drag, startPoint x: 237, startPoint y: 53, endPoint x: 190, endPoint y: 53, distance: 47.4
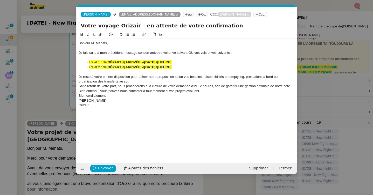
click at [190, 53] on div "Je fais suite à mon précédent message concernant votre vol privé suivant OU vos…" at bounding box center [187, 53] width 216 height 5
click at [49, 88] on nz-modal-container "relance en oriz Service ✈️Orizair - Relance client ( EN ) à utiliser pour oriz …" at bounding box center [186, 97] width 373 height 195
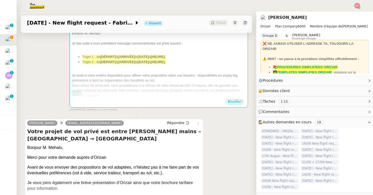
scroll to position [293, 0]
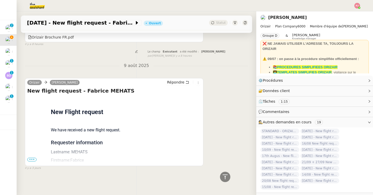
click at [31, 159] on span "•••" at bounding box center [31, 160] width 9 height 4
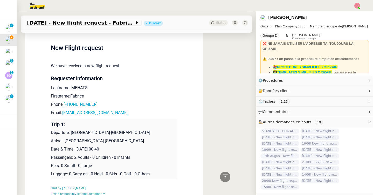
scroll to position [395, 0]
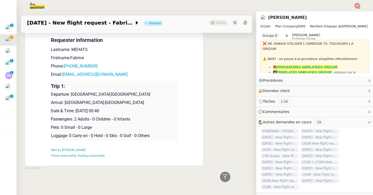
drag, startPoint x: 123, startPoint y: 111, endPoint x: 51, endPoint y: 93, distance: 74.9
click at [51, 93] on td "Trip 1: Departure: Toulouse-Blagnac Airport Arrival: Paris-Le Bourget Airport D…" at bounding box center [114, 111] width 126 height 60
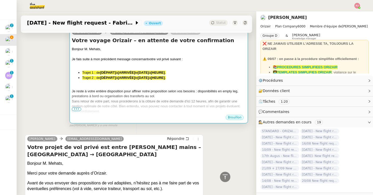
scroll to position [49, 0]
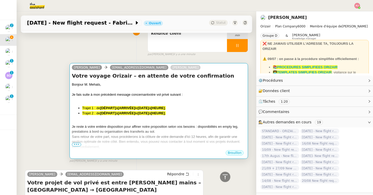
click at [124, 104] on div "Bonjour M. Mehats, Je fais suite à mon précédent message concernant votre vol p…" at bounding box center [159, 120] width 174 height 77
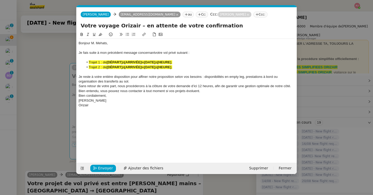
scroll to position [0, 36]
click at [102, 106] on div "Orizair" at bounding box center [187, 105] width 216 height 5
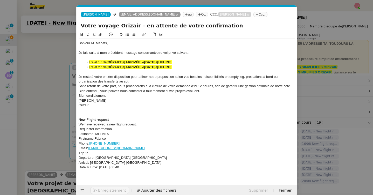
click at [145, 80] on div "Je reste à votre entière disposition pour affiner notre proposition selon vos b…" at bounding box center [187, 80] width 216 height 10
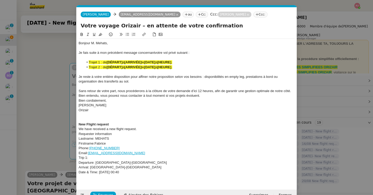
click at [239, 95] on div "Sans retour de votre part, nous procéderons à la clôture de votre demande d’ici…" at bounding box center [187, 94] width 216 height 10
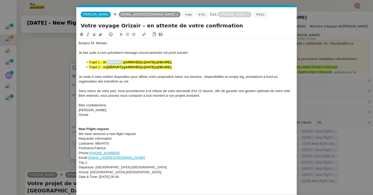
drag, startPoint x: 123, startPoint y: 61, endPoint x: 107, endPoint y: 62, distance: 15.8
click at [107, 62] on li "Trajet 1 : de [DÉPART] à [ARRIVÉE] le [DATE] à [HEURE] ." at bounding box center [189, 62] width 211 height 5
drag, startPoint x: 169, startPoint y: 63, endPoint x: 152, endPoint y: 62, distance: 17.4
click at [152, 62] on li "Trajet 1 : de Toulouse-Blagnac Airport à [ARRIVÉE] le [DATE] à [HEURE] ." at bounding box center [189, 62] width 211 height 5
drag, startPoint x: 195, startPoint y: 62, endPoint x: 226, endPoint y: 62, distance: 30.3
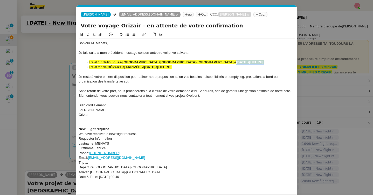
click at [226, 62] on li "Trajet 1 : de Toulouse-Blagnac Airport à Paris-Le Bourget Airport le [DATE] à […" at bounding box center [189, 62] width 211 height 5
drag, startPoint x: 188, startPoint y: 68, endPoint x: 77, endPoint y: 68, distance: 111.4
click at [77, 68] on nz-spin "Bonjour M. Mehats, Je fais suite à mon précédent message concernant votre vol p…" at bounding box center [186, 110] width 220 height 157
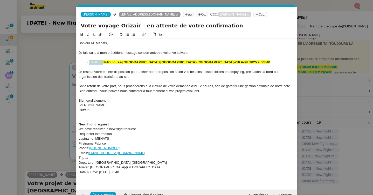
drag, startPoint x: 103, startPoint y: 62, endPoint x: 88, endPoint y: 62, distance: 14.5
click at [88, 62] on li "Trajet 1 : de Toulouse-Blagnac Airport à Paris-Le Bourget Airport le 16 Août 20…" at bounding box center [189, 62] width 211 height 5
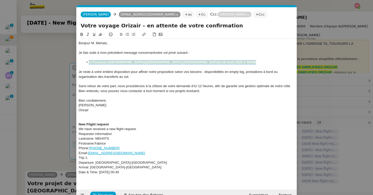
drag, startPoint x: 220, startPoint y: 62, endPoint x: 85, endPoint y: 65, distance: 135.1
click at [85, 65] on li "de Toulouse-Blagnac Airport à Paris-Le Bourget Airport le 16 Août 2025 à 00h40" at bounding box center [189, 62] width 211 height 5
click at [99, 34] on icon at bounding box center [100, 35] width 4 height 4
click at [105, 64] on strong "Toulouse-Blagnac Airport" at bounding box center [118, 62] width 52 height 4
drag, startPoint x: 139, startPoint y: 173, endPoint x: 75, endPoint y: 121, distance: 82.7
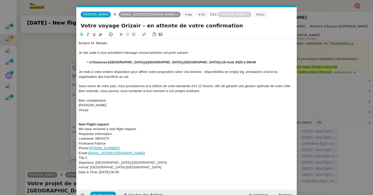
click at [75, 121] on nz-modal-container "relance en oriz Service ✈️Orizair - Relance client ( EN ) à utiliser pour oriz …" at bounding box center [186, 97] width 373 height 195
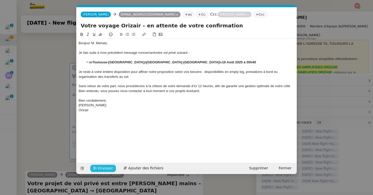
click at [103, 169] on span "Envoyer" at bounding box center [105, 169] width 15 height 6
click at [103, 169] on span "Confirmer l'envoi" at bounding box center [113, 169] width 31 height 6
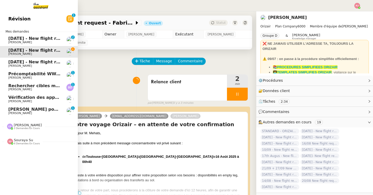
click at [17, 142] on span "Souraya Su" at bounding box center [23, 140] width 19 height 4
click at [41, 75] on span "Précomptabilité WWWINVEST Juin 2025" at bounding box center [54, 74] width 93 height 5
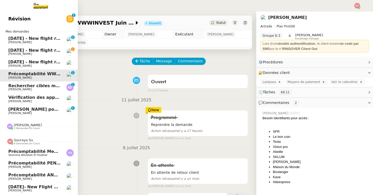
click at [32, 174] on span "Précomptabilité ANATHA Juin 2025" at bounding box center [48, 175] width 81 height 5
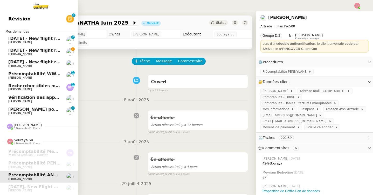
click at [21, 53] on span "[PERSON_NAME]" at bounding box center [20, 53] width 24 height 3
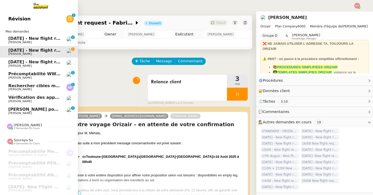
click at [13, 37] on span "[DATE] - New flight request - [PERSON_NAME]" at bounding box center [61, 38] width 107 height 5
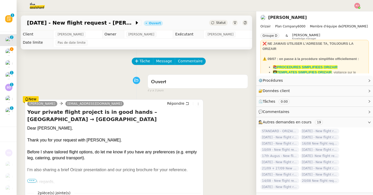
click at [146, 62] on span "Tâche" at bounding box center [144, 61] width 11 height 6
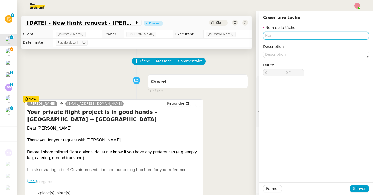
click at [266, 37] on input "text" at bounding box center [316, 36] width 106 height 8
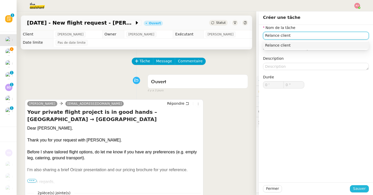
type input "Relance client"
click at [358, 190] on span "Sauver" at bounding box center [359, 189] width 13 height 6
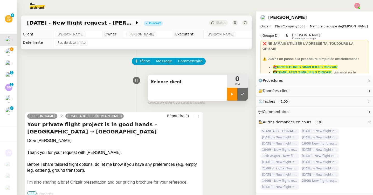
click at [230, 92] on div at bounding box center [232, 94] width 10 height 13
click at [161, 60] on span "Message" at bounding box center [164, 61] width 16 height 6
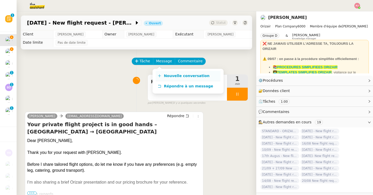
click at [162, 74] on link "Nouvelle conversation" at bounding box center [188, 76] width 65 height 10
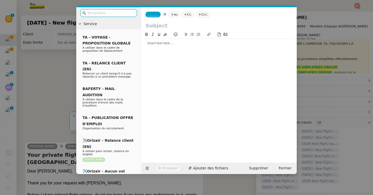
click at [120, 14] on input "text" at bounding box center [110, 13] width 47 height 6
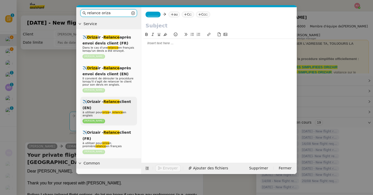
type input "relance oriza"
click at [116, 107] on div "✈️Orizair - Relance client (EN) à utiliser pour oriza ir, relance en anglais Lo…" at bounding box center [108, 111] width 56 height 29
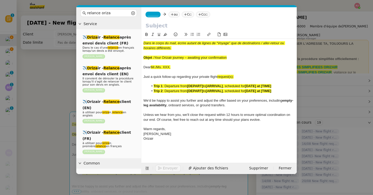
drag, startPoint x: 235, startPoint y: 59, endPoint x: 156, endPoint y: 58, distance: 79.8
click at [156, 58] on div "Objet : Your Orizair journey – awaiting your confirmation" at bounding box center [218, 57] width 151 height 5
click at [166, 22] on div "_______ au Cc: Ccc:" at bounding box center [218, 14] width 155 height 15
click at [166, 25] on input "text" at bounding box center [218, 26] width 147 height 8
paste input "Your Orizair journey – awaiting your confirmation"
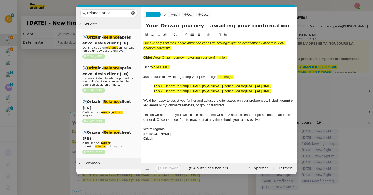
type input "Your Orizair journey – awaiting your confirmation"
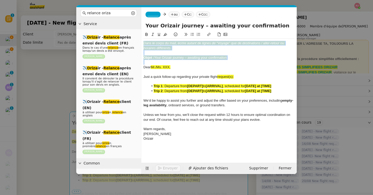
drag, startPoint x: 144, startPoint y: 67, endPoint x: 143, endPoint y: 42, distance: 24.4
click at [143, 42] on nz-spin "Dans le corps du mail, écrire autant de lignes de “Voyage” que de destinations …" at bounding box center [218, 94] width 155 height 125
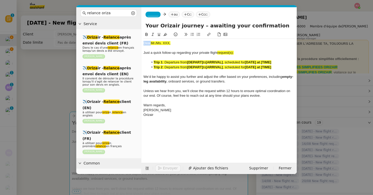
drag, startPoint x: 151, startPoint y: 44, endPoint x: 182, endPoint y: 40, distance: 32.1
click at [182, 40] on div "Dear Mr./Ms. XXX, Just a quick follow-up regarding your private flight request(…" at bounding box center [218, 79] width 151 height 81
drag, startPoint x: 182, startPoint y: 40, endPoint x: 156, endPoint y: 41, distance: 26.7
click at [156, 41] on div "Dear Mr./Ms. XXX, Just a quick follow-up regarding your private flight request(…" at bounding box center [218, 79] width 151 height 81
click at [181, 46] on div at bounding box center [218, 48] width 151 height 5
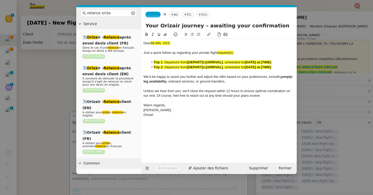
drag, startPoint x: 179, startPoint y: 43, endPoint x: 152, endPoint y: 43, distance: 27.5
click at [152, 43] on div "Dear Mr./Ms. XXX," at bounding box center [218, 43] width 151 height 5
click at [46, 84] on nz-modal-container "relance oriza Service ✈️ Oriza ir - Relance après envoi devis client (FR) Dans …" at bounding box center [186, 97] width 373 height 195
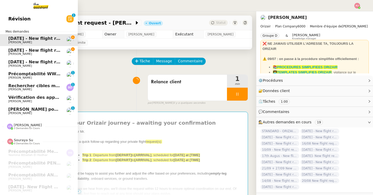
click at [13, 54] on span "[PERSON_NAME]" at bounding box center [20, 53] width 24 height 3
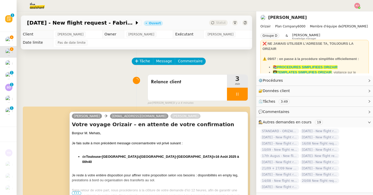
scroll to position [2, 0]
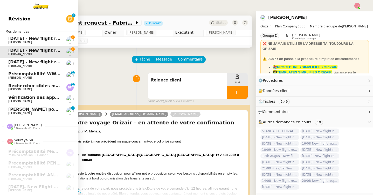
click at [19, 44] on span "[PERSON_NAME]" at bounding box center [20, 42] width 24 height 3
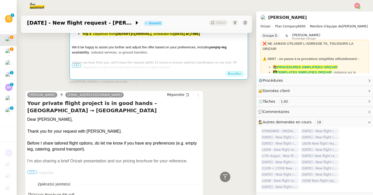
scroll to position [128, 0]
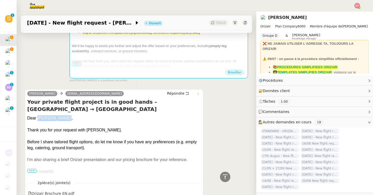
drag, startPoint x: 59, startPoint y: 111, endPoint x: 37, endPoint y: 110, distance: 22.0
click at [37, 116] on div "Dear Mrs. Hendrikz," at bounding box center [114, 119] width 174 height 6
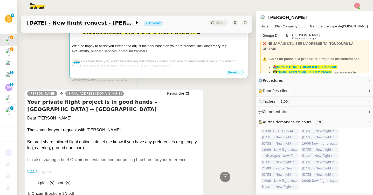
click at [123, 63] on div "Unless we hear from you, we’ll close the request within 12 hours to ensure opti…" at bounding box center [159, 64] width 174 height 10
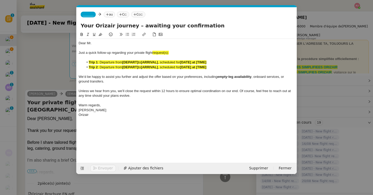
scroll to position [0, 11]
drag, startPoint x: 101, startPoint y: 44, endPoint x: 87, endPoint y: 43, distance: 14.3
click at [87, 43] on div "Dear Mr." at bounding box center [187, 43] width 216 height 5
click at [39, 62] on nz-modal-container "Service TA - VOYAGE - PROPOSITION GLOBALE A utiliser dans le cadre de propositi…" at bounding box center [186, 97] width 373 height 195
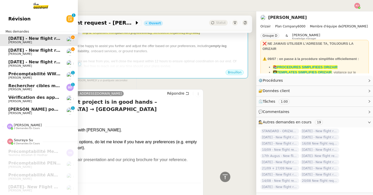
click at [10, 48] on span "[DATE] - New flight request - [PERSON_NAME]" at bounding box center [61, 50] width 106 height 5
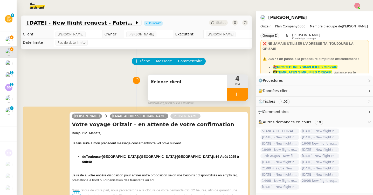
click at [242, 95] on div at bounding box center [237, 94] width 21 height 13
click at [242, 95] on icon at bounding box center [243, 94] width 4 height 3
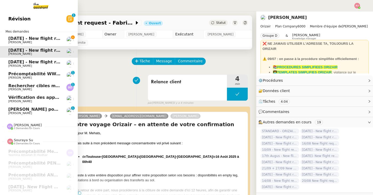
click at [18, 41] on span "[PERSON_NAME]" at bounding box center [20, 42] width 24 height 3
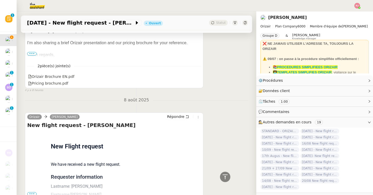
scroll to position [277, 0]
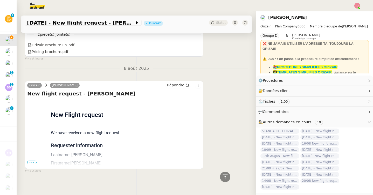
click at [27, 161] on span "•••" at bounding box center [31, 163] width 9 height 4
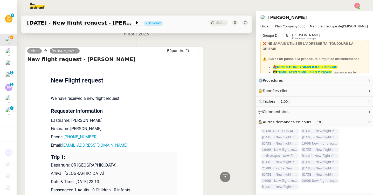
scroll to position [379, 0]
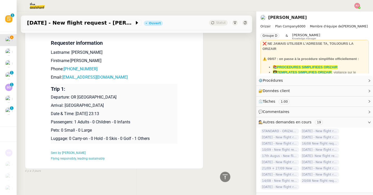
drag, startPoint x: 126, startPoint y: 112, endPoint x: 51, endPoint y: 96, distance: 76.1
click at [51, 96] on td "Trip 1: Departure: OR Tambo International Airport Arrival: London Heathrow Airp…" at bounding box center [114, 114] width 126 height 60
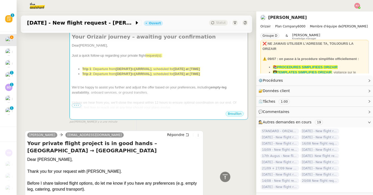
scroll to position [17, 0]
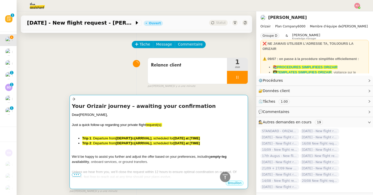
click at [125, 108] on h4 "Your Orizair journey – awaiting your confirmation" at bounding box center [159, 106] width 174 height 7
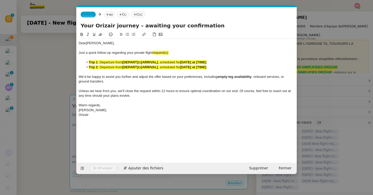
scroll to position [0, 11]
click at [100, 115] on div "Orizair" at bounding box center [187, 115] width 216 height 5
click at [93, 15] on span "_______" at bounding box center [88, 15] width 11 height 4
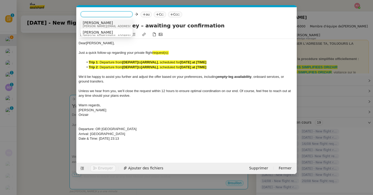
click at [98, 26] on span "[PERSON_NAME][EMAIL_ADDRESS][DOMAIN_NAME]" at bounding box center [120, 26] width 74 height 3
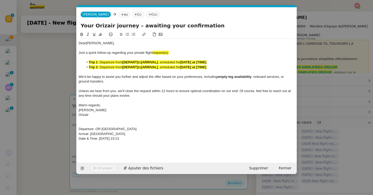
click at [119, 16] on nz-tag "au" at bounding box center [124, 15] width 11 height 6
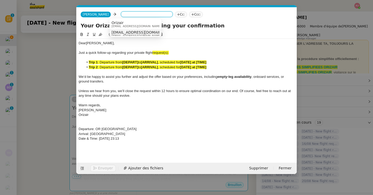
click at [121, 34] on span "sindy.hendrikz1@gmail.com" at bounding box center [142, 35] width 63 height 3
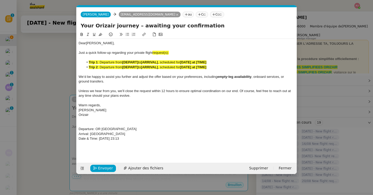
click at [212, 16] on icon at bounding box center [213, 14] width 3 height 3
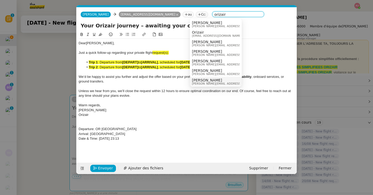
type input "orizair"
click at [202, 80] on span "[PERSON_NAME]" at bounding box center [229, 80] width 74 height 4
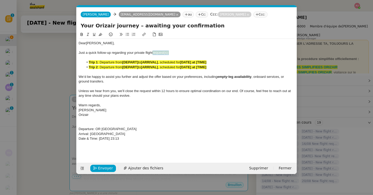
drag, startPoint x: 173, startPoint y: 54, endPoint x: 153, endPoint y: 54, distance: 20.5
click at [153, 54] on div "Just a quick follow-up regarding your private flight request(s):" at bounding box center [187, 53] width 216 height 5
drag, startPoint x: 123, startPoint y: 63, endPoint x: 139, endPoint y: 63, distance: 16.3
click at [139, 63] on li "Trip 1 : Departure from [DEPART] to [ARRIVAL] , scheduled for [DATE] at [TIME]" at bounding box center [189, 62] width 211 height 5
drag, startPoint x: 178, startPoint y: 62, endPoint x: 195, endPoint y: 62, distance: 16.8
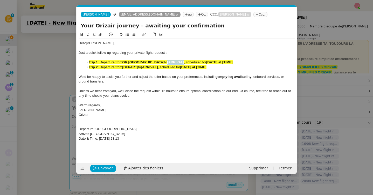
click at [195, 62] on li "Trip 1 : Departure from OR Tambo International Airport to [ARRIVAL] , scheduled…" at bounding box center [189, 62] width 211 height 5
drag, startPoint x: 242, startPoint y: 62, endPoint x: 266, endPoint y: 62, distance: 24.6
click at [251, 62] on strong "[DATE] at [TIME]" at bounding box center [238, 62] width 26 height 4
drag, startPoint x: 269, startPoint y: 62, endPoint x: 242, endPoint y: 62, distance: 27.5
click at [242, 62] on li "Trip 1 : Departure from OR Tambo International Airport to London Heathrow Airpo…" at bounding box center [189, 62] width 211 height 5
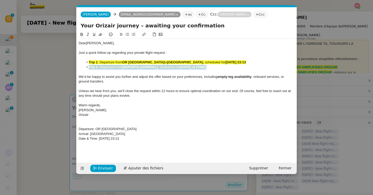
drag, startPoint x: 214, startPoint y: 68, endPoint x: 85, endPoint y: 68, distance: 129.1
click at [85, 68] on li "Trip 2 : Departure from [DEPART] to [ARRIVAL] , scheduled for [DATE] at [TIME]" at bounding box center [189, 67] width 211 height 5
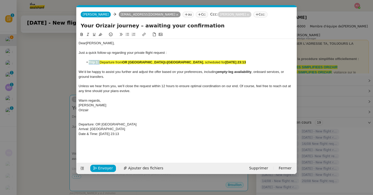
drag, startPoint x: 100, startPoint y: 62, endPoint x: 74, endPoint y: 62, distance: 25.7
click at [74, 62] on nz-modal-container "Service TA - VOYAGE - PROPOSITION GLOBALE A utiliser dans le cadre de propositi…" at bounding box center [186, 97] width 373 height 195
click at [278, 60] on li "Departure from OR Tambo International Airport to London Heathrow Airport , sche…" at bounding box center [189, 62] width 211 height 5
drag, startPoint x: 276, startPoint y: 62, endPoint x: 85, endPoint y: 61, distance: 190.8
click at [85, 61] on li "Departure from OR Tambo International Airport to London Heathrow Airport , sche…" at bounding box center [189, 62] width 211 height 5
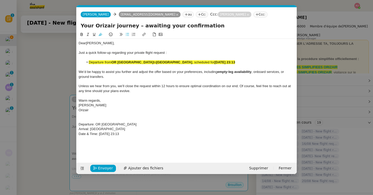
click at [100, 33] on icon at bounding box center [100, 35] width 4 height 4
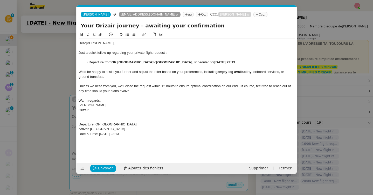
click at [111, 78] on div "We’d be happy to assist you further and adjust the offer based on your preferen…" at bounding box center [187, 75] width 216 height 10
drag, startPoint x: 138, startPoint y: 136, endPoint x: 65, endPoint y: 123, distance: 75.0
click at [65, 123] on nz-modal-container "Service TA - VOYAGE - PROPOSITION GLOBALE A utiliser dans le cadre de propositi…" at bounding box center [186, 97] width 373 height 195
click at [101, 169] on span "Envoyer" at bounding box center [105, 169] width 15 height 6
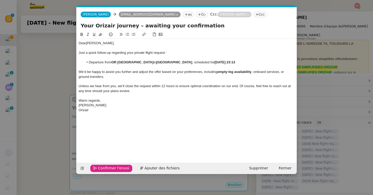
click at [101, 169] on span "Confirmer l'envoi" at bounding box center [113, 169] width 31 height 6
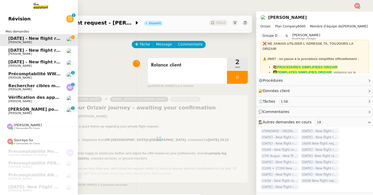
click at [13, 51] on span "[DATE] - New flight request - [PERSON_NAME]" at bounding box center [61, 50] width 106 height 5
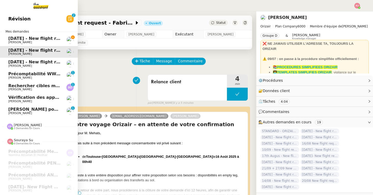
click at [25, 42] on span "[PERSON_NAME]" at bounding box center [34, 42] width 52 height 3
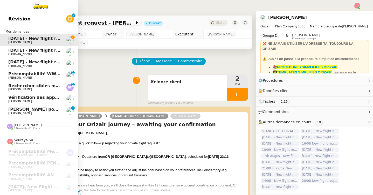
click at [30, 62] on span "[DATE] - New flight request - [PERSON_NAME]" at bounding box center [61, 62] width 107 height 5
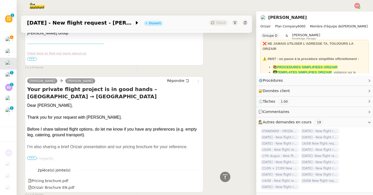
scroll to position [140, 0]
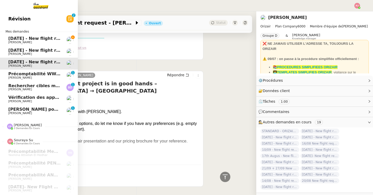
click at [9, 39] on span "[DATE] - New flight request - [PERSON_NAME]" at bounding box center [61, 38] width 107 height 5
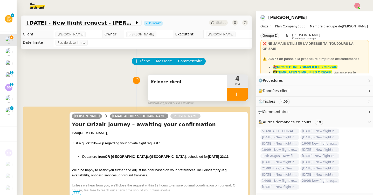
click at [239, 91] on div at bounding box center [237, 94] width 21 height 13
click at [242, 91] on button at bounding box center [242, 94] width 10 height 13
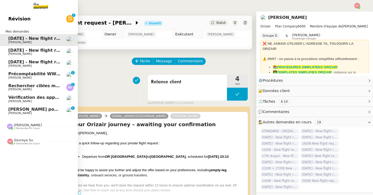
click at [14, 61] on span "[DATE] - New flight request - [PERSON_NAME]" at bounding box center [61, 62] width 107 height 5
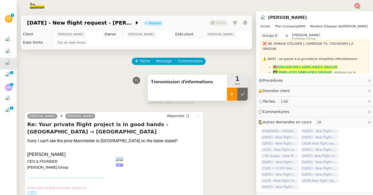
click at [230, 95] on icon at bounding box center [232, 94] width 4 height 4
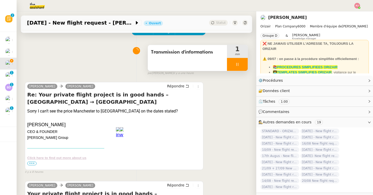
scroll to position [38, 0]
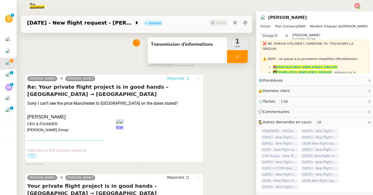
click at [175, 80] on span "Répondre" at bounding box center [175, 78] width 17 height 5
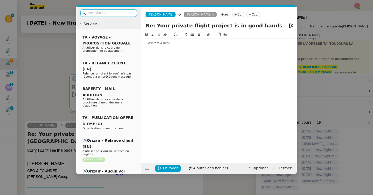
click at [170, 44] on div at bounding box center [218, 43] width 151 height 5
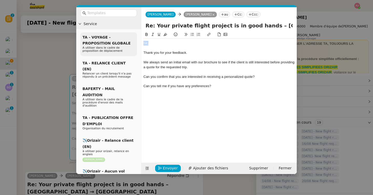
drag, startPoint x: 150, startPoint y: 44, endPoint x: 134, endPoint y: 44, distance: 16.3
click at [134, 44] on nz-layout "Service TA - VOYAGE - PROPOSITION GLOBALE A utiliser dans le cadre de propositi…" at bounding box center [186, 90] width 220 height 167
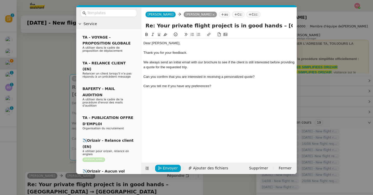
click at [252, 16] on nz-tag "Ccc:" at bounding box center [253, 15] width 14 height 6
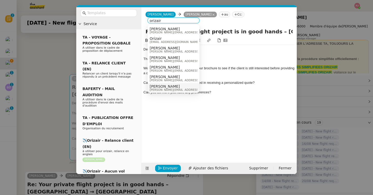
type input "orizair"
click at [164, 85] on span "[PERSON_NAME]" at bounding box center [187, 86] width 74 height 4
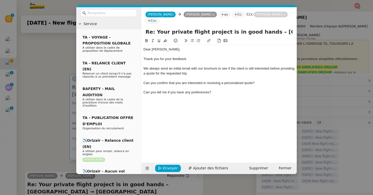
click at [45, 97] on nz-modal-container "Service TA - VOYAGE - PROPOSITION GLOBALE A utiliser dans le cadre de propositi…" at bounding box center [186, 97] width 373 height 195
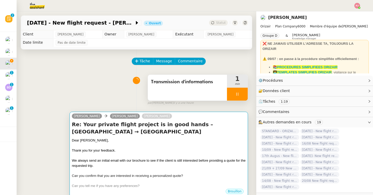
click at [129, 148] on div "Thank you for your feedback." at bounding box center [159, 150] width 174 height 5
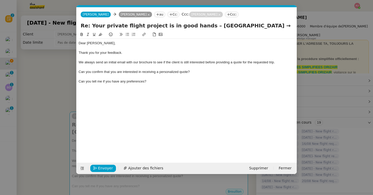
scroll to position [0, 11]
click at [129, 52] on div "Thank you for your feedback." at bounding box center [187, 53] width 216 height 5
click at [79, 71] on div "Can you confirm that you are interested in receiving a personalized quote?" at bounding box center [187, 72] width 216 height 5
click at [79, 82] on div "Can you tell me if you have any preferences?" at bounding box center [187, 81] width 216 height 5
click at [57, 127] on nz-modal-container "Service TA - VOYAGE - PROPOSITION GLOBALE A utiliser dans le cadre de propositi…" at bounding box center [186, 97] width 373 height 195
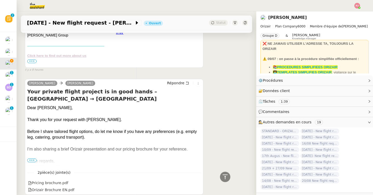
scroll to position [233, 0]
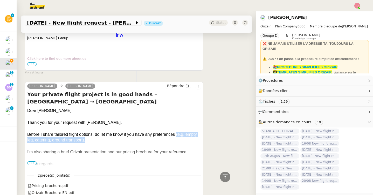
drag, startPoint x: 163, startPoint y: 121, endPoint x: 164, endPoint y: 127, distance: 6.3
click at [164, 132] on div "Before I share tailored flight options, do let me know if you have any preferen…" at bounding box center [114, 137] width 174 height 11
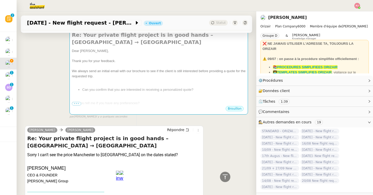
scroll to position [0, 0]
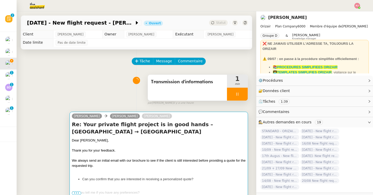
click at [161, 138] on div "Dear [PERSON_NAME]," at bounding box center [159, 140] width 174 height 5
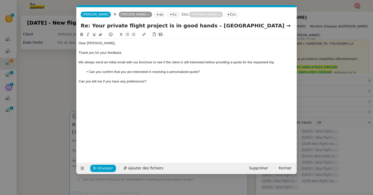
scroll to position [0, 11]
click at [79, 80] on div "Can you tell me if you have any preferences?" at bounding box center [187, 81] width 216 height 5
click at [165, 83] on li "Can you tell me if you have any preferences?" at bounding box center [189, 81] width 211 height 5
click at [56, 125] on nz-modal-container "Service TA - VOYAGE - PROPOSITION GLOBALE A utiliser dans le cadre de propositi…" at bounding box center [186, 97] width 373 height 195
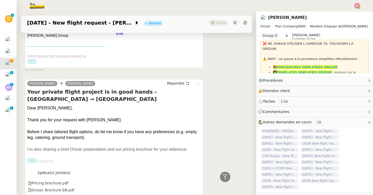
scroll to position [275, 0]
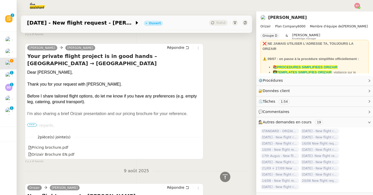
click at [32, 124] on span "•••" at bounding box center [31, 125] width 9 height 4
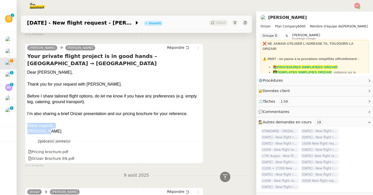
drag, startPoint x: 47, startPoint y: 125, endPoint x: 27, endPoint y: 120, distance: 21.1
click at [27, 120] on div "Josephine Paul J Nicholson Répondre Your private flight project is in good hand…" at bounding box center [114, 104] width 178 height 121
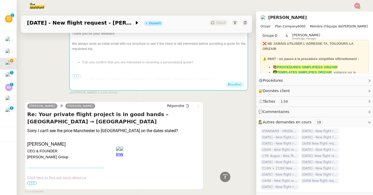
scroll to position [0, 0]
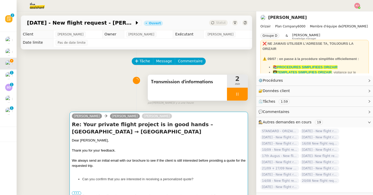
click at [143, 143] on div at bounding box center [159, 145] width 174 height 5
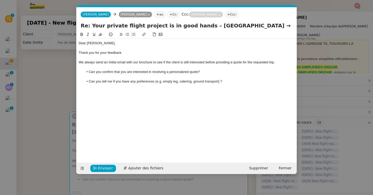
scroll to position [0, 11]
click at [236, 79] on li "Can you tell me if you have any preferences (e.g. empty leg, catering, ground t…" at bounding box center [189, 81] width 211 height 5
click at [231, 81] on li "Can you tell me if you have any preferences (e.g. empty leg, catering, ground t…" at bounding box center [189, 81] width 211 height 5
click at [12, 52] on nz-modal-container "Service TA - VOYAGE - PROPOSITION GLOBALE A utiliser dans le cadre de propositi…" at bounding box center [186, 97] width 373 height 195
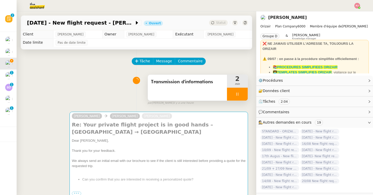
click at [12, 52] on span "[DATE] - New flight request - [PERSON_NAME]" at bounding box center [0, 50] width 106 height 5
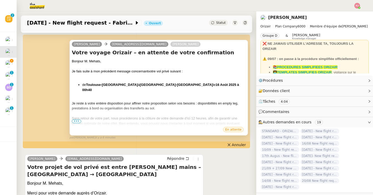
scroll to position [108, 0]
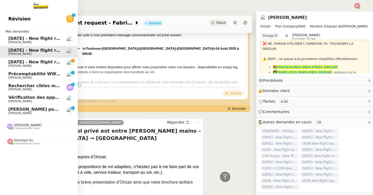
click at [11, 42] on span "[PERSON_NAME]" at bounding box center [20, 42] width 24 height 3
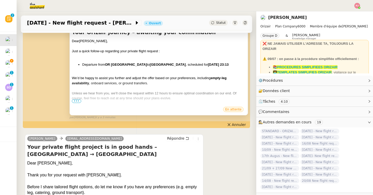
scroll to position [90, 0]
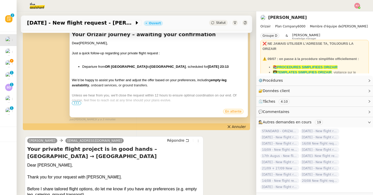
click at [76, 103] on span "•••" at bounding box center [76, 104] width 9 height 4
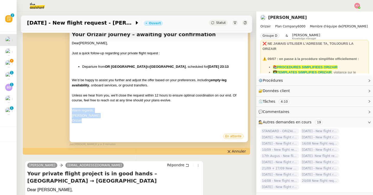
drag, startPoint x: 93, startPoint y: 128, endPoint x: 70, endPoint y: 116, distance: 25.7
click at [70, 116] on div "Josephine sindy.hendrikz1@gmail.com Louis Frei Your Orizair journey – awaiting …" at bounding box center [158, 82] width 178 height 121
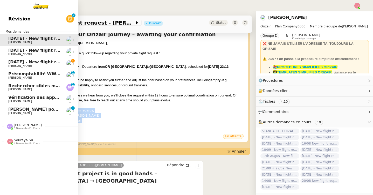
click at [8, 60] on link "[DATE] - New flight request - [PERSON_NAME] [PERSON_NAME]" at bounding box center [39, 64] width 78 height 12
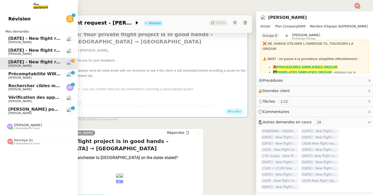
scroll to position [66, 0]
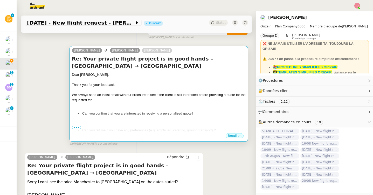
click at [113, 128] on li "Can you tell me if you have any preferences (e.g. empty leg, catering, ground t…" at bounding box center [163, 130] width 163 height 5
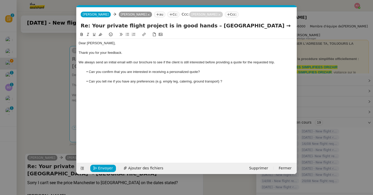
scroll to position [0, 11]
click at [112, 90] on div "Dear Mr. Nicholson, Thank you for your feedback. We always send an initial emai…" at bounding box center [187, 65] width 216 height 52
click at [99, 168] on span "Envoyer" at bounding box center [105, 169] width 15 height 6
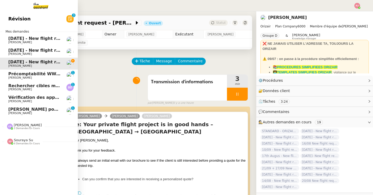
click at [19, 43] on span "[PERSON_NAME]" at bounding box center [20, 42] width 24 height 3
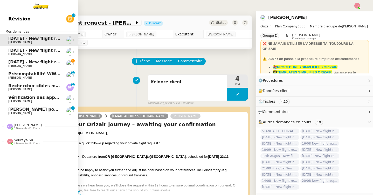
click at [28, 53] on span "[PERSON_NAME]" at bounding box center [34, 54] width 52 height 3
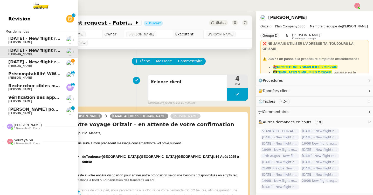
click at [40, 59] on link "[DATE] - New flight request - [PERSON_NAME] [PERSON_NAME]" at bounding box center [39, 64] width 78 height 12
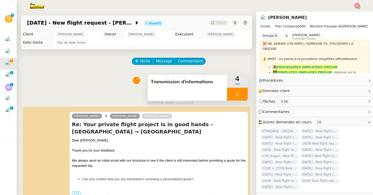
click at [237, 94] on icon at bounding box center [237, 94] width 4 height 4
click at [241, 95] on icon at bounding box center [242, 94] width 4 height 4
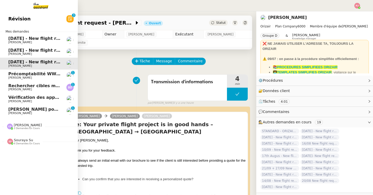
click at [23, 74] on span "Précomptabilité WWWINVEST Juin 2025" at bounding box center [54, 74] width 93 height 5
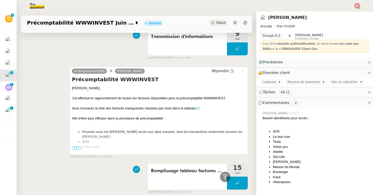
scroll to position [168, 0]
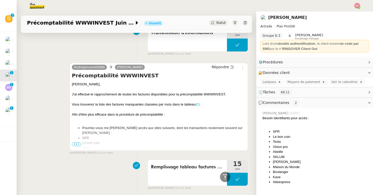
click at [76, 145] on span "•••" at bounding box center [76, 145] width 9 height 4
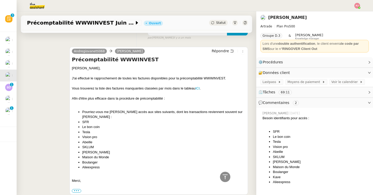
scroll to position [188, 0]
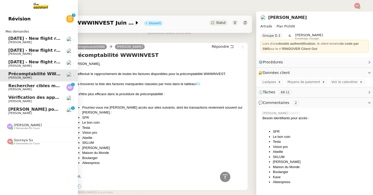
click at [20, 142] on span "Souraya Su" at bounding box center [23, 140] width 19 height 4
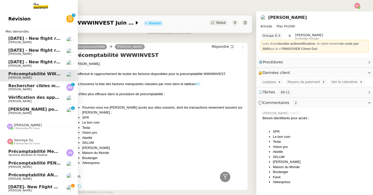
click at [26, 176] on span "Précomptabilité ANATHA Juin 2025" at bounding box center [48, 175] width 81 height 5
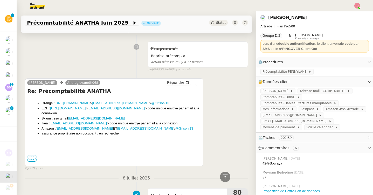
scroll to position [521, 0]
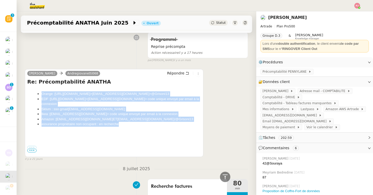
drag, startPoint x: 123, startPoint y: 125, endPoint x: 36, endPoint y: 96, distance: 92.1
click at [36, 96] on ul "Orange : https://www.orange.fr/portail > paulweibel31@gmail.com > @Grisoni13 ED…" at bounding box center [114, 109] width 174 height 36
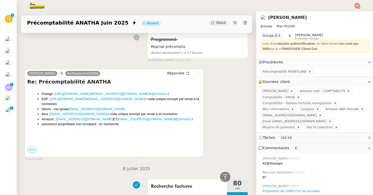
click at [34, 151] on span "•••" at bounding box center [31, 151] width 9 height 4
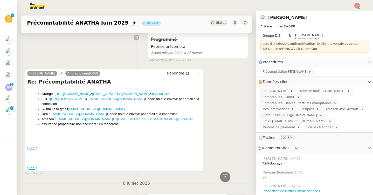
click at [31, 146] on label "•••" at bounding box center [31, 148] width 9 height 4
click at [0, 0] on input "•••" at bounding box center [0, 0] width 0 height 0
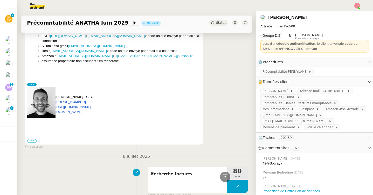
scroll to position [617, 0]
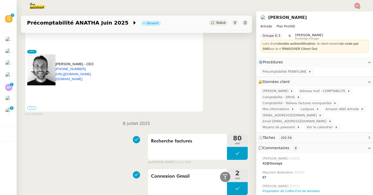
click at [33, 107] on label "•••" at bounding box center [31, 109] width 9 height 4
click at [0, 0] on input "•••" at bounding box center [0, 0] width 0 height 0
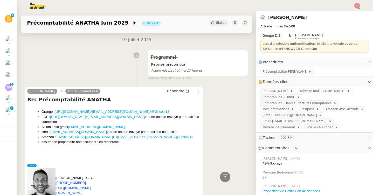
scroll to position [502, 0]
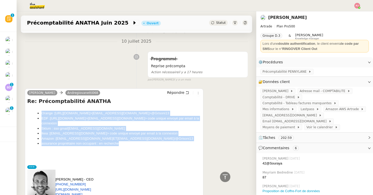
drag, startPoint x: 129, startPoint y: 144, endPoint x: 41, endPoint y: 114, distance: 92.9
click at [41, 114] on ul "Orange : https://www.orange.fr/portail > paulweibel31@gmail.com > @Grisoni13 ED…" at bounding box center [114, 129] width 174 height 36
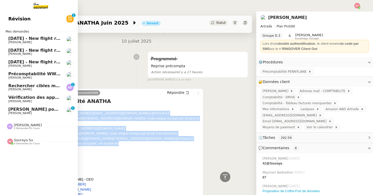
click at [22, 74] on span "Précomptabilité WWWINVEST Juin 2025" at bounding box center [54, 74] width 93 height 5
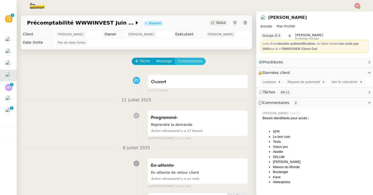
click at [194, 62] on span "Commentaire" at bounding box center [190, 61] width 25 height 6
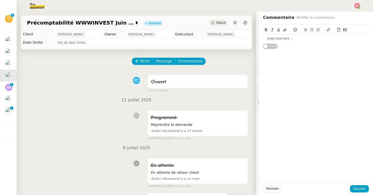
click at [285, 41] on div at bounding box center [316, 38] width 106 height 5
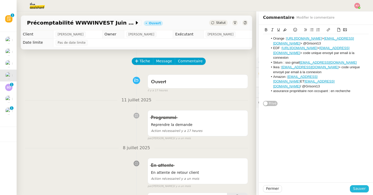
click at [362, 190] on span "Sauver" at bounding box center [359, 189] width 13 height 6
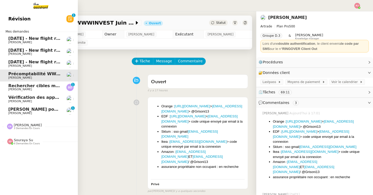
click at [40, 89] on span "[PERSON_NAME]" at bounding box center [34, 89] width 52 height 3
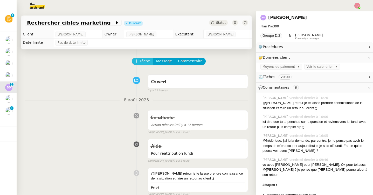
click at [145, 63] on span "Tâche" at bounding box center [144, 61] width 11 height 6
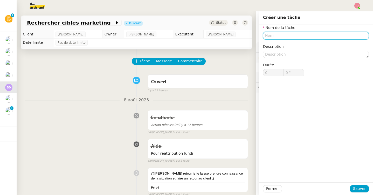
click at [271, 38] on input "text" at bounding box center [316, 36] width 106 height 8
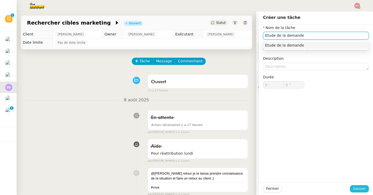
type input "Etude de la demande"
click at [356, 190] on span "Sauver" at bounding box center [359, 189] width 13 height 6
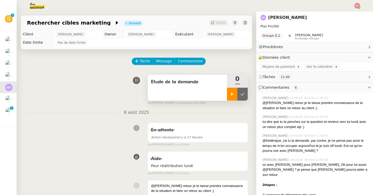
click at [229, 93] on div at bounding box center [232, 94] width 10 height 13
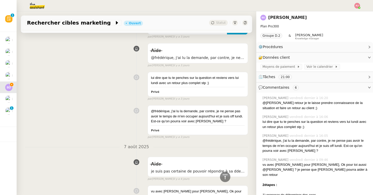
scroll to position [307, 0]
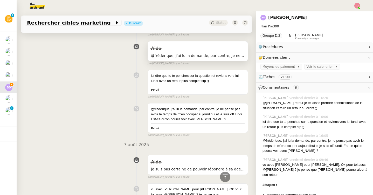
click at [205, 54] on span "@frédérique, j'ai lu la demande, par contre, je ne pense pas avoir le temps de …" at bounding box center [198, 56] width 94 height 6
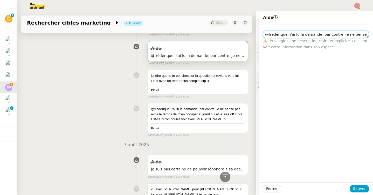
click at [314, 32] on textarea "@frédérique, j'ai lu la demande, par contre, je ne pense pas avoir le temps de …" at bounding box center [316, 34] width 106 height 7
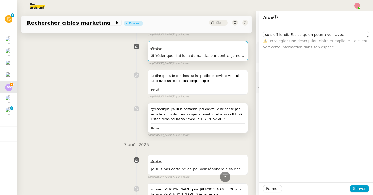
click at [216, 109] on div "@frédérique, j'ai lu la demande, par contre, je ne pense pas avoir le temps de …" at bounding box center [198, 114] width 94 height 15
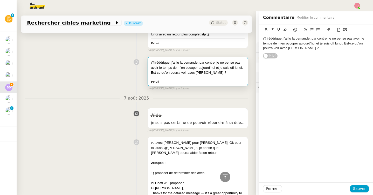
scroll to position [360, 0]
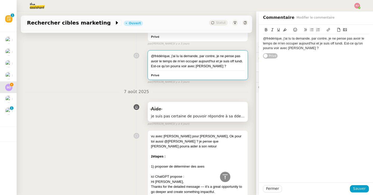
click at [208, 113] on div "Aide" at bounding box center [198, 109] width 94 height 8
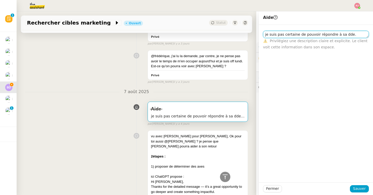
click at [324, 33] on textarea "je suis pas certaine de pouvoir répondre à sa dde. Qqn de plus calé sur le suje…" at bounding box center [316, 34] width 106 height 7
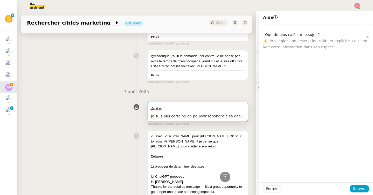
click at [210, 93] on nz-divider "7 août 2025" at bounding box center [136, 92] width 223 height 7
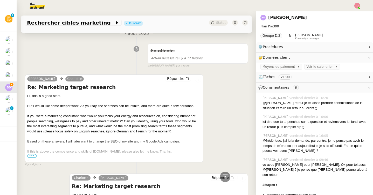
scroll to position [786, 0]
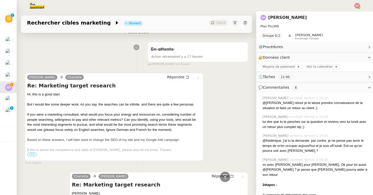
click at [33, 154] on span "•••" at bounding box center [31, 155] width 9 height 4
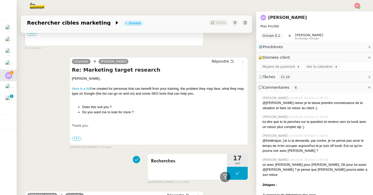
scroll to position [960, 0]
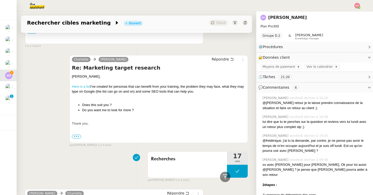
click at [84, 86] on link "Here is a list" at bounding box center [81, 87] width 19 height 4
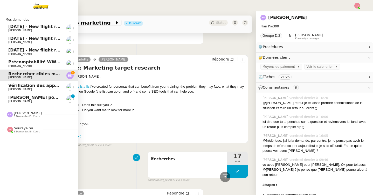
click at [28, 52] on span "[DATE] - New flight request - [PERSON_NAME]" at bounding box center [61, 50] width 107 height 5
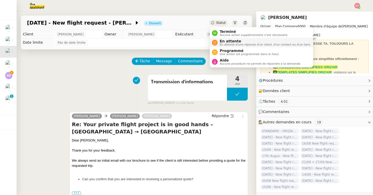
click at [220, 45] on span "En attente d'une réponse d'un client, d'un contact ou d'un tiers." at bounding box center [265, 44] width 91 height 3
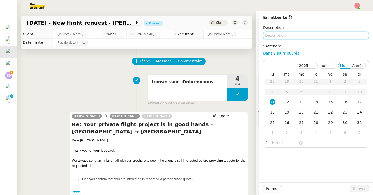
click at [270, 37] on textarea at bounding box center [316, 35] width 106 height 7
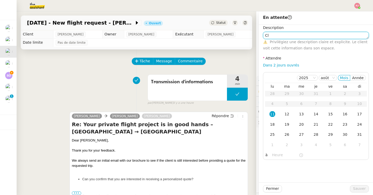
type textarea "C"
type textarea "Relance"
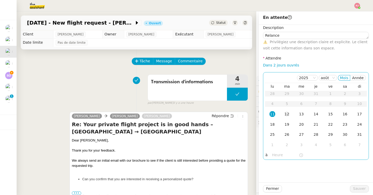
click at [284, 116] on div "12" at bounding box center [287, 114] width 6 height 6
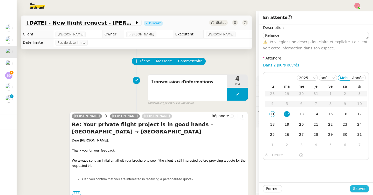
click at [354, 190] on button "Sauver" at bounding box center [359, 189] width 19 height 7
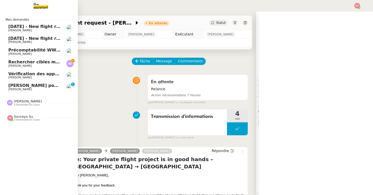
click at [15, 42] on span "[PERSON_NAME]" at bounding box center [20, 41] width 24 height 3
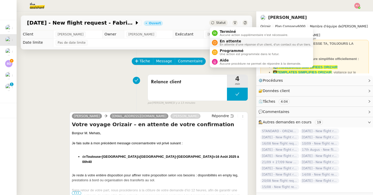
click at [227, 46] on span "En attente d'une réponse d'un client, d'un contact ou d'un tiers." at bounding box center [265, 44] width 91 height 3
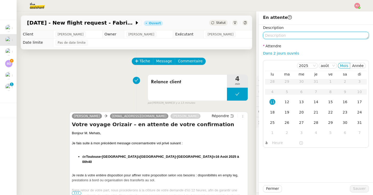
click at [275, 33] on textarea at bounding box center [316, 35] width 106 height 7
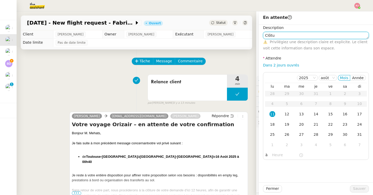
type textarea "Clôtur"
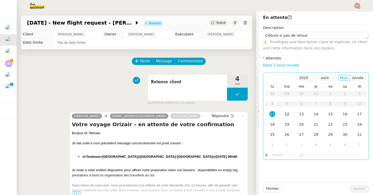
type textarea "Clôture si pas de retour"
click at [287, 117] on div "12" at bounding box center [287, 114] width 6 height 6
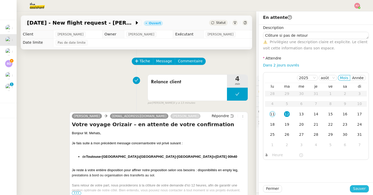
click at [358, 189] on span "Sauver" at bounding box center [359, 189] width 13 height 6
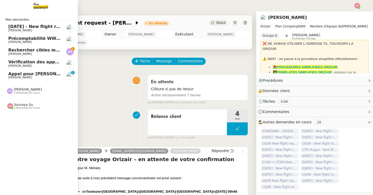
click at [8, 28] on link "[DATE] - New flight request - [PERSON_NAME] [PERSON_NAME]" at bounding box center [39, 28] width 78 height 12
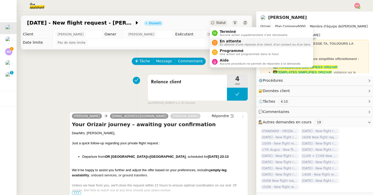
click at [223, 45] on span "En attente d'une réponse d'un client, d'un contact ou d'un tiers." at bounding box center [265, 44] width 91 height 3
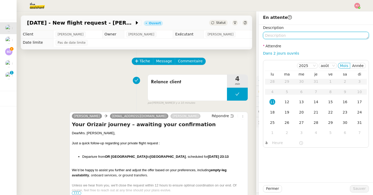
click at [286, 38] on textarea at bounding box center [316, 35] width 106 height 7
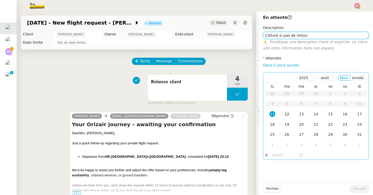
type textarea "Clôture si pas de retour"
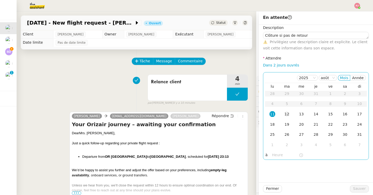
click at [287, 112] on div "12" at bounding box center [287, 114] width 6 height 6
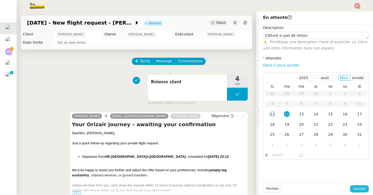
click at [355, 186] on span "Sauver" at bounding box center [359, 189] width 13 height 6
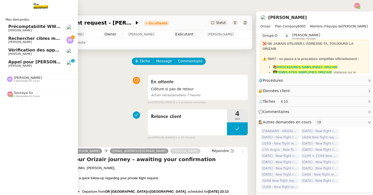
click at [36, 53] on span "[PERSON_NAME]" at bounding box center [34, 54] width 52 height 3
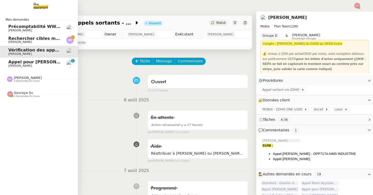
click at [17, 94] on span "Souraya Su" at bounding box center [23, 93] width 19 height 4
click at [16, 39] on span "Rechercher cibles marketing" at bounding box center [41, 38] width 67 height 5
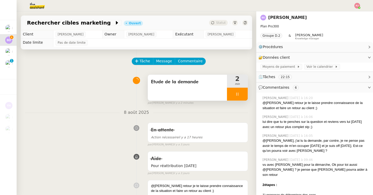
click at [243, 91] on div at bounding box center [237, 94] width 21 height 13
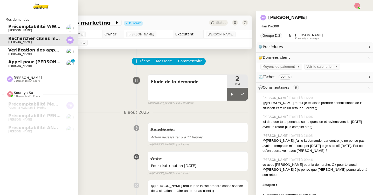
click at [9, 52] on span "Vérification des appels sortants - août 2025" at bounding box center [59, 50] width 103 height 5
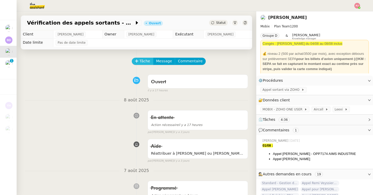
click at [146, 62] on span "Tâche" at bounding box center [144, 61] width 11 height 6
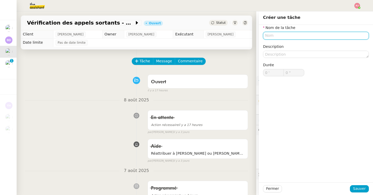
click at [279, 36] on input "text" at bounding box center [316, 36] width 106 height 8
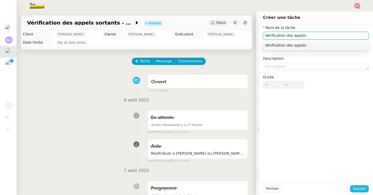
type input "Vérification des appels"
click at [361, 189] on span "Sauver" at bounding box center [359, 189] width 13 height 6
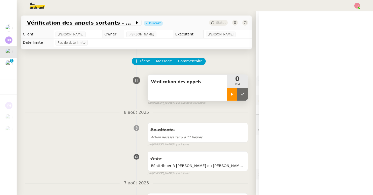
click at [232, 96] on icon at bounding box center [232, 94] width 4 height 4
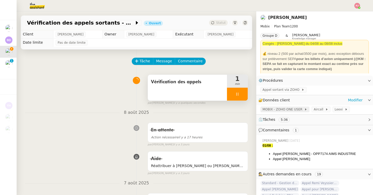
click at [294, 110] on span "MOBIX - ZOHO ONE USER" at bounding box center [283, 109] width 42 height 5
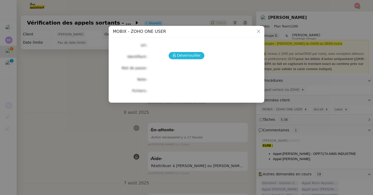
click at [194, 57] on span "Déverrouiller" at bounding box center [189, 56] width 24 height 6
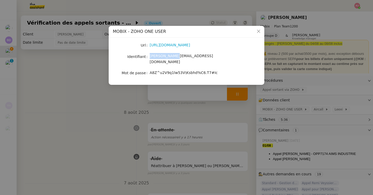
drag, startPoint x: 176, startPoint y: 57, endPoint x: 150, endPoint y: 58, distance: 26.2
click at [150, 58] on div "alex@mobix.fr" at bounding box center [193, 59] width 86 height 12
copy span "alex@mobix.fr"
click at [259, 32] on icon "Close" at bounding box center [258, 31] width 4 height 4
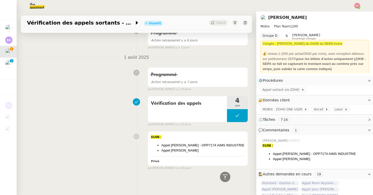
scroll to position [60, 0]
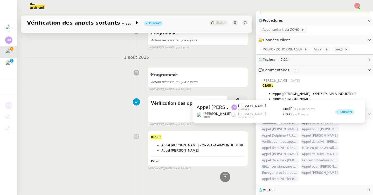
click at [283, 129] on span "Appel [PERSON_NAME]" at bounding box center [279, 129] width 39 height 5
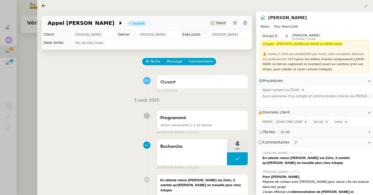
click at [23, 111] on div at bounding box center [186, 97] width 373 height 195
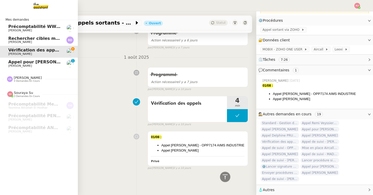
click at [13, 82] on div "Camille Barthès 3 demandes en cours" at bounding box center [24, 79] width 35 height 7
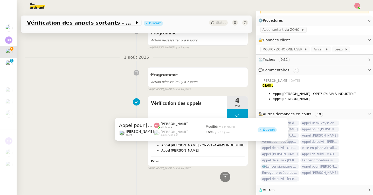
click at [308, 129] on span "Appel pour [PERSON_NAME]" at bounding box center [319, 129] width 39 height 5
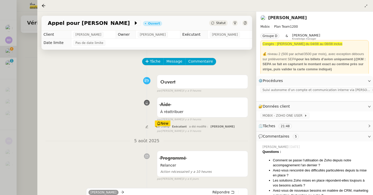
click at [31, 91] on div at bounding box center [186, 97] width 373 height 195
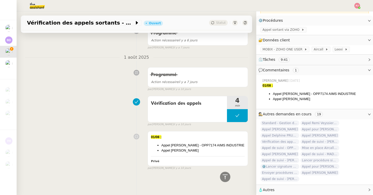
click at [313, 130] on span "Appel pour [PERSON_NAME]" at bounding box center [319, 129] width 39 height 5
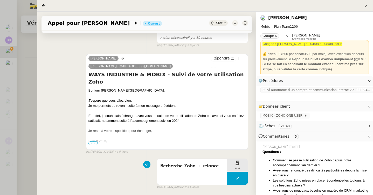
scroll to position [132, 0]
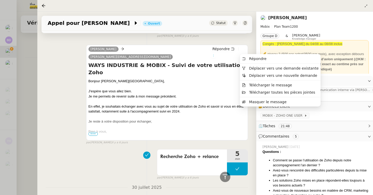
click at [215, 54] on icon at bounding box center [213, 55] width 3 height 3
click at [249, 67] on span "Déplacer vers une demande existante" at bounding box center [283, 68] width 69 height 4
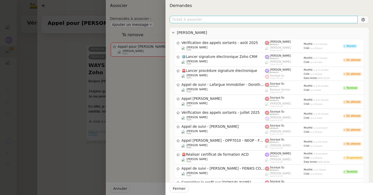
click at [246, 17] on input "text" at bounding box center [263, 20] width 188 height 8
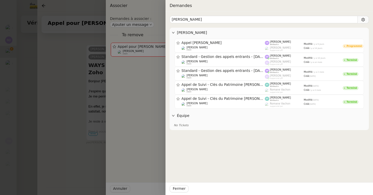
type input "guillaume"
click at [63, 61] on div at bounding box center [186, 97] width 373 height 195
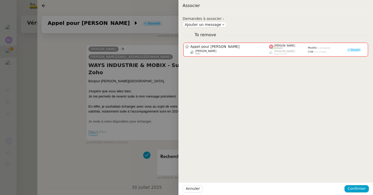
click at [24, 71] on div at bounding box center [186, 97] width 373 height 195
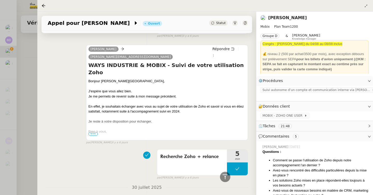
click at [23, 89] on div at bounding box center [186, 97] width 373 height 195
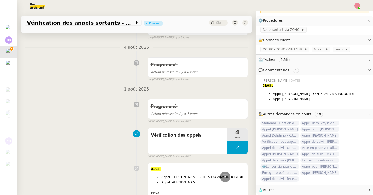
scroll to position [255, 0]
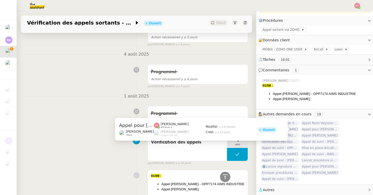
click at [303, 129] on span "Appel pour [PERSON_NAME]" at bounding box center [319, 129] width 39 height 5
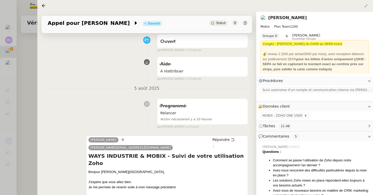
scroll to position [47, 0]
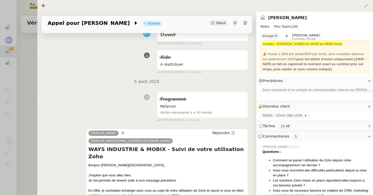
click at [215, 138] on icon at bounding box center [213, 139] width 3 height 3
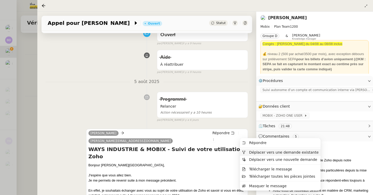
click at [249, 151] on span "Déplacer vers une demande existante" at bounding box center [283, 153] width 69 height 4
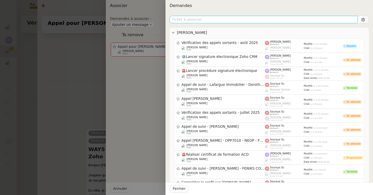
click at [207, 19] on input "text" at bounding box center [263, 20] width 188 height 8
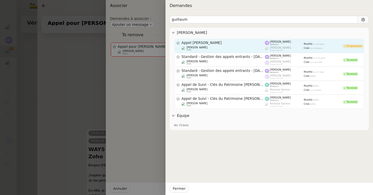
type input "guillaum"
click at [223, 47] on div "Florian Parant client" at bounding box center [222, 48] width 83 height 5
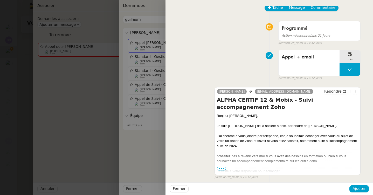
scroll to position [0, 0]
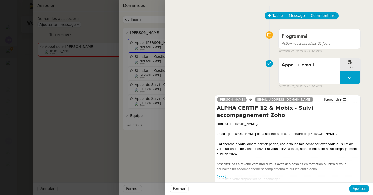
click at [48, 110] on div at bounding box center [186, 97] width 373 height 195
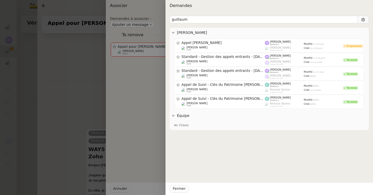
click at [48, 110] on div at bounding box center [186, 97] width 373 height 195
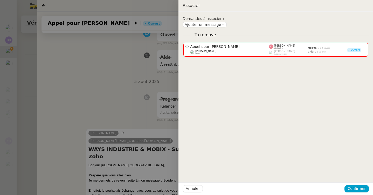
click at [35, 106] on div at bounding box center [186, 97] width 373 height 195
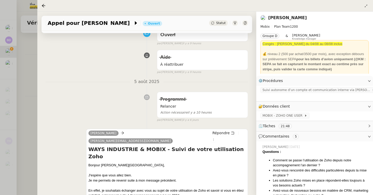
click at [34, 106] on div at bounding box center [186, 97] width 373 height 195
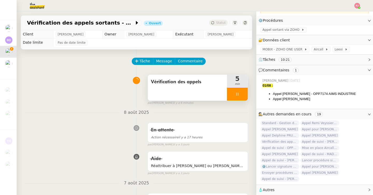
click at [238, 95] on icon at bounding box center [237, 94] width 4 height 4
click at [233, 94] on icon at bounding box center [232, 94] width 4 height 4
click at [236, 96] on icon at bounding box center [237, 94] width 4 height 4
click at [241, 96] on icon at bounding box center [242, 94] width 4 height 4
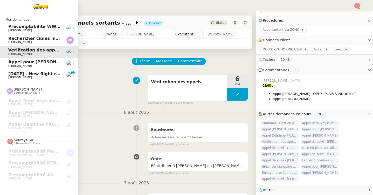
click at [30, 76] on span "[PERSON_NAME]" at bounding box center [34, 77] width 52 height 3
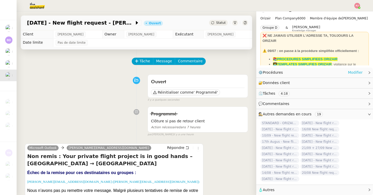
click at [351, 72] on link "Modifier" at bounding box center [355, 73] width 15 height 6
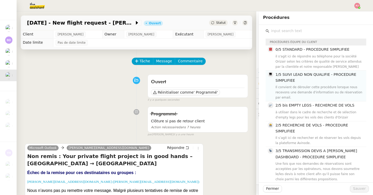
click at [289, 79] on span "1/5 SUIVI LEAD NON QUALIFIE - PROCEDURE SIMPLIFIEE" at bounding box center [315, 78] width 81 height 10
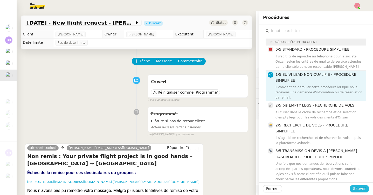
click at [362, 187] on span "Sauver" at bounding box center [359, 189] width 13 height 6
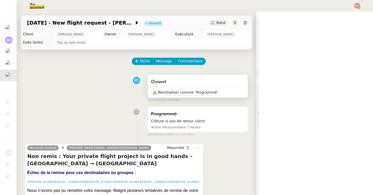
scroll to position [17, 0]
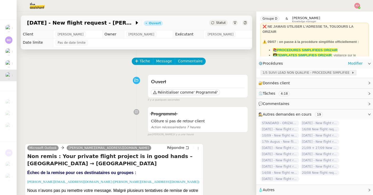
click at [284, 74] on span "1/5 SUIVI LEAD NON QUALIFIE - PROCEDURE SIMPLIFIEE" at bounding box center [306, 72] width 89 height 5
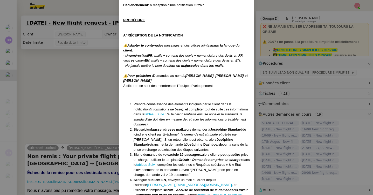
scroll to position [76, 0]
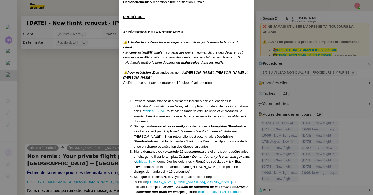
click at [67, 111] on nz-modal-container "Créée le [DATE] MAJ le [DATE] Équipe Orizair qui réalise la procédure : Équipe …" at bounding box center [186, 97] width 373 height 195
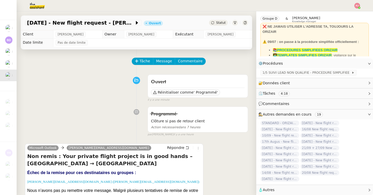
click at [217, 25] on div "Statut" at bounding box center [218, 23] width 19 height 6
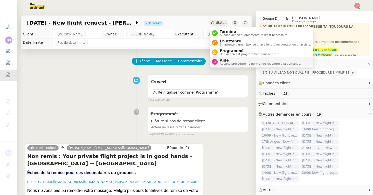
click at [221, 60] on span "Aide" at bounding box center [260, 60] width 81 height 4
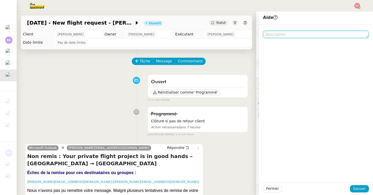
click at [279, 36] on textarea at bounding box center [316, 34] width 106 height 7
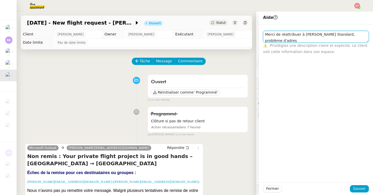
scroll to position [0, 0]
type textarea "Merci de réattribuer à Joséphine Standard, problème d'adresse email"
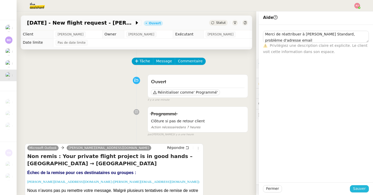
click at [358, 187] on span "Sauver" at bounding box center [359, 189] width 13 height 6
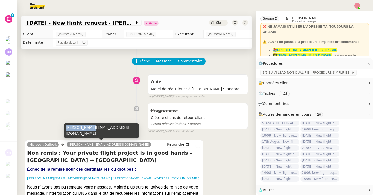
drag, startPoint x: 91, startPoint y: 134, endPoint x: 65, endPoint y: 133, distance: 26.4
click at [65, 133] on div "alan@aool.com" at bounding box center [101, 130] width 75 height 15
copy div "alan@aool.com"
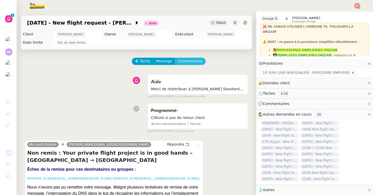
click at [187, 64] on span "Commentaire" at bounding box center [190, 61] width 25 height 6
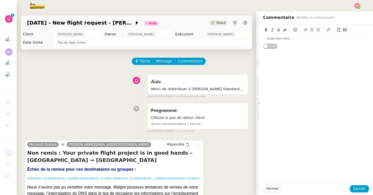
click at [276, 34] on div at bounding box center [316, 30] width 106 height 7
click at [271, 48] on span "Privé" at bounding box center [273, 46] width 8 height 5
click at [274, 38] on div at bounding box center [316, 38] width 106 height 5
click at [274, 47] on span "button" at bounding box center [276, 46] width 4 height 4
click at [274, 38] on div at bounding box center [316, 38] width 106 height 5
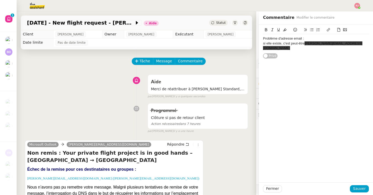
click at [318, 43] on span "alan@aool.com" at bounding box center [312, 45] width 99 height 9
drag, startPoint x: 330, startPoint y: 45, endPoint x: 305, endPoint y: 45, distance: 25.1
click at [305, 45] on div "si elle existe, c'est peut-être alan@aol.com" at bounding box center [316, 43] width 106 height 5
click at [282, 28] on button at bounding box center [284, 30] width 6 height 6
click at [316, 60] on div "Problème d'adresse email : si elle existe, c'est peut-être alan@aol.com Privé" at bounding box center [316, 104] width 114 height 158
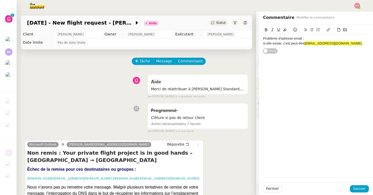
drag, startPoint x: 305, startPoint y: 38, endPoint x: 262, endPoint y: 36, distance: 43.1
click at [262, 36] on div "Problème d'adresse email : si elle existe, c'est peut-être alan@aol.com Privé" at bounding box center [316, 39] width 114 height 29
click at [266, 28] on icon at bounding box center [266, 30] width 4 height 4
click at [356, 190] on span "Sauver" at bounding box center [359, 189] width 13 height 6
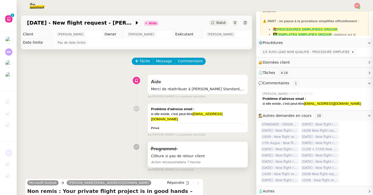
scroll to position [39, 0]
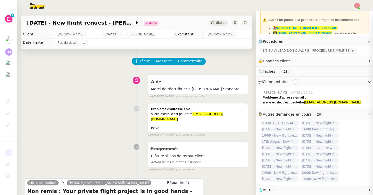
click at [87, 92] on div "Aide Merci de réattribuer à Joséphine Standard, problème d'adresse email false …" at bounding box center [136, 85] width 223 height 27
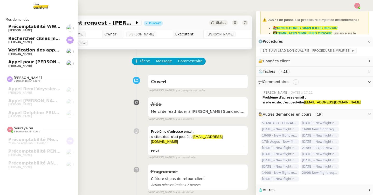
click at [40, 54] on span "[PERSON_NAME]" at bounding box center [34, 54] width 52 height 3
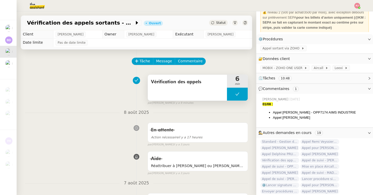
scroll to position [60, 0]
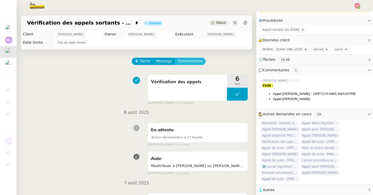
click at [192, 60] on span "Commentaire" at bounding box center [190, 61] width 25 height 6
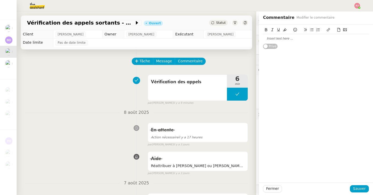
click at [274, 37] on div at bounding box center [316, 38] width 106 height 5
click at [234, 95] on button at bounding box center [237, 94] width 21 height 13
click at [232, 95] on icon at bounding box center [232, 94] width 4 height 4
click at [277, 38] on div at bounding box center [316, 38] width 106 height 5
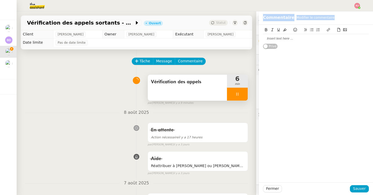
click at [277, 38] on div at bounding box center [316, 38] width 106 height 5
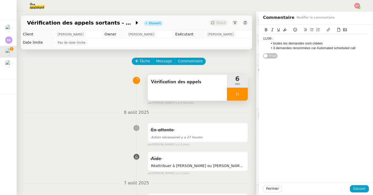
drag, startPoint x: 277, startPoint y: 38, endPoint x: 257, endPoint y: 38, distance: 19.4
click at [257, 38] on app-ticket "Vérification des appels sortants - août 2025 Ouvert Statut Client Florian Paran…" at bounding box center [195, 103] width 356 height 184
click at [283, 31] on icon at bounding box center [285, 30] width 4 height 3
click at [266, 30] on icon at bounding box center [266, 30] width 4 height 4
click at [299, 48] on li "3 demandes renommées car Automated scheduled call" at bounding box center [318, 48] width 101 height 5
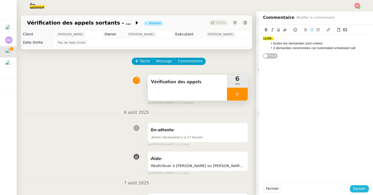
click at [355, 191] on span "Sauver" at bounding box center [359, 189] width 13 height 6
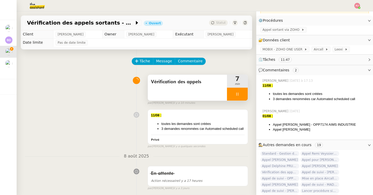
click at [232, 97] on div at bounding box center [237, 94] width 21 height 13
click at [239, 97] on button at bounding box center [242, 94] width 10 height 13
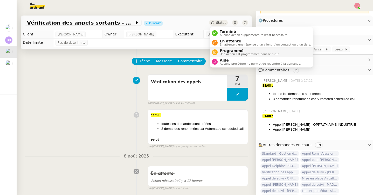
click at [224, 52] on span "Programmé" at bounding box center [250, 51] width 60 height 4
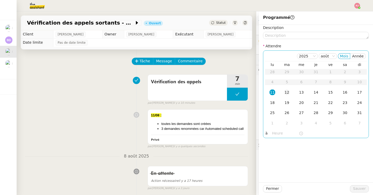
click at [289, 91] on div "12" at bounding box center [287, 93] width 6 height 6
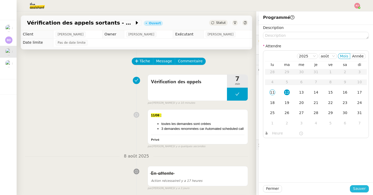
click at [353, 190] on button "Sauver" at bounding box center [359, 189] width 19 height 7
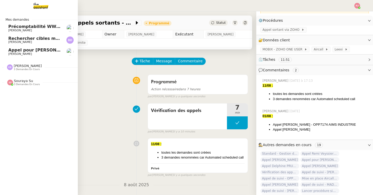
click at [21, 50] on span "Appel pour [PERSON_NAME]" at bounding box center [41, 50] width 66 height 5
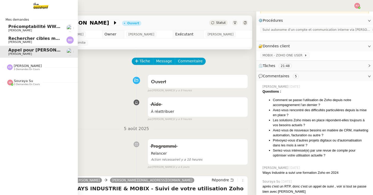
click at [17, 80] on span "Souraya Su" at bounding box center [23, 81] width 19 height 4
click at [43, 28] on span "Précomptabilité WWWINVEST Juin 2025" at bounding box center [54, 26] width 93 height 5
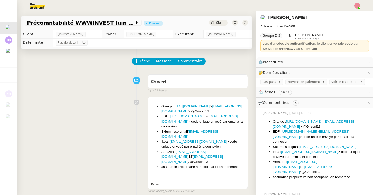
click at [302, 116] on span "Aujourd’hui à 17:01" at bounding box center [301, 113] width 24 height 5
click at [303, 123] on li "Orange : https://www.orange.fr/portail > paulweibel31@gmail.com > @Grisoni13" at bounding box center [321, 124] width 96 height 10
click at [232, 129] on li "Sklum : sso gmail paulweibel31@gmail.com" at bounding box center [202, 134] width 83 height 10
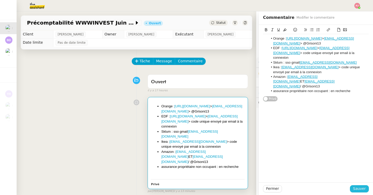
click at [360, 186] on span "Sauver" at bounding box center [359, 189] width 13 height 6
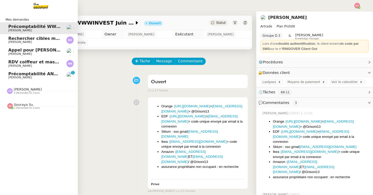
click at [47, 61] on span "RDV coiffeur et massage - juillet 2025" at bounding box center [47, 62] width 78 height 5
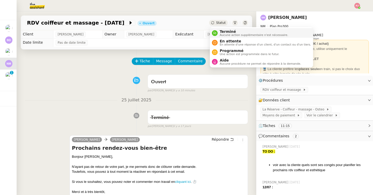
click at [223, 32] on span "Terminé" at bounding box center [254, 32] width 68 height 4
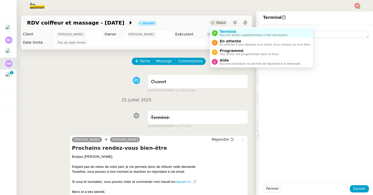
click at [218, 25] on div "Statut" at bounding box center [218, 23] width 19 height 6
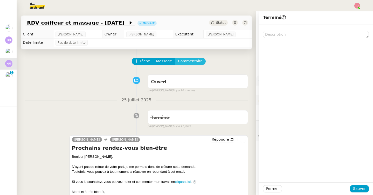
click at [194, 61] on span "Commentaire" at bounding box center [190, 61] width 25 height 6
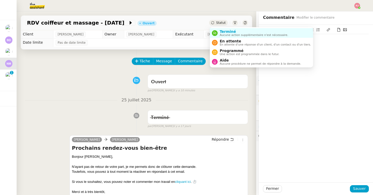
click at [213, 24] on icon at bounding box center [212, 22] width 3 height 3
click at [221, 59] on span "Aide" at bounding box center [260, 60] width 81 height 4
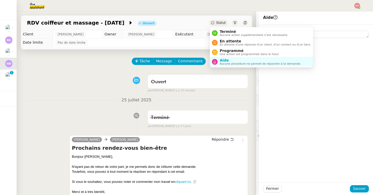
click at [222, 20] on div "Statut" at bounding box center [218, 23] width 19 height 6
click at [223, 30] on span "Terminé" at bounding box center [254, 32] width 68 height 4
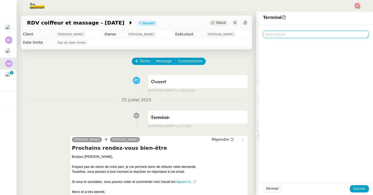
click at [284, 32] on textarea at bounding box center [316, 34] width 106 height 7
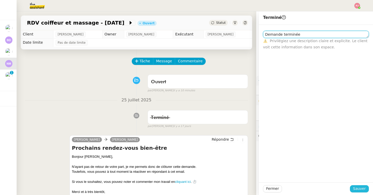
type textarea "Demande terminée"
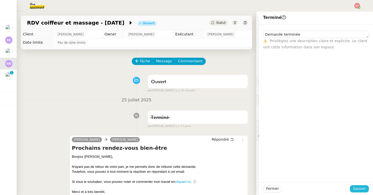
click at [364, 188] on span "Sauver" at bounding box center [359, 189] width 13 height 6
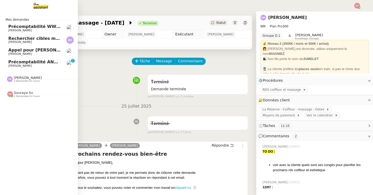
click at [14, 63] on span "Précomptabilité ANATHA Juin 2025" at bounding box center [48, 62] width 81 height 5
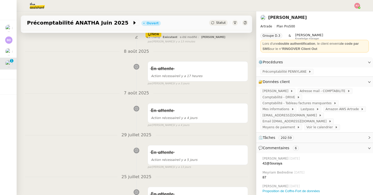
scroll to position [90, 0]
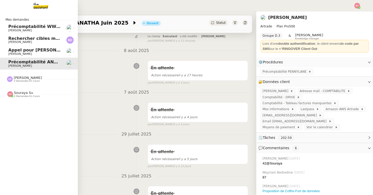
click at [7, 39] on link "Rechercher cibles marketing Benjamin Delahaye" at bounding box center [39, 40] width 78 height 12
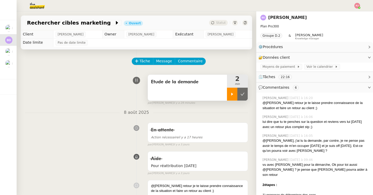
click at [229, 93] on div at bounding box center [232, 94] width 10 height 13
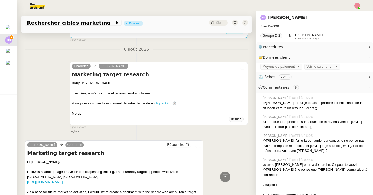
scroll to position [1507, 0]
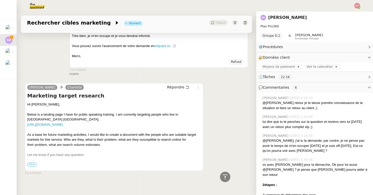
click at [32, 163] on span "•••" at bounding box center [31, 165] width 9 height 4
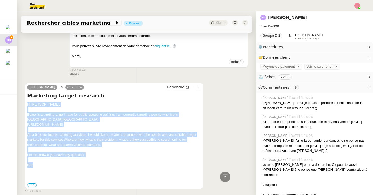
drag, startPoint x: 36, startPoint y: 161, endPoint x: 28, endPoint y: 101, distance: 61.2
click at [28, 102] on div "Hi Charlotte, Below is a landing page I have for public speaking training. I am…" at bounding box center [114, 145] width 174 height 86
copy div "Hi Charlotte, Below is a landing page I have for public speaking training. I am…"
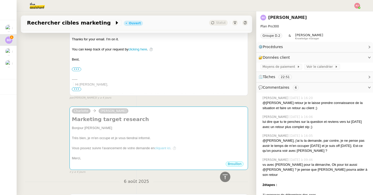
scroll to position [1322, 0]
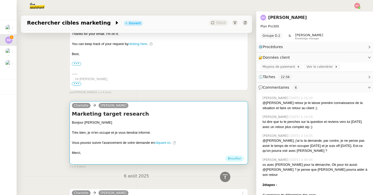
click at [185, 140] on div "Vous pouvez suivre l'avancement de votre demande en cliquant ici . ⏱️" at bounding box center [159, 142] width 174 height 5
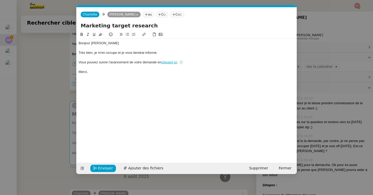
scroll to position [0, 11]
click at [264, 168] on span "Supprimer" at bounding box center [258, 169] width 19 height 6
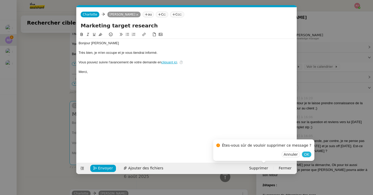
click at [304, 155] on span "OK" at bounding box center [306, 154] width 5 height 5
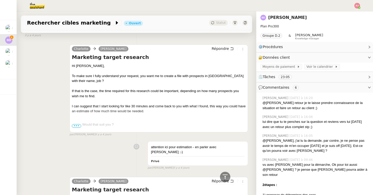
scroll to position [1141, 0]
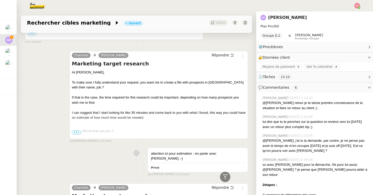
click at [76, 134] on span "•••" at bounding box center [76, 133] width 9 height 4
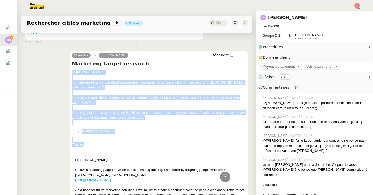
drag, startPoint x: 72, startPoint y: 74, endPoint x: 86, endPoint y: 144, distance: 71.1
click at [86, 144] on div "Hi Benjamin, To make sure I fully understand your request, you want me to creat…" at bounding box center [159, 156] width 174 height 173
copy div "Hi Benjamin, To make sure I fully understand your request, you want me to creat…"
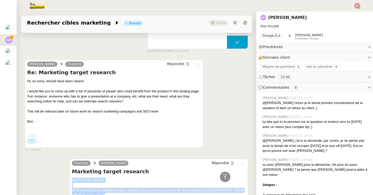
scroll to position [1023, 0]
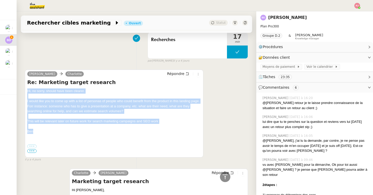
drag, startPoint x: 28, startPoint y: 91, endPoint x: 41, endPoint y: 130, distance: 41.2
click at [41, 130] on div "Hi, no sorry, should have been clearer. I would like you to come up with a list…" at bounding box center [114, 129] width 174 height 81
copy div "Hi, no sorry, should have been clearer. I would like you to come up with a list…"
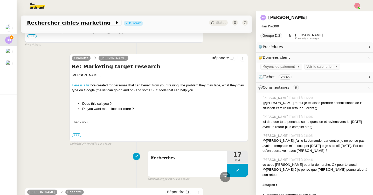
scroll to position [903, 0]
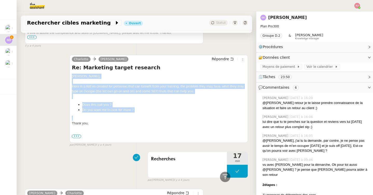
drag, startPoint x: 73, startPoint y: 76, endPoint x: 88, endPoint y: 119, distance: 45.6
click at [88, 119] on div "Benjamin, Here is a list I've created for personas that can benefit from your t…" at bounding box center [159, 150] width 174 height 153
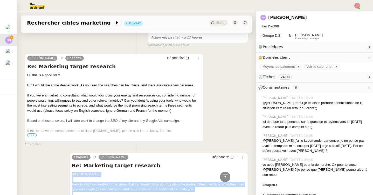
scroll to position [803, 0]
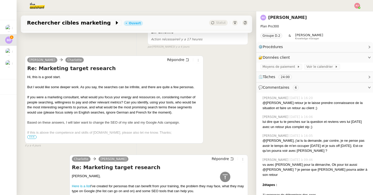
click at [29, 136] on span "•••" at bounding box center [31, 138] width 9 height 4
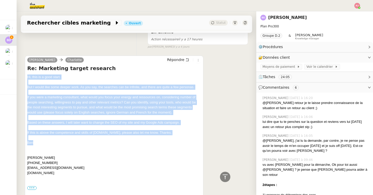
drag, startPoint x: 44, startPoint y: 144, endPoint x: 27, endPoint y: 78, distance: 68.0
click at [27, 78] on div "Hi, this is a good start. But I would like some deeper work. As you say, the se…" at bounding box center [114, 137] width 174 height 125
copy div "Hi, this is a good start. But I would like some deeper work. As you say, the se…"
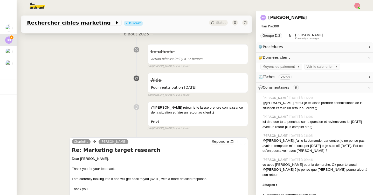
scroll to position [0, 0]
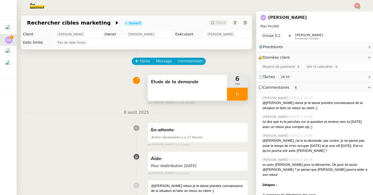
click at [239, 96] on div at bounding box center [237, 94] width 21 height 13
click at [243, 97] on button at bounding box center [242, 94] width 10 height 13
click at [237, 90] on button at bounding box center [237, 94] width 21 height 13
click at [233, 92] on div at bounding box center [232, 94] width 10 height 13
click at [234, 93] on div at bounding box center [237, 94] width 21 height 13
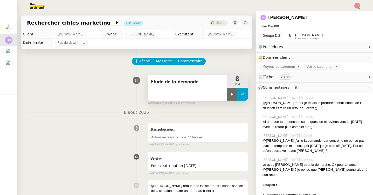
click at [243, 92] on icon at bounding box center [242, 94] width 4 height 4
click at [195, 60] on span "Commentaire" at bounding box center [190, 61] width 25 height 6
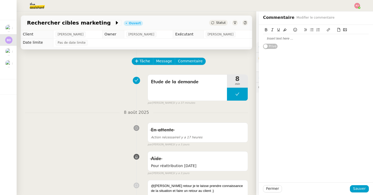
click at [272, 38] on div at bounding box center [316, 38] width 106 height 5
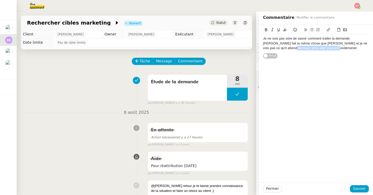
drag, startPoint x: 263, startPoint y: 47, endPoint x: 313, endPoint y: 55, distance: 50.1
click at [313, 55] on div "Je ne suis pas sûre de savoir comment traiter la demande. J'aurai fait la même …" at bounding box center [316, 42] width 106 height 34
click at [334, 45] on div "Je ne suis pas sûre de savoir comment traiter la demande. J'aurai fait la même …" at bounding box center [316, 43] width 106 height 14
click at [315, 50] on div "Je ne suis pas sûre de savoir comment traiter la demande. J'aurai fait la même …" at bounding box center [316, 43] width 106 height 14
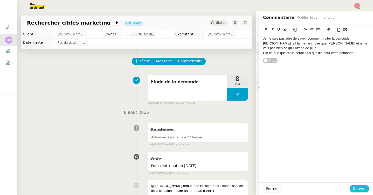
click at [360, 186] on span "Sauver" at bounding box center [359, 189] width 13 height 6
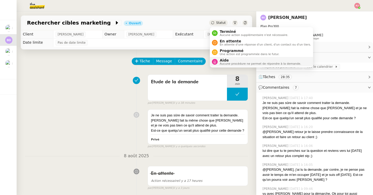
click at [222, 59] on span "Aide" at bounding box center [260, 60] width 81 height 4
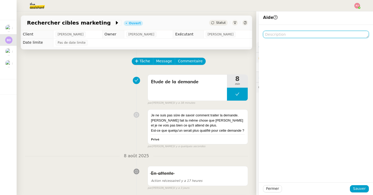
click at [289, 34] on textarea at bounding box center [316, 34] width 106 height 7
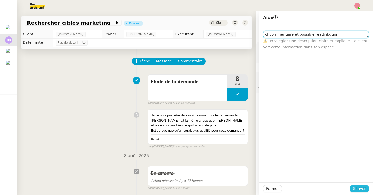
type textarea "cf commentaire et possible réattribution"
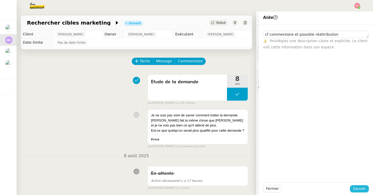
click at [353, 191] on button "Sauver" at bounding box center [359, 189] width 19 height 7
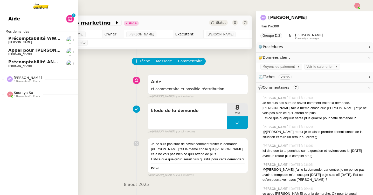
click at [12, 52] on span "Appel pour [PERSON_NAME]" at bounding box center [41, 50] width 66 height 5
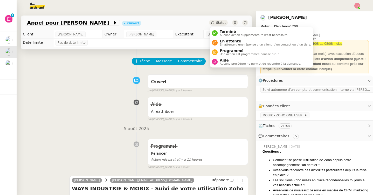
click at [218, 24] on span "Statut" at bounding box center [221, 23] width 10 height 4
click at [225, 52] on span "Programmé" at bounding box center [250, 51] width 60 height 4
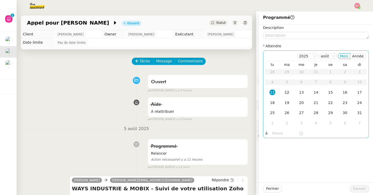
click at [285, 91] on div "12" at bounding box center [287, 93] width 6 height 6
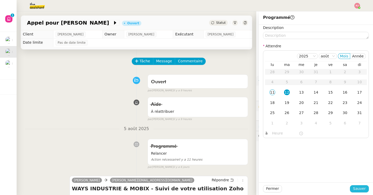
click at [354, 187] on span "Sauver" at bounding box center [359, 189] width 13 height 6
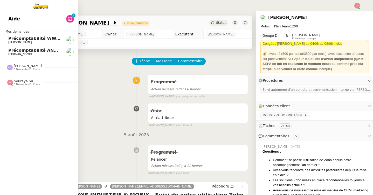
click at [23, 83] on span "3 demandes en cours" at bounding box center [27, 84] width 26 height 3
click at [17, 81] on span "Souraya Su" at bounding box center [23, 81] width 19 height 4
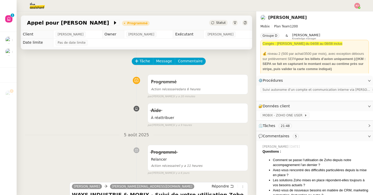
click at [32, 6] on img at bounding box center [33, 5] width 40 height 11
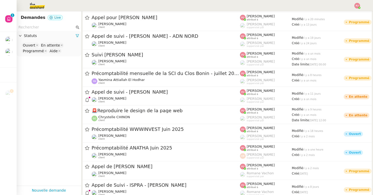
scroll to position [411, 0]
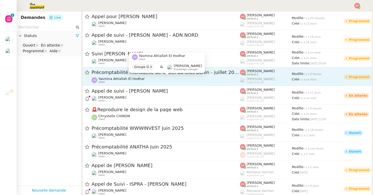
click at [122, 81] on span "Yasmina Attiallah El Hodhar" at bounding box center [121, 79] width 46 height 4
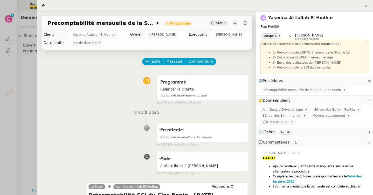
scroll to position [38, 0]
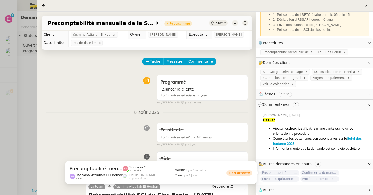
click at [286, 173] on span "Précomptabilité mensuelle - 4 août 2025" at bounding box center [279, 173] width 39 height 5
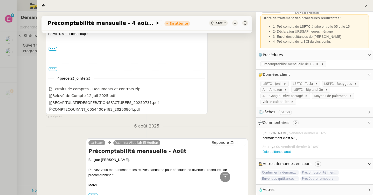
scroll to position [345, 0]
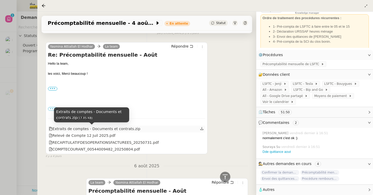
click at [59, 129] on div "Extraits de comptes - Documents et contrats.zip" at bounding box center [94, 129] width 91 height 6
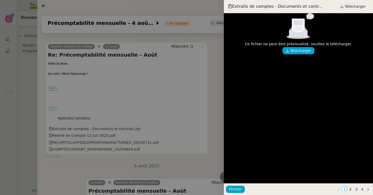
click at [79, 139] on div at bounding box center [186, 97] width 373 height 195
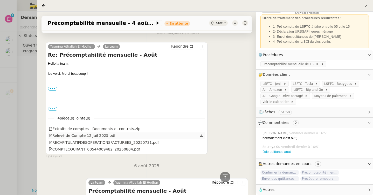
click at [79, 138] on div "Relevé de Compte 12 Juil 2025.pdf" at bounding box center [82, 136] width 67 height 6
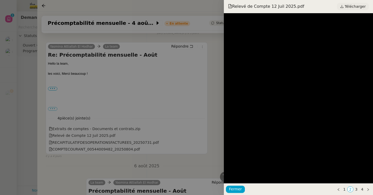
click at [350, 4] on span "Télécharger" at bounding box center [354, 6] width 21 height 7
click at [67, 144] on div at bounding box center [186, 97] width 373 height 195
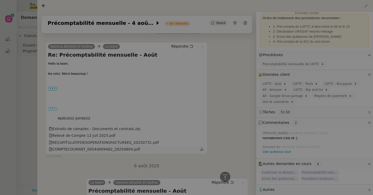
click at [67, 150] on div "COMPTECOURANT_00544009482_20250804.pdf" at bounding box center [94, 150] width 91 height 6
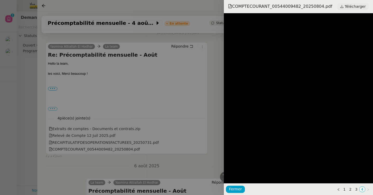
click at [348, 6] on span "Télécharger" at bounding box center [354, 6] width 21 height 7
